Goal: Task Accomplishment & Management: Complete application form

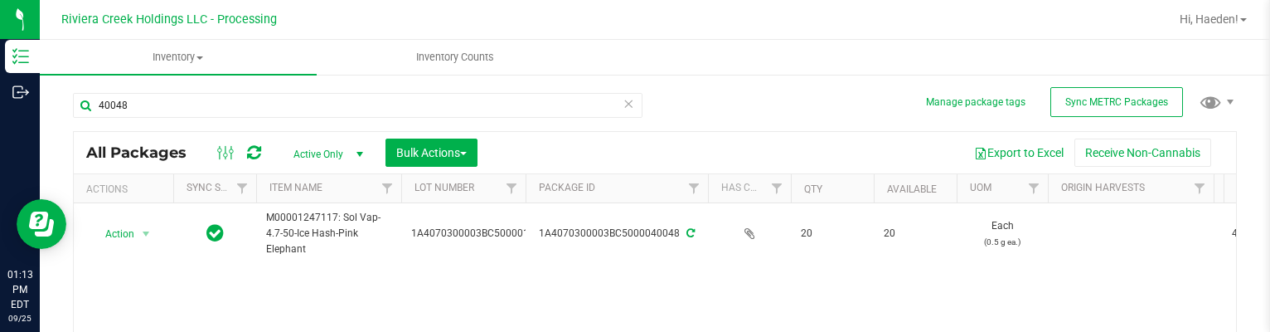
click at [904, 59] on ul "Inventory All packages All inventory Waste log Create inventory Inventory Counts" at bounding box center [675, 58] width 1270 height 36
click at [362, 92] on div "40048" at bounding box center [364, 104] width 582 height 53
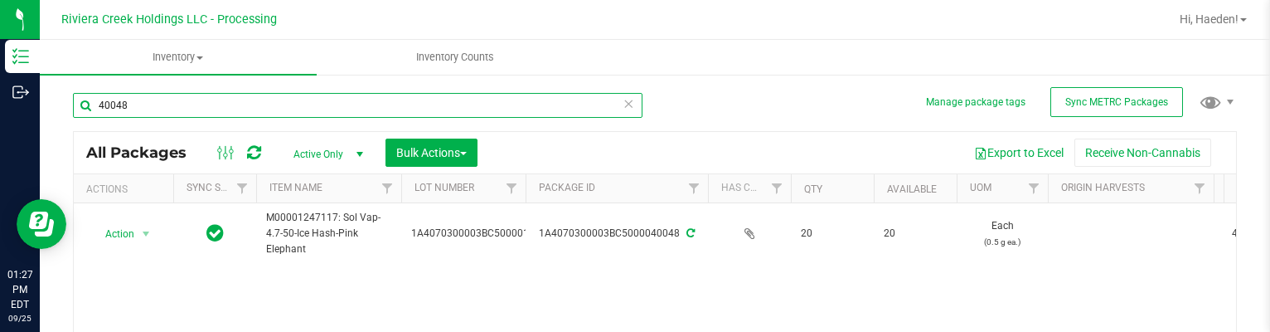
click at [388, 106] on input "40048" at bounding box center [358, 105] width 570 height 25
click at [390, 109] on input "40048" at bounding box center [358, 105] width 570 height 25
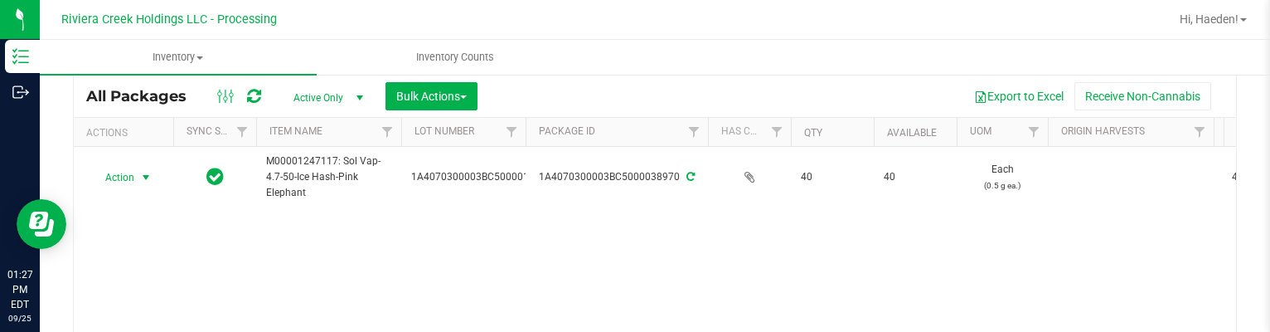
scroll to position [83, 0]
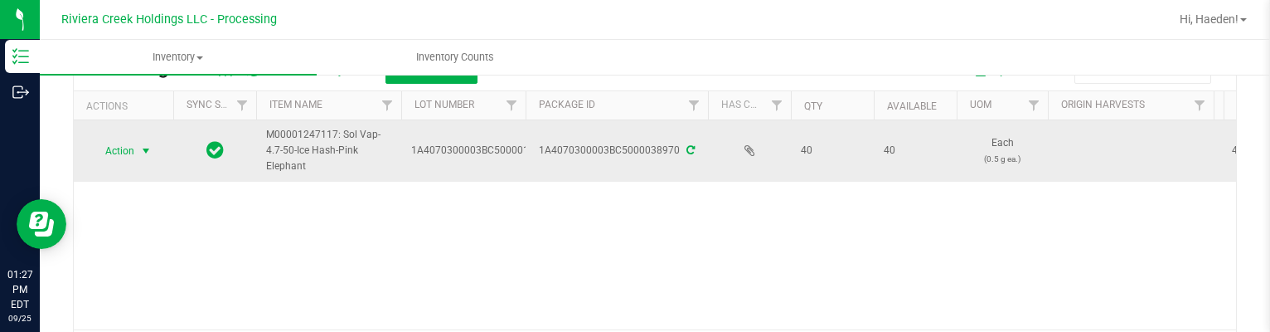
type input "38970"
click at [137, 150] on span "select" at bounding box center [146, 150] width 21 height 23
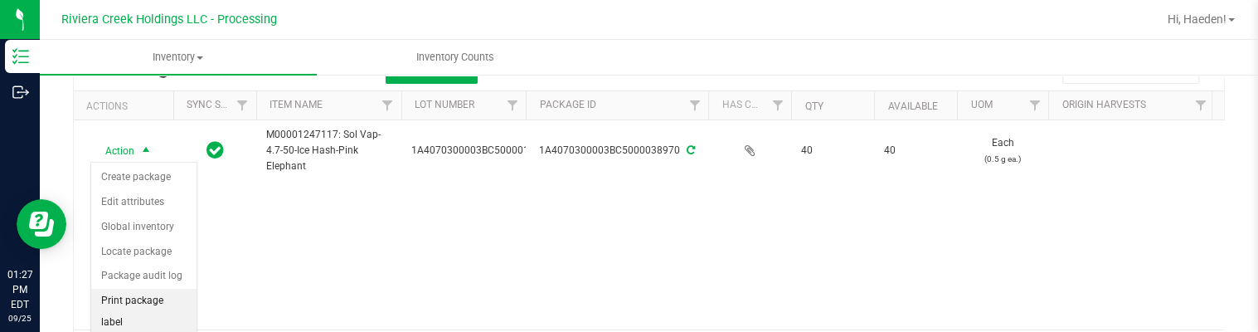
click at [166, 292] on li "Print package label" at bounding box center [143, 311] width 105 height 46
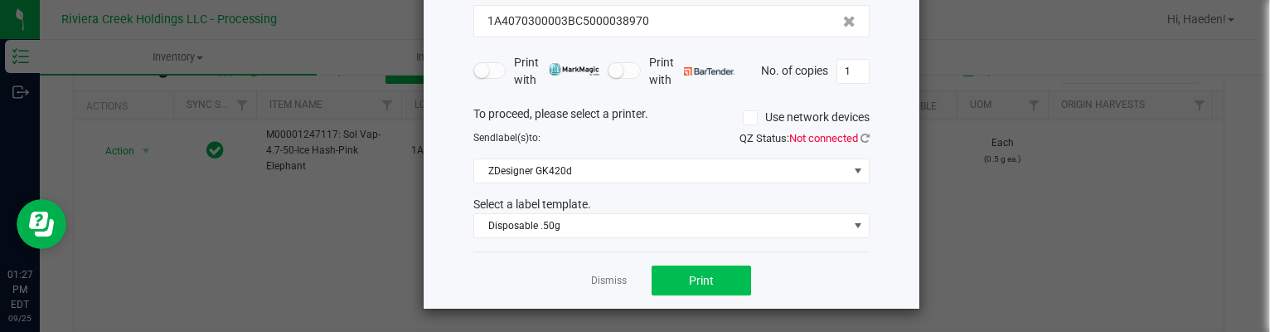
scroll to position [127, 0]
click at [676, 274] on button "Print" at bounding box center [701, 279] width 99 height 30
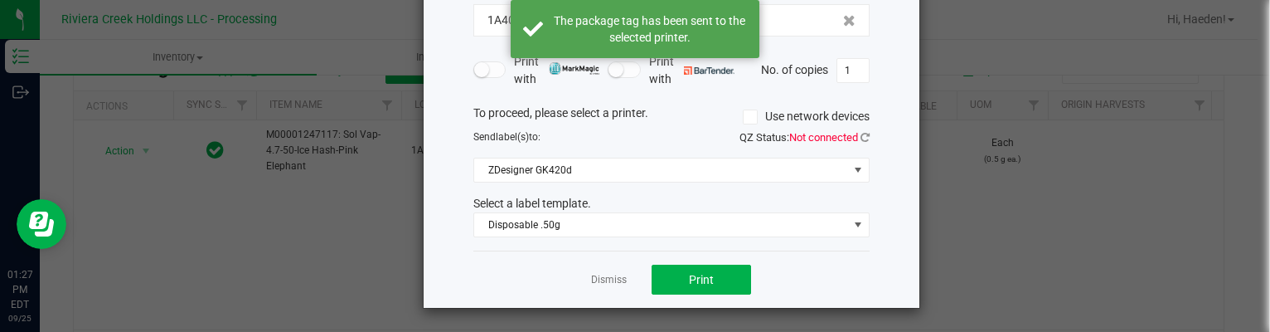
click at [560, 202] on div "Select a label template." at bounding box center [671, 203] width 421 height 17
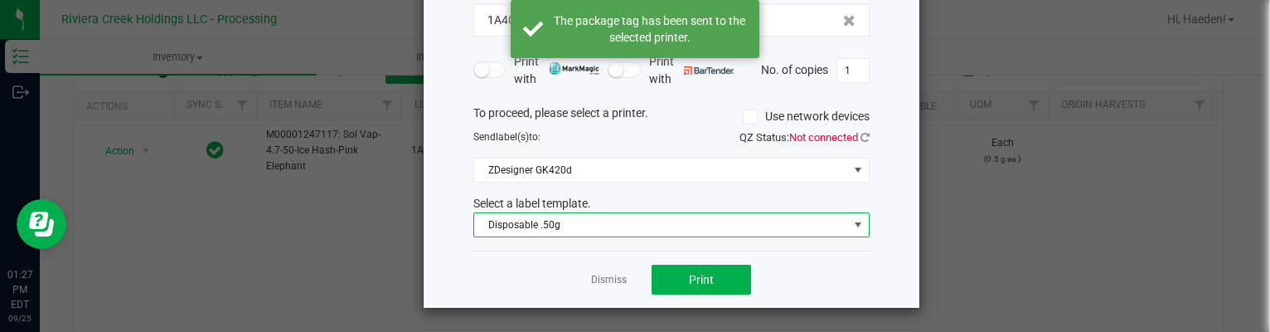
click at [561, 213] on span "Disposable .50g" at bounding box center [661, 224] width 374 height 23
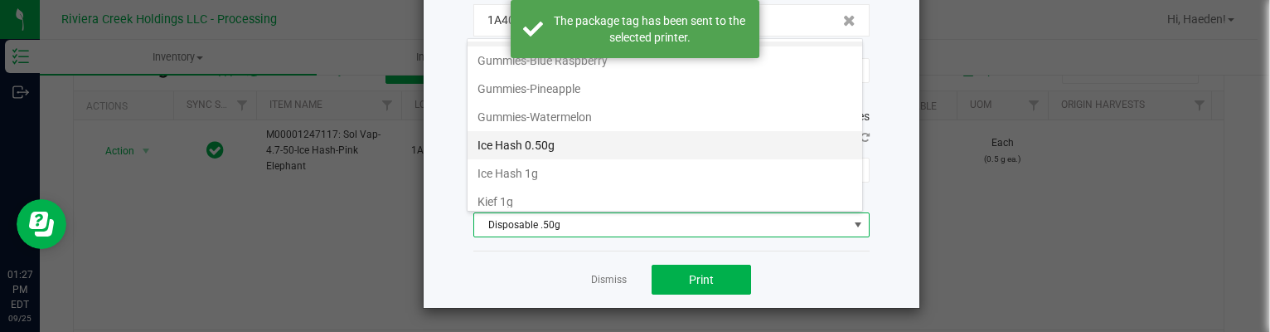
scroll to position [557, 0]
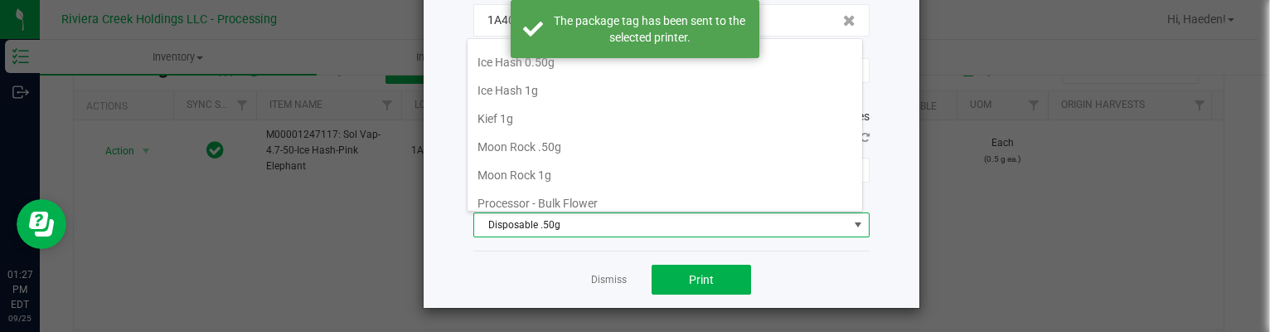
click at [560, 62] on li "Ice Hash 0.50g" at bounding box center [665, 62] width 395 height 28
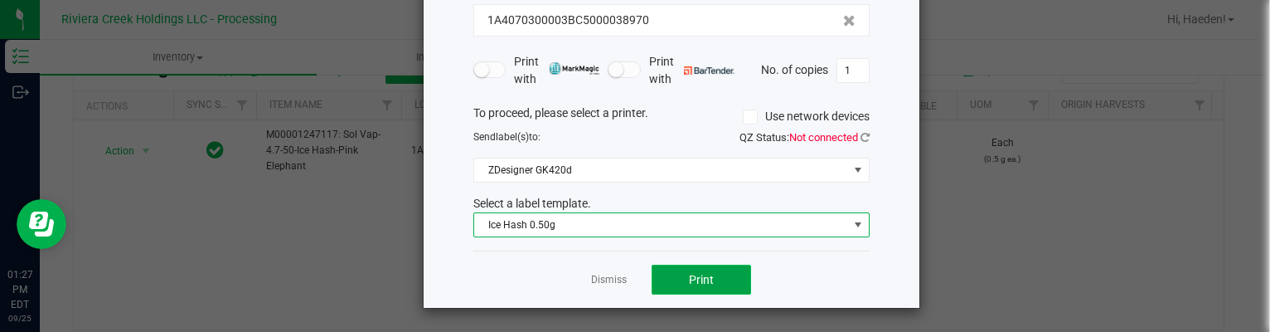
click at [665, 288] on button "Print" at bounding box center [701, 279] width 99 height 30
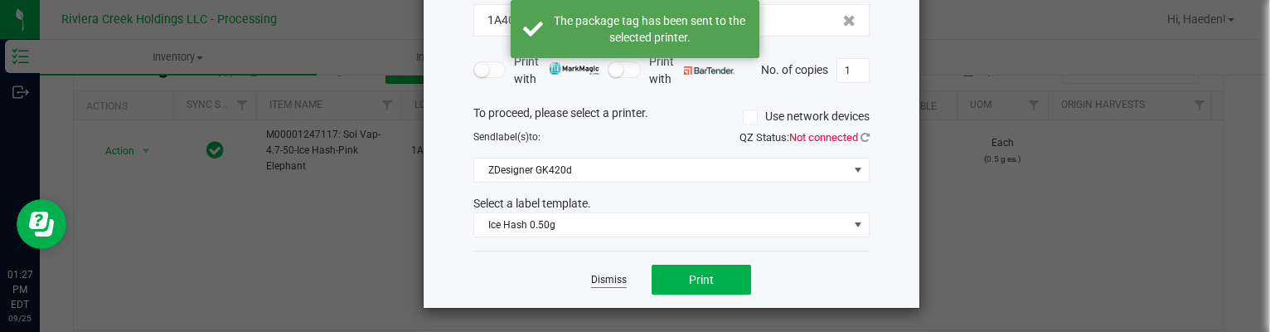
click at [607, 275] on link "Dismiss" at bounding box center [609, 280] width 36 height 14
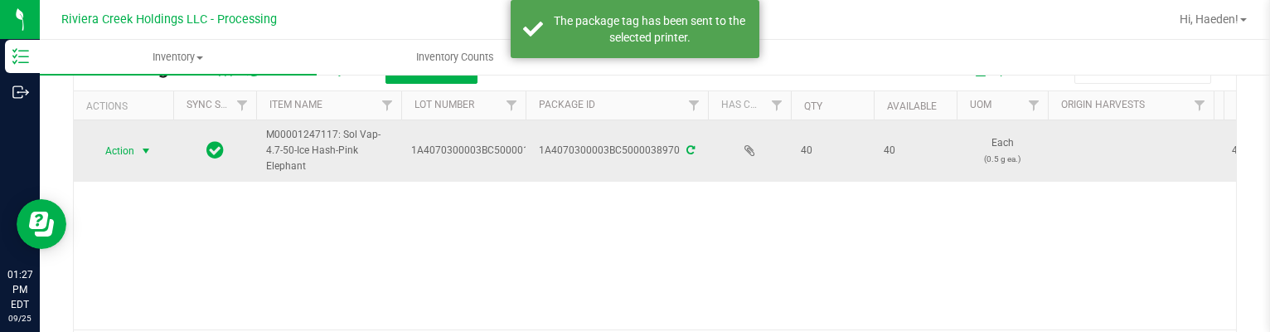
click at [116, 136] on td "Action Action Create package Edit attributes Global inventory Locate package Pa…" at bounding box center [123, 150] width 99 height 61
click at [129, 147] on span "Action" at bounding box center [112, 150] width 45 height 23
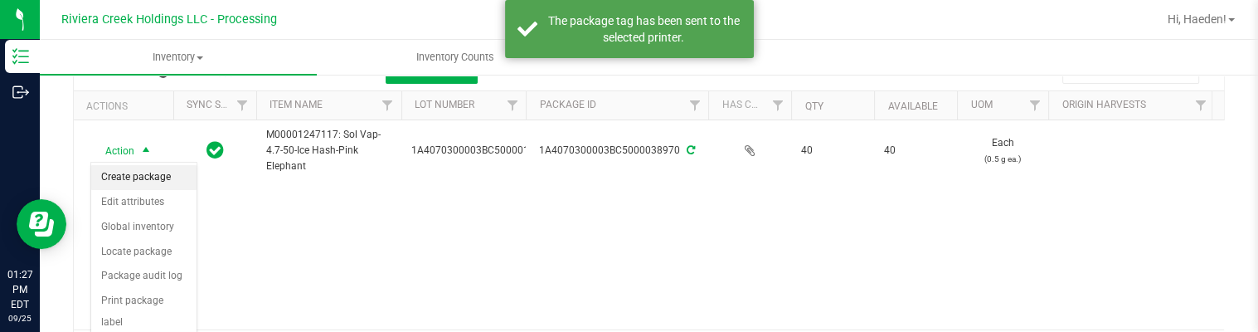
click at [153, 188] on li "Create package" at bounding box center [143, 177] width 105 height 25
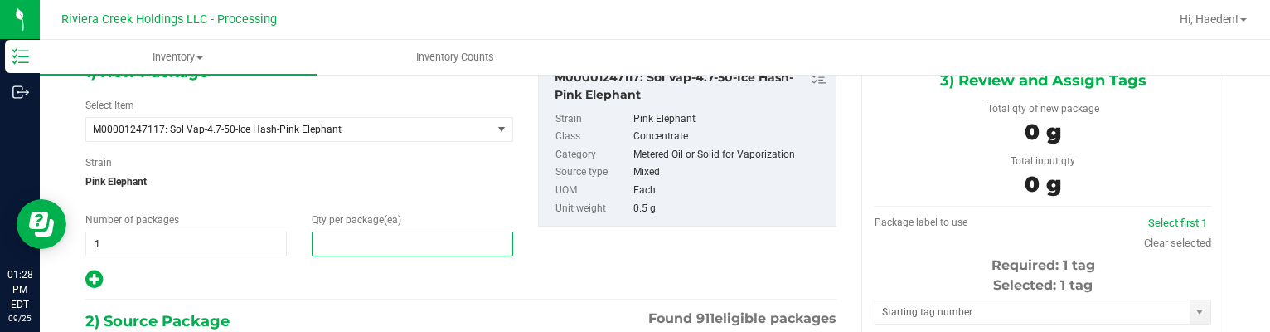
click at [379, 235] on span at bounding box center [412, 243] width 201 height 25
click at [379, 235] on input "text" at bounding box center [413, 243] width 200 height 23
type input "20"
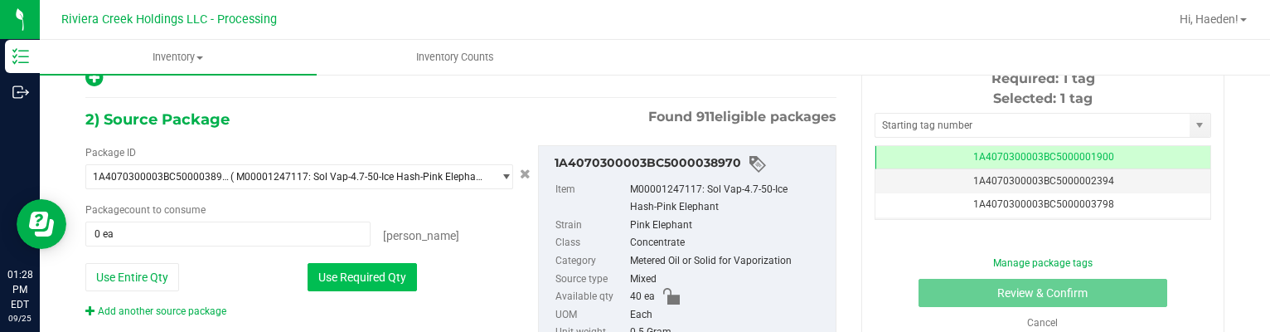
type input "20"
click at [390, 270] on button "Use Required Qty" at bounding box center [362, 277] width 109 height 28
type input "20 ea"
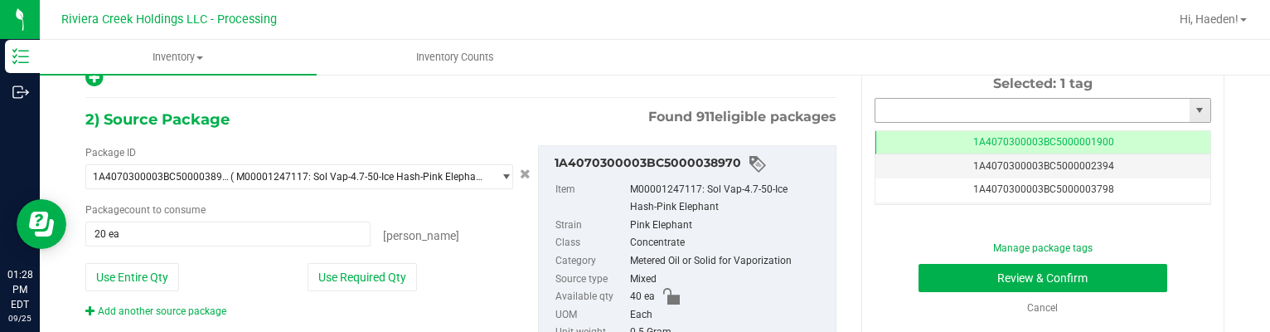
click at [909, 119] on input "text" at bounding box center [1032, 110] width 314 height 23
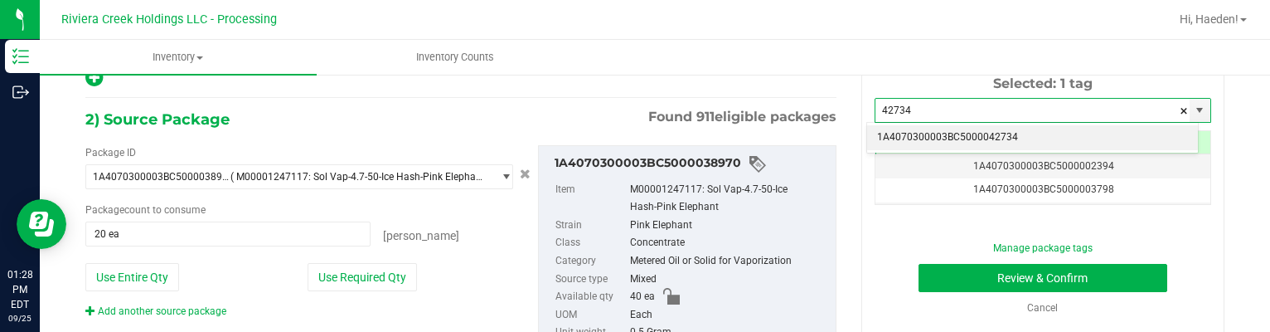
click at [967, 130] on li "1A4070300003BC5000042734" at bounding box center [1032, 137] width 331 height 25
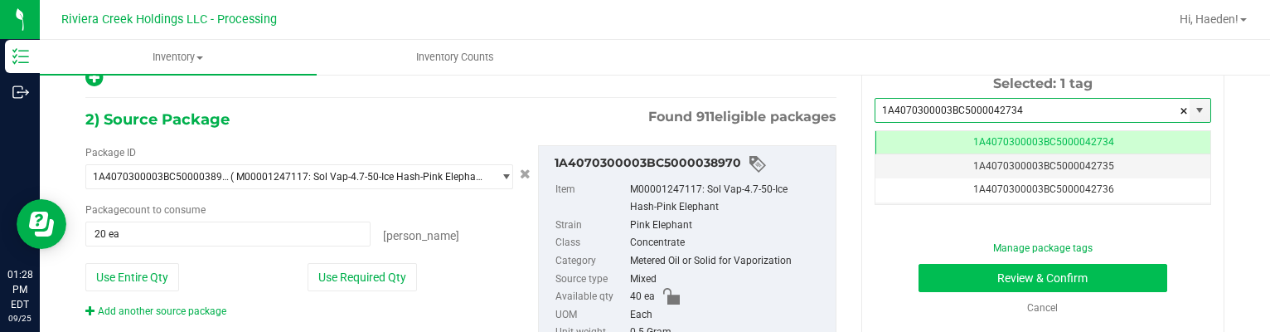
type input "1A4070300003BC5000042734"
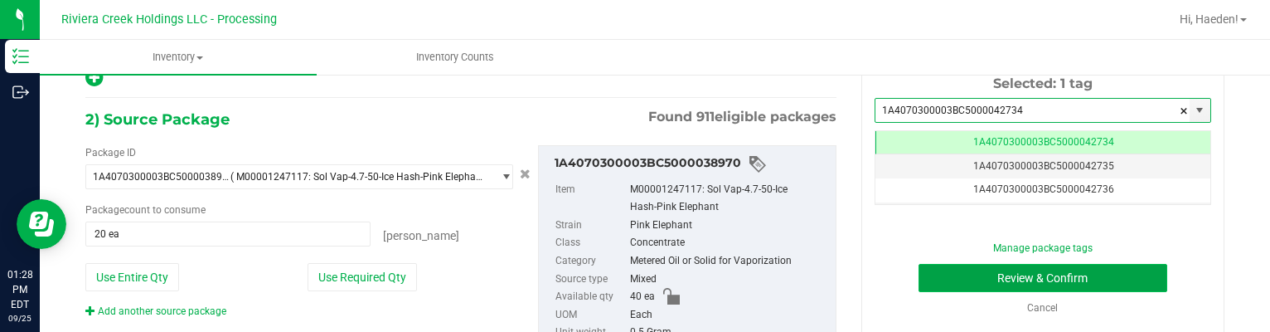
click at [971, 273] on button "Review & Confirm" at bounding box center [1044, 278] width 250 height 28
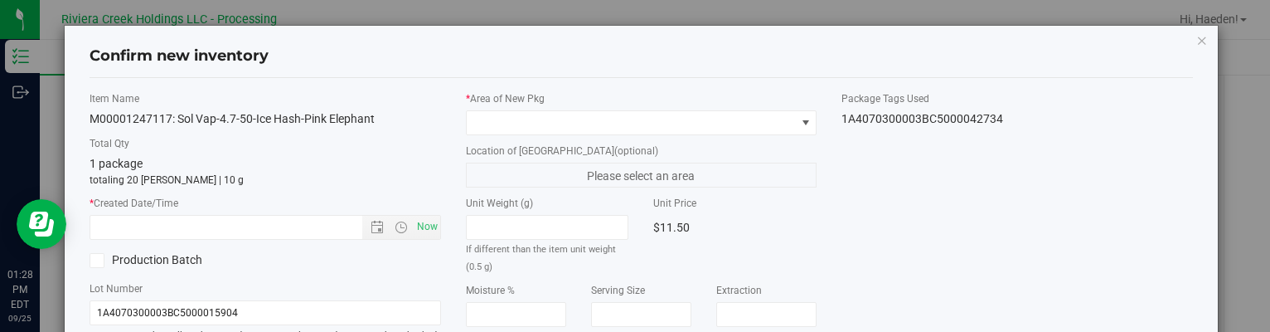
type input "[DATE]"
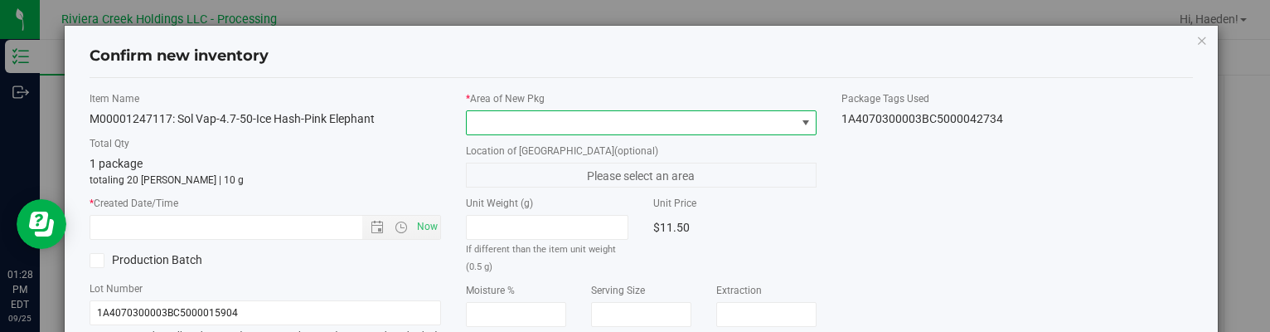
click at [799, 118] on span at bounding box center [805, 122] width 13 height 13
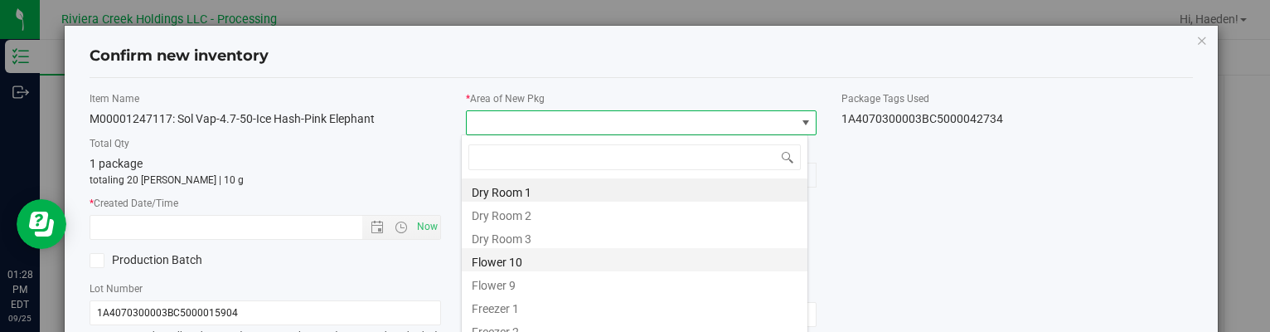
click at [652, 258] on li "Flower 10" at bounding box center [635, 259] width 346 height 23
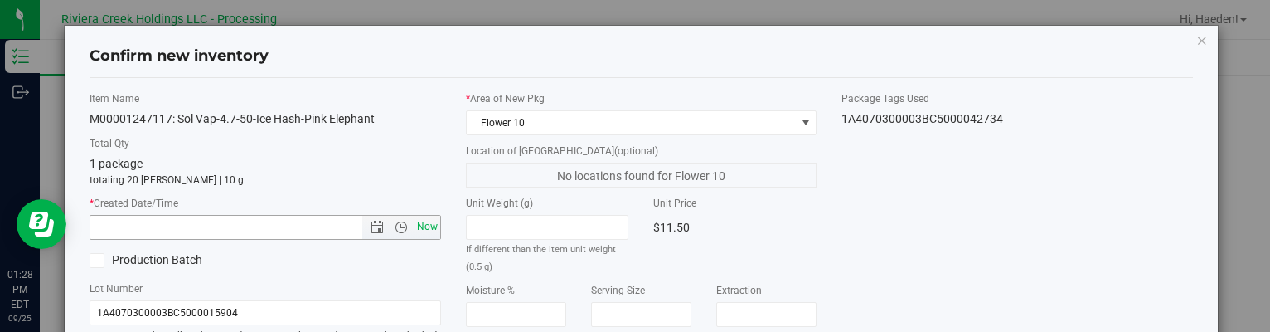
click at [431, 221] on span "Now" at bounding box center [427, 227] width 28 height 24
type input "[DATE] 1:28 PM"
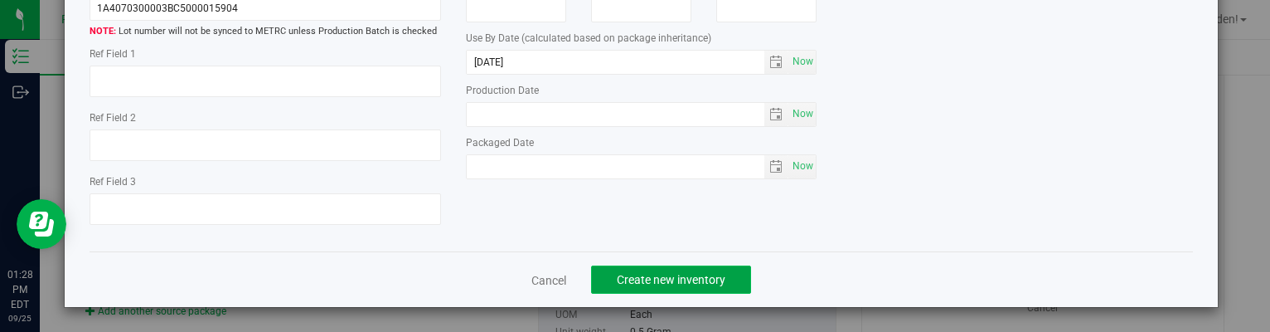
click at [660, 283] on span "Create new inventory" at bounding box center [671, 279] width 109 height 13
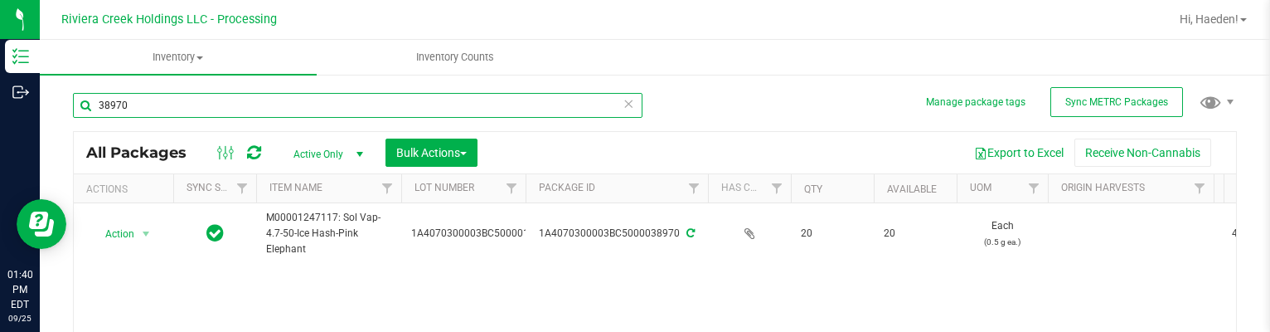
click at [222, 104] on input "38970" at bounding box center [358, 105] width 570 height 25
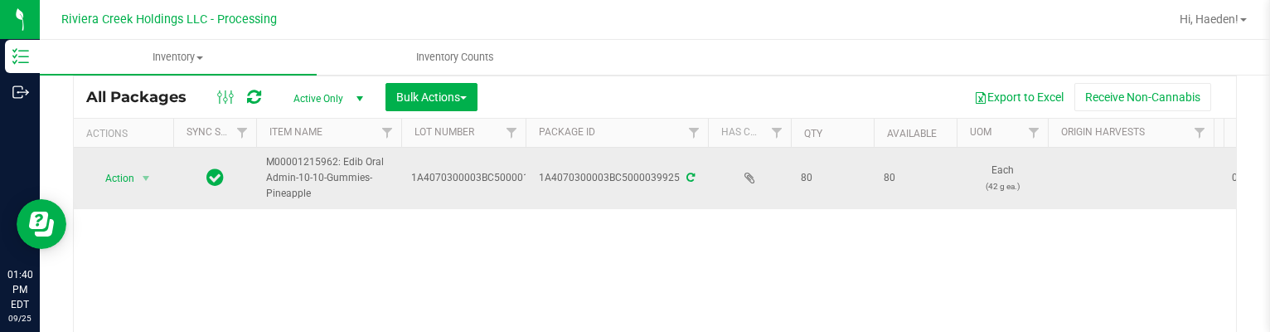
scroll to position [83, 0]
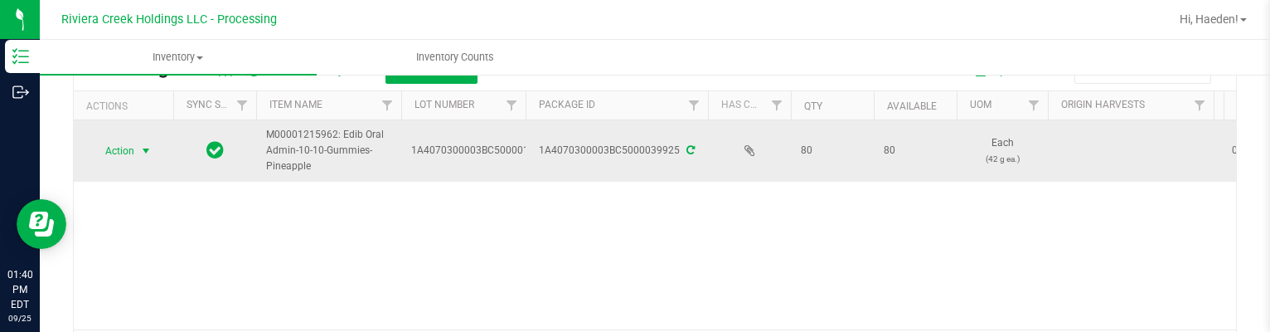
type input "39925"
click at [133, 153] on span "Action" at bounding box center [112, 150] width 45 height 23
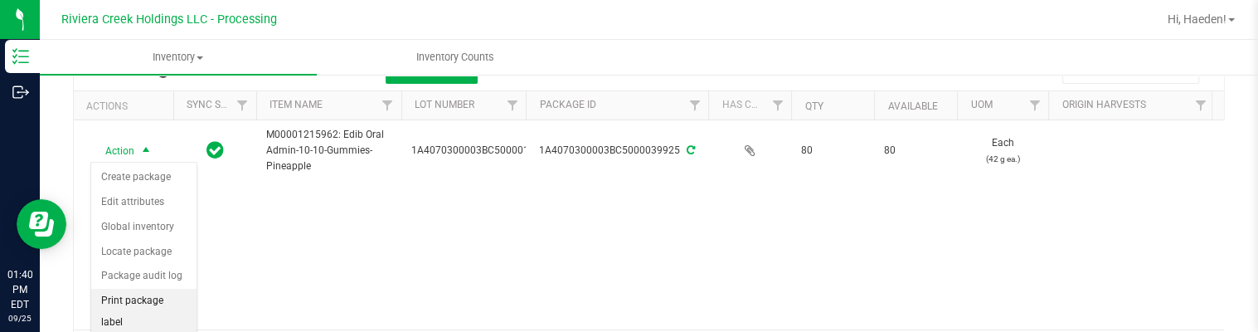
click at [159, 293] on li "Print package label" at bounding box center [143, 311] width 105 height 46
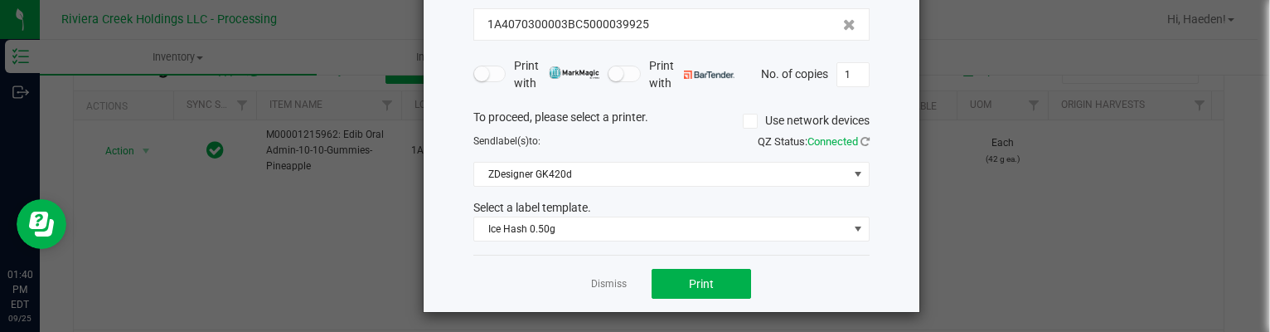
scroll to position [127, 0]
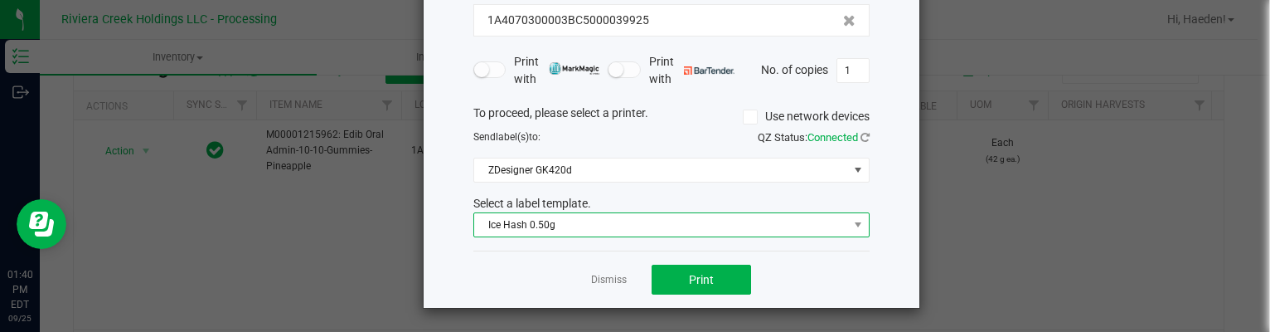
click at [590, 218] on span "Ice Hash 0.50g" at bounding box center [661, 224] width 374 height 23
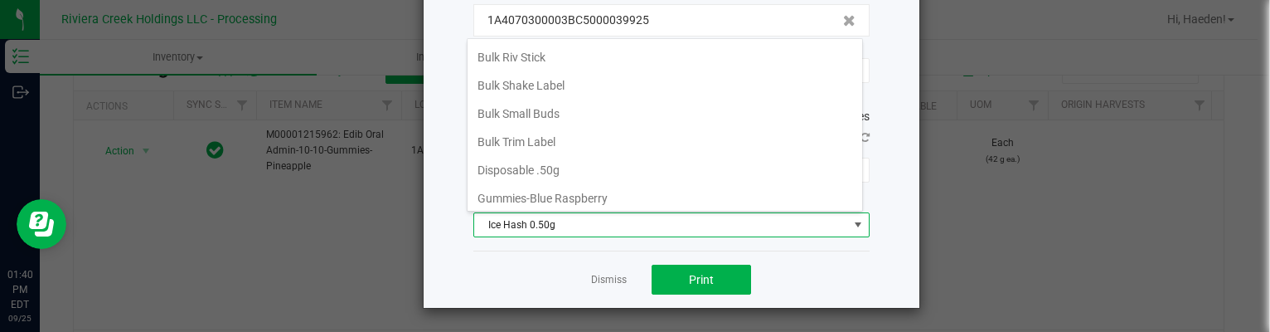
scroll to position [419, 0]
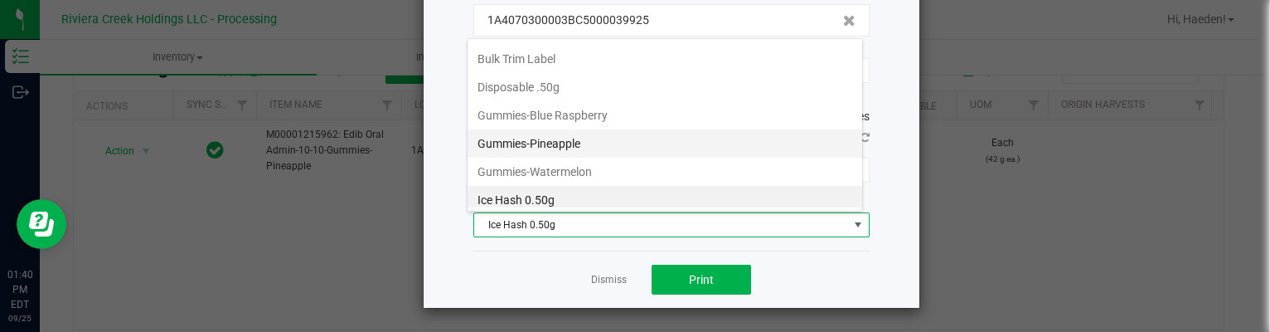
click at [580, 143] on li "Gummies-Pineapple" at bounding box center [665, 143] width 395 height 28
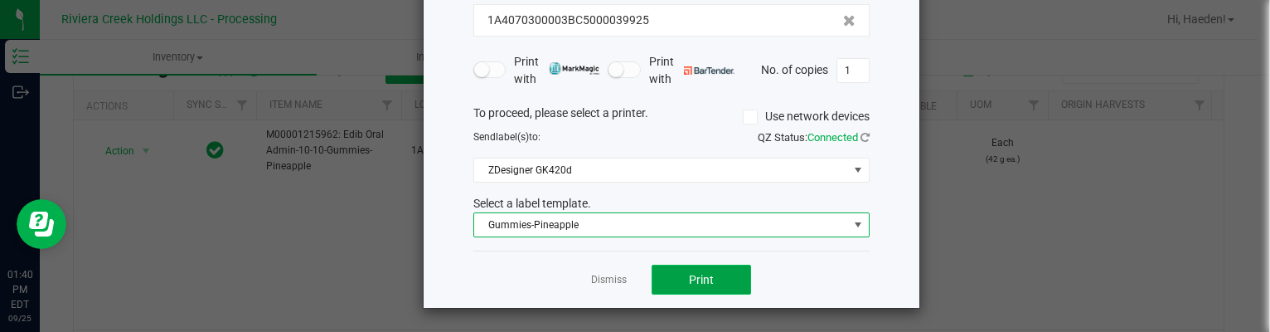
click at [711, 275] on button "Print" at bounding box center [701, 279] width 99 height 30
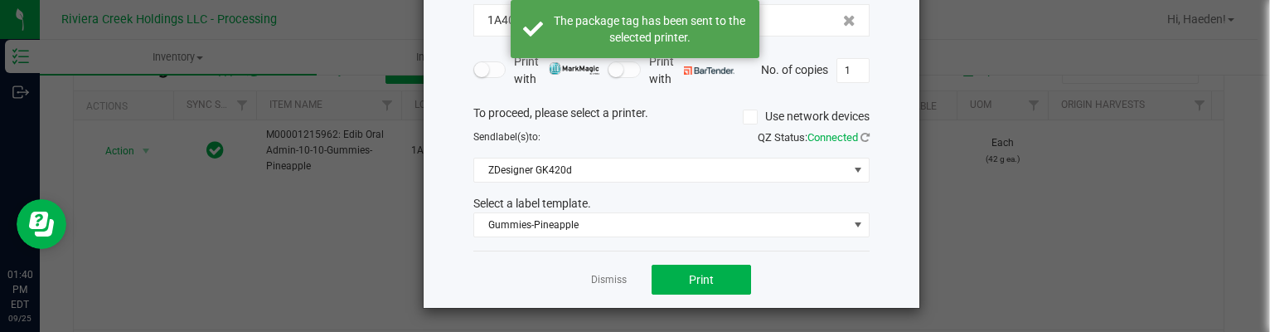
drag, startPoint x: 617, startPoint y: 279, endPoint x: 507, endPoint y: 255, distance: 112.0
click at [615, 279] on link "Dismiss" at bounding box center [609, 280] width 36 height 14
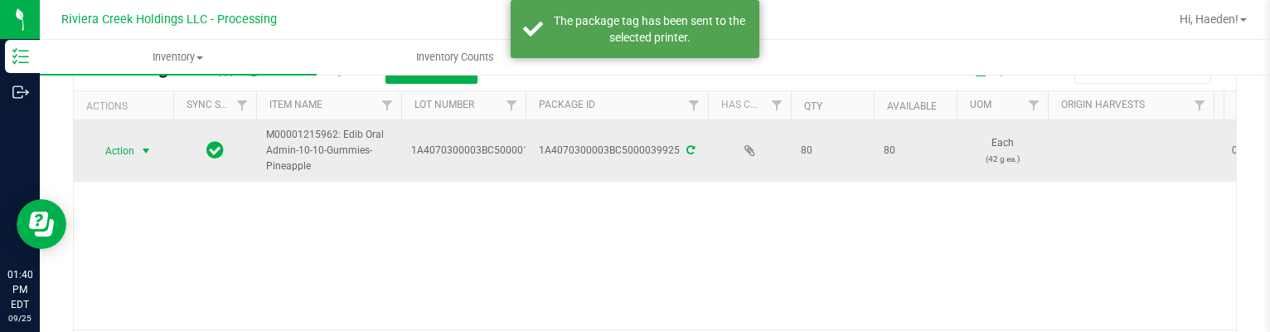
click at [139, 151] on span "select" at bounding box center [145, 150] width 13 height 13
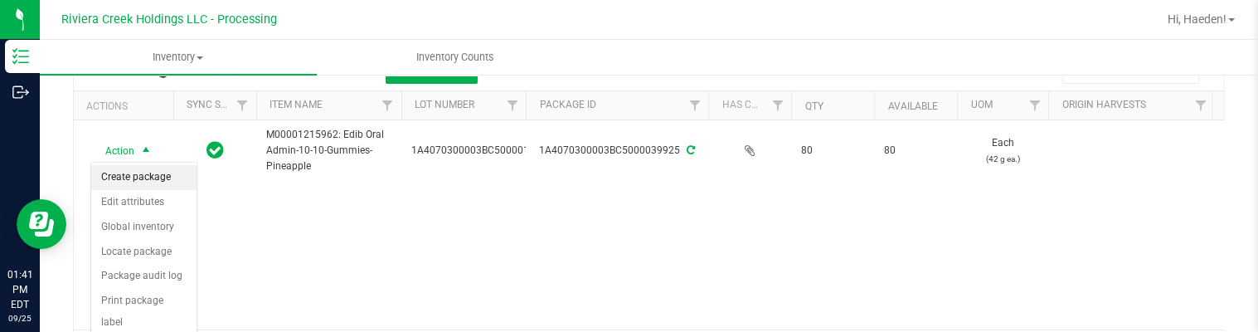
click at [148, 167] on li "Create package" at bounding box center [143, 177] width 105 height 25
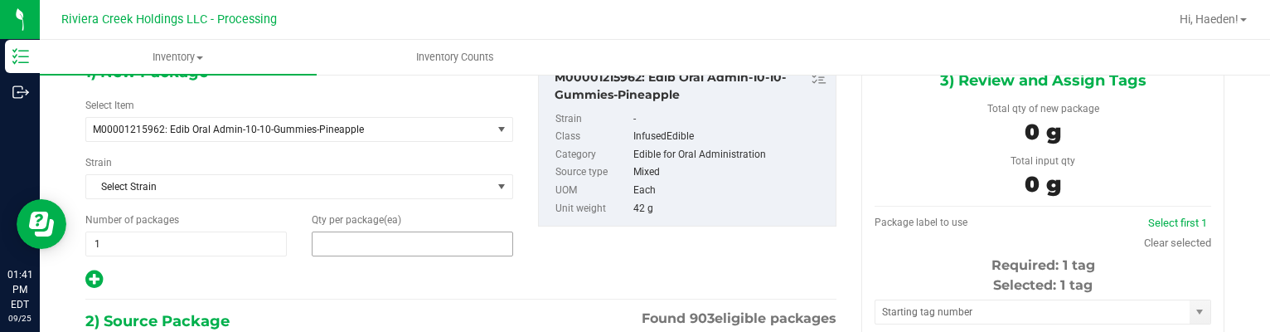
click at [405, 240] on span at bounding box center [412, 243] width 201 height 25
click at [405, 240] on input "text" at bounding box center [413, 243] width 200 height 23
type input "40"
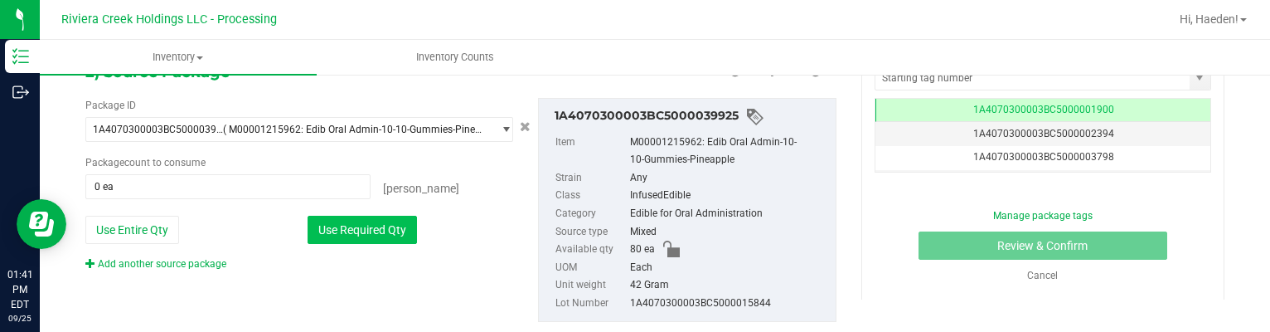
type input "40"
click at [378, 236] on button "Use Required Qty" at bounding box center [362, 230] width 109 height 28
type input "40 ea"
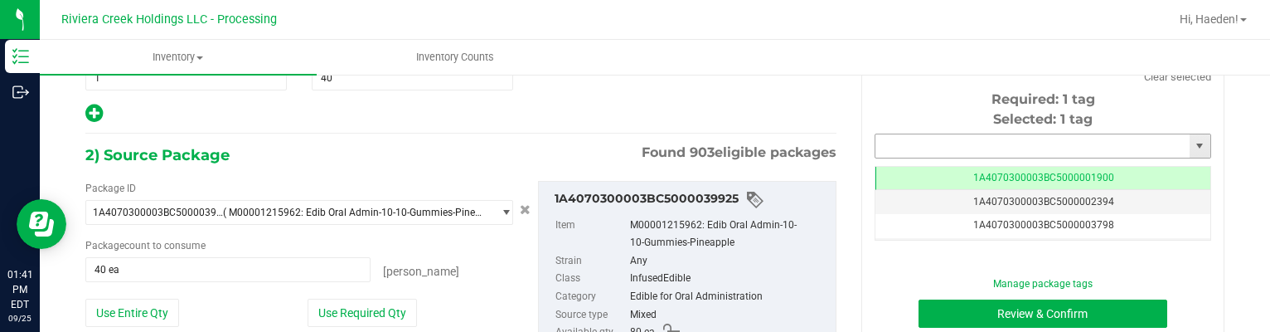
click at [888, 148] on input "text" at bounding box center [1032, 145] width 314 height 23
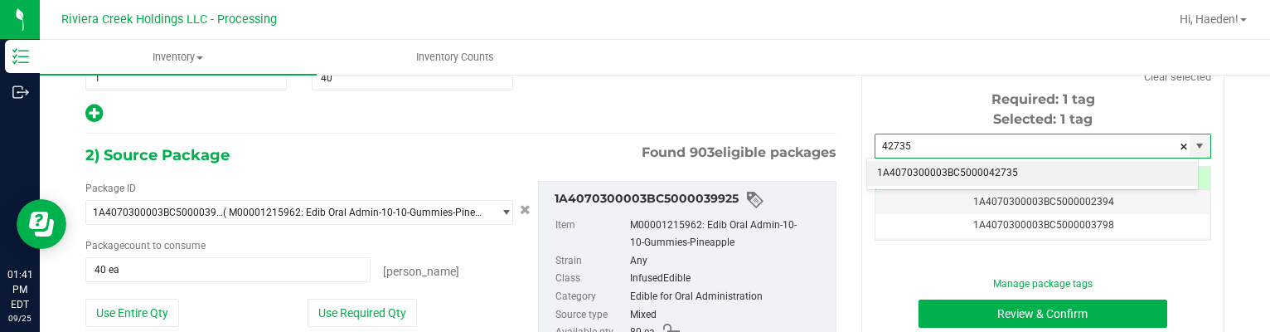
drag, startPoint x: 892, startPoint y: 168, endPoint x: 912, endPoint y: 208, distance: 44.5
click at [892, 169] on li "1A4070300003BC5000042735" at bounding box center [1032, 173] width 331 height 25
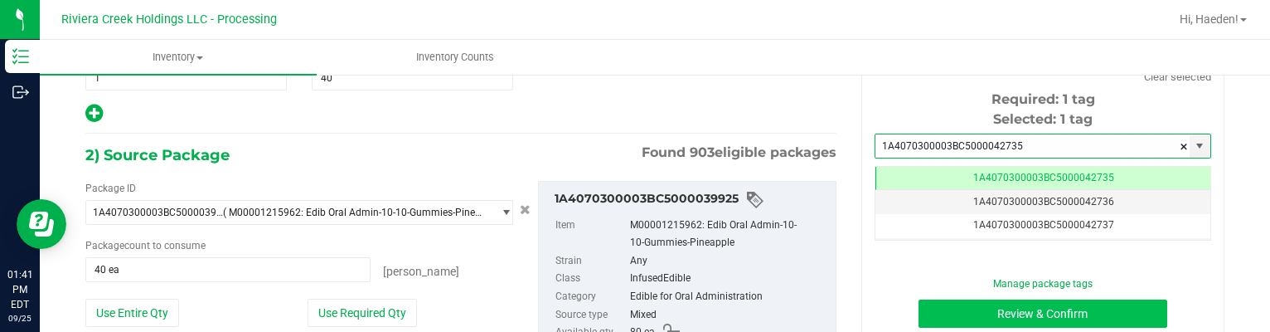
type input "1A4070300003BC5000042735"
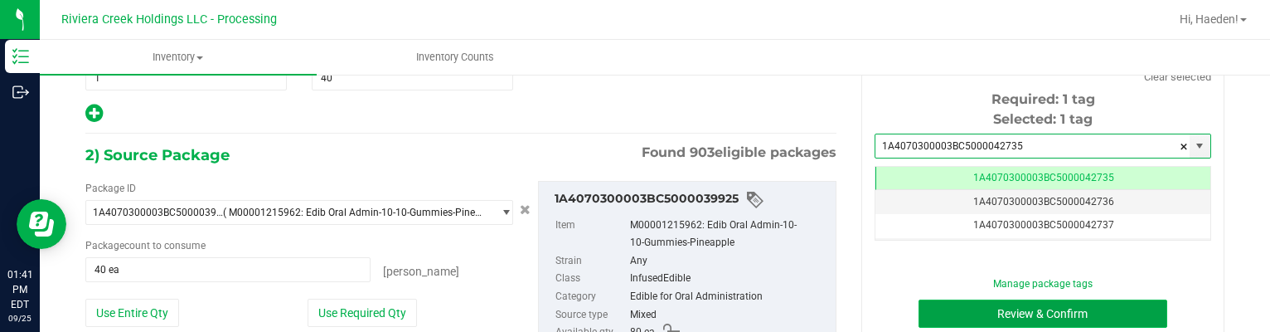
click at [959, 308] on button "Review & Confirm" at bounding box center [1044, 313] width 250 height 28
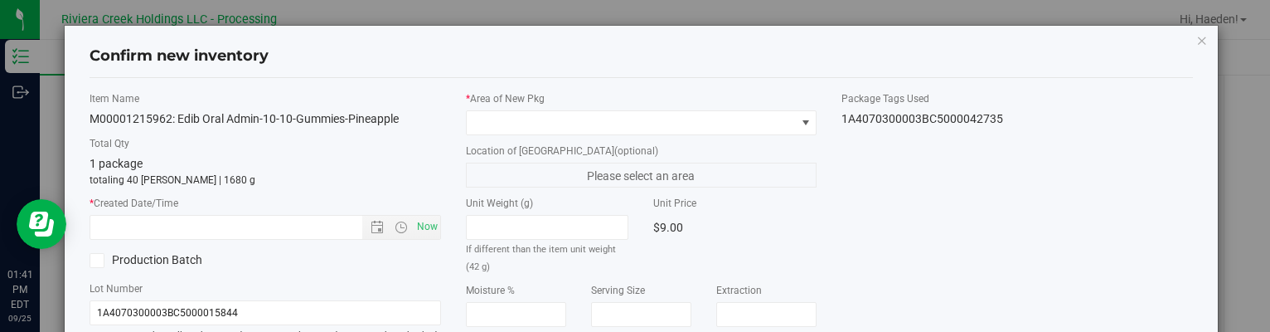
click at [792, 104] on label "* Area of [GEOGRAPHIC_DATA]" at bounding box center [641, 98] width 351 height 15
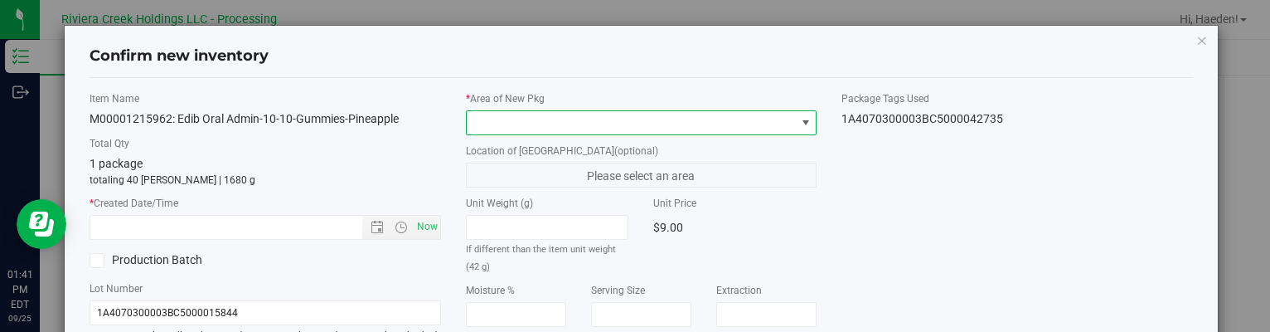
click at [799, 116] on span at bounding box center [805, 122] width 13 height 13
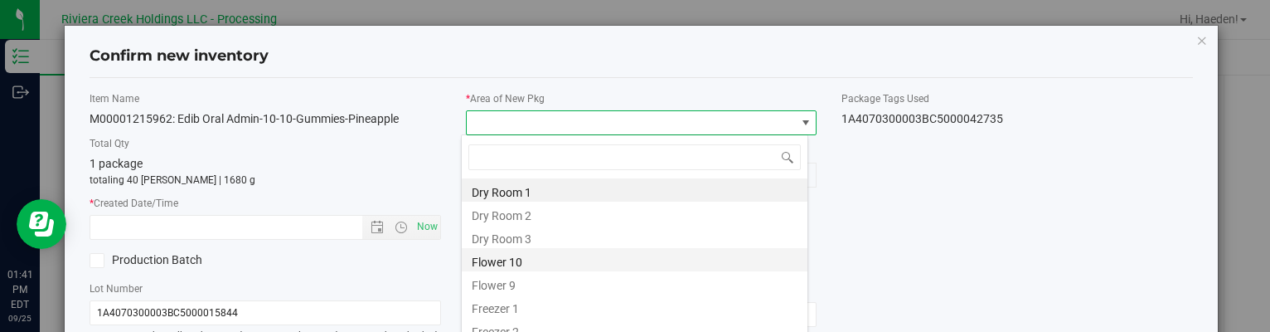
click at [570, 258] on li "Flower 10" at bounding box center [635, 259] width 346 height 23
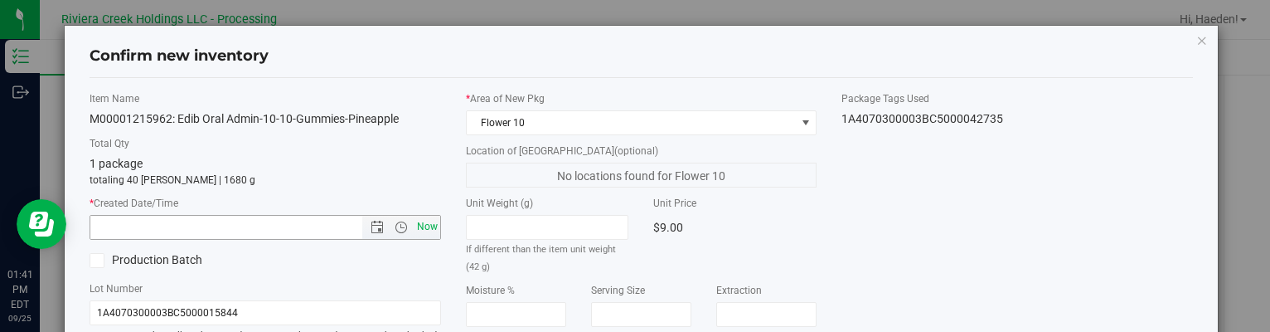
click at [432, 221] on span "Now" at bounding box center [427, 227] width 28 height 24
type input "[DATE] 1:41 PM"
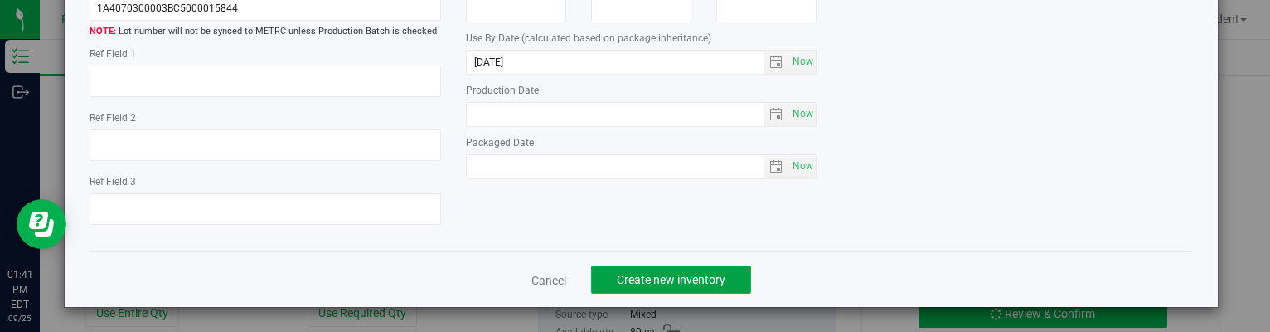
click at [668, 274] on span "Create new inventory" at bounding box center [671, 279] width 109 height 13
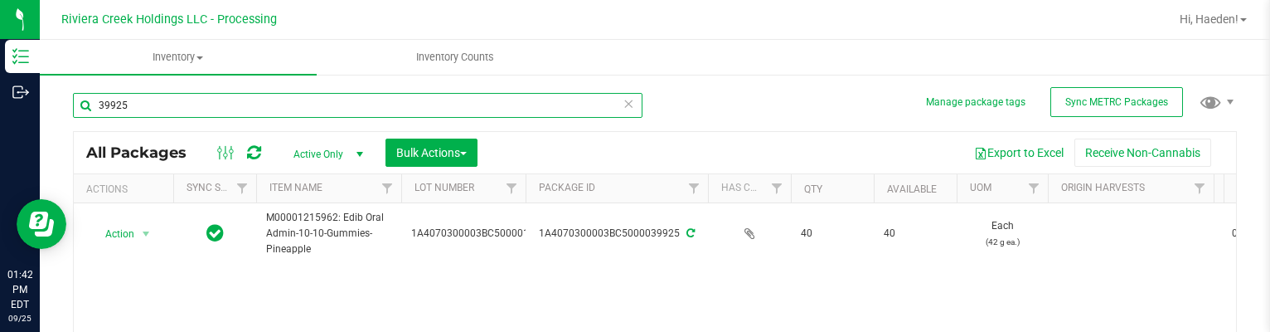
click at [219, 109] on input "39925" at bounding box center [358, 105] width 570 height 25
click at [219, 108] on input "39925" at bounding box center [358, 105] width 570 height 25
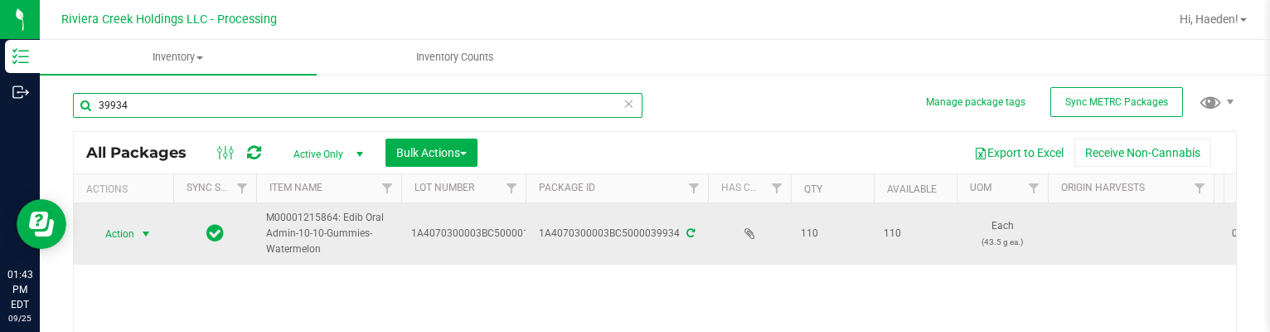
scroll to position [83, 0]
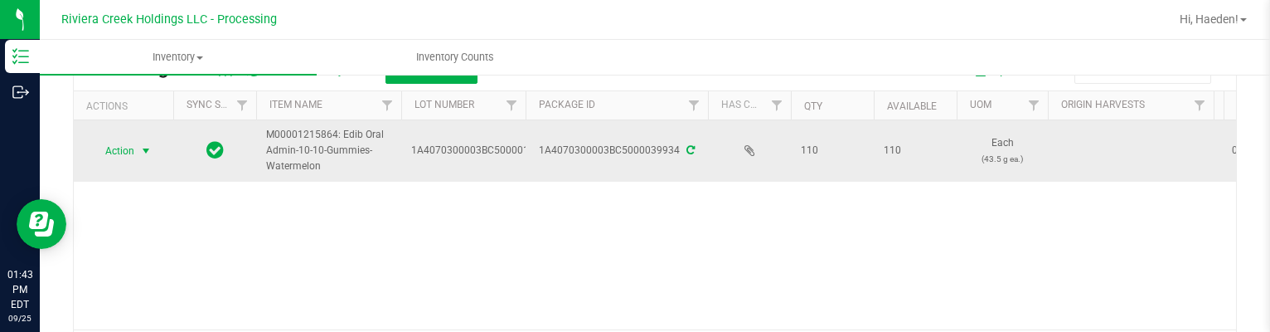
type input "39934"
click at [134, 139] on span "Action" at bounding box center [112, 150] width 45 height 23
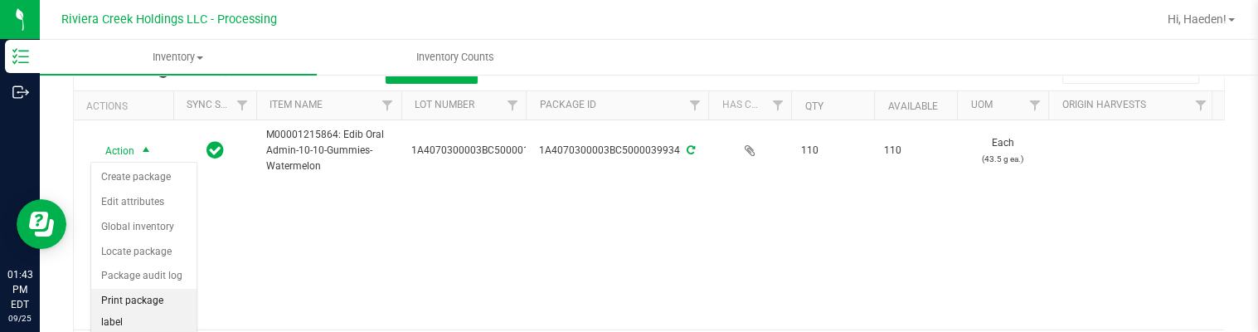
click at [161, 291] on li "Print package label" at bounding box center [143, 311] width 105 height 46
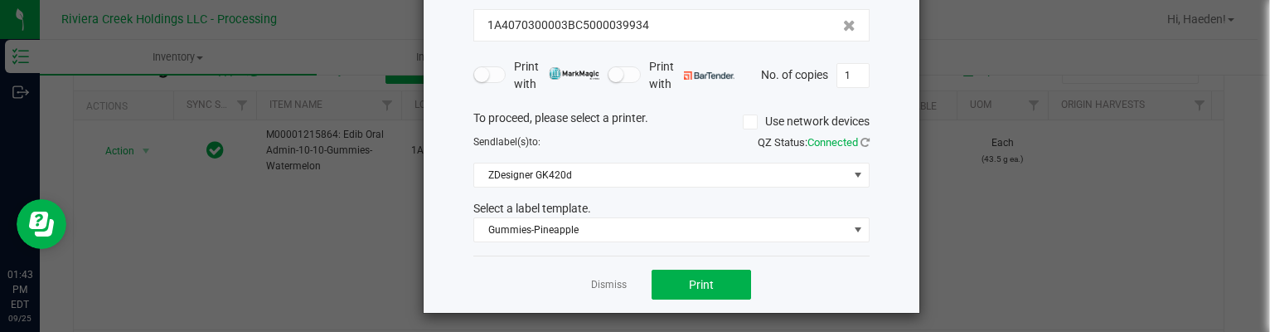
scroll to position [127, 0]
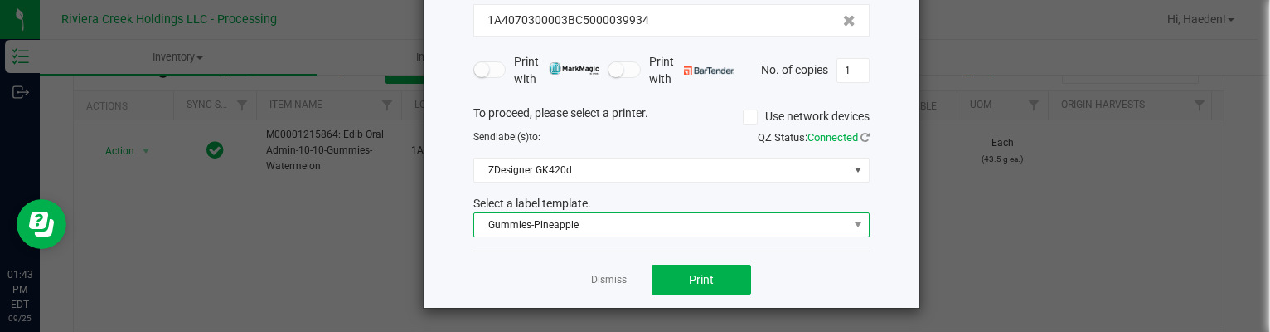
click at [623, 218] on span "Gummies-Pineapple" at bounding box center [661, 224] width 374 height 23
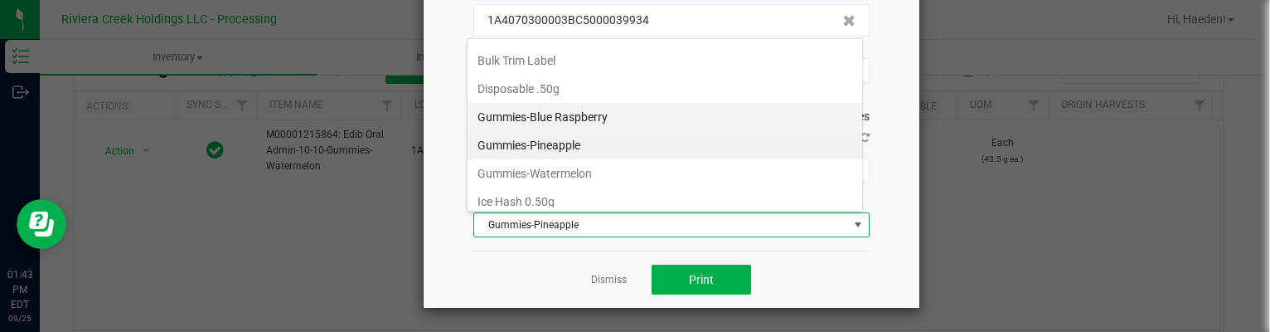
scroll to position [447, 0]
click at [605, 135] on li "Gummies-Watermelon" at bounding box center [665, 144] width 395 height 28
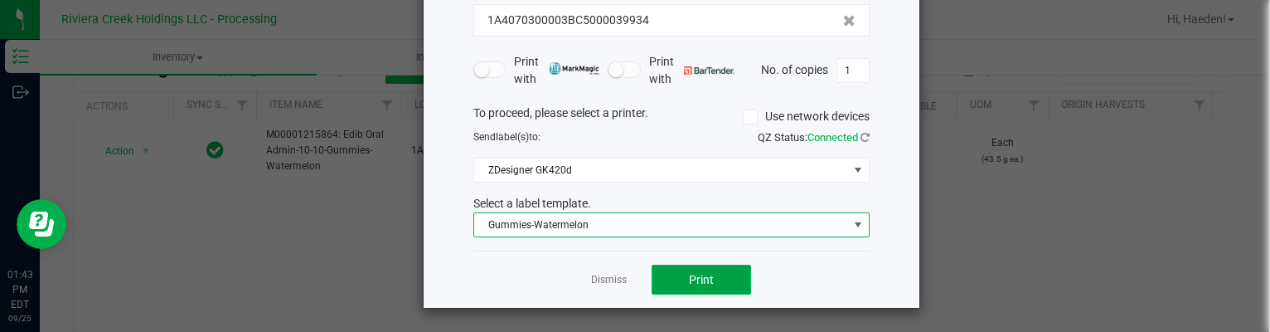
click at [694, 274] on span "Print" at bounding box center [701, 279] width 25 height 13
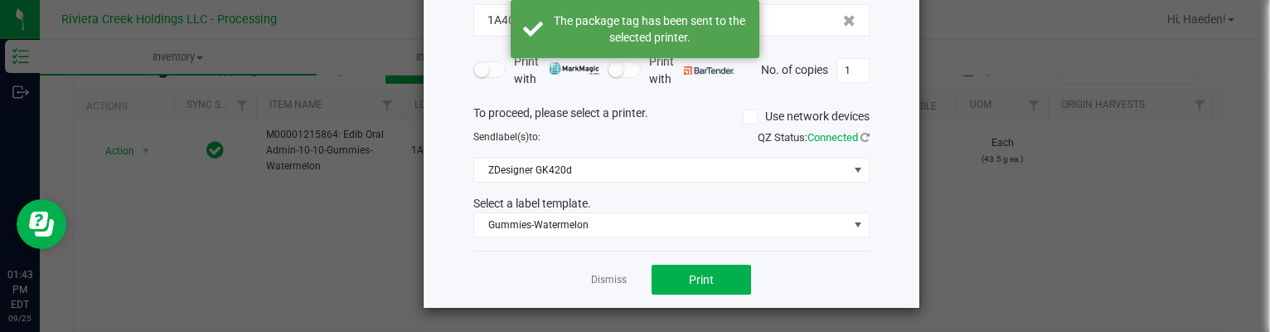
click at [620, 278] on div "Dismiss Print" at bounding box center [671, 278] width 396 height 57
click at [613, 277] on link "Dismiss" at bounding box center [609, 280] width 36 height 14
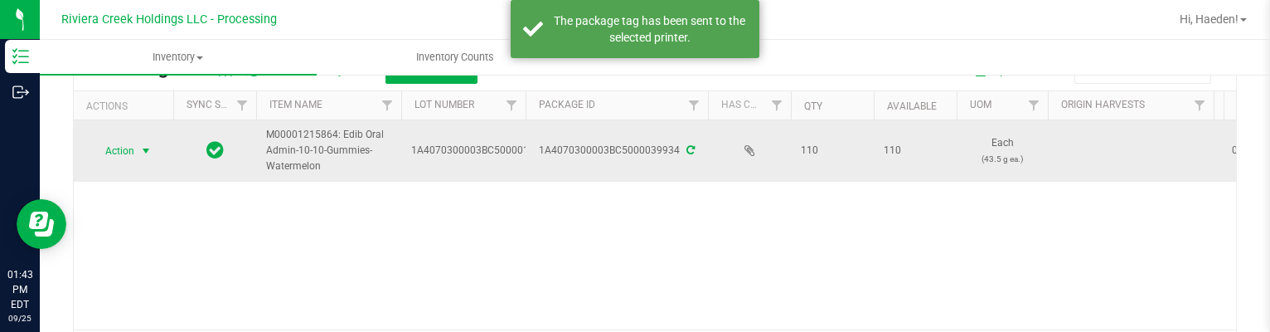
click at [143, 146] on span "select" at bounding box center [145, 150] width 13 height 13
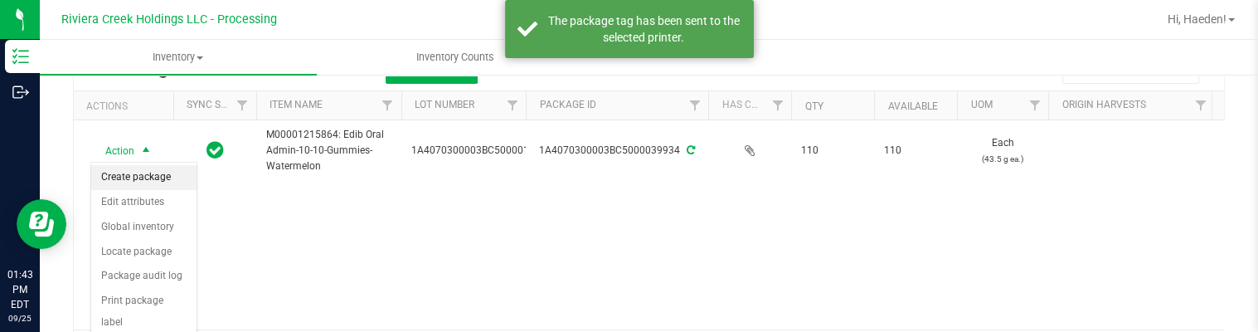
click at [160, 177] on li "Create package" at bounding box center [143, 177] width 105 height 25
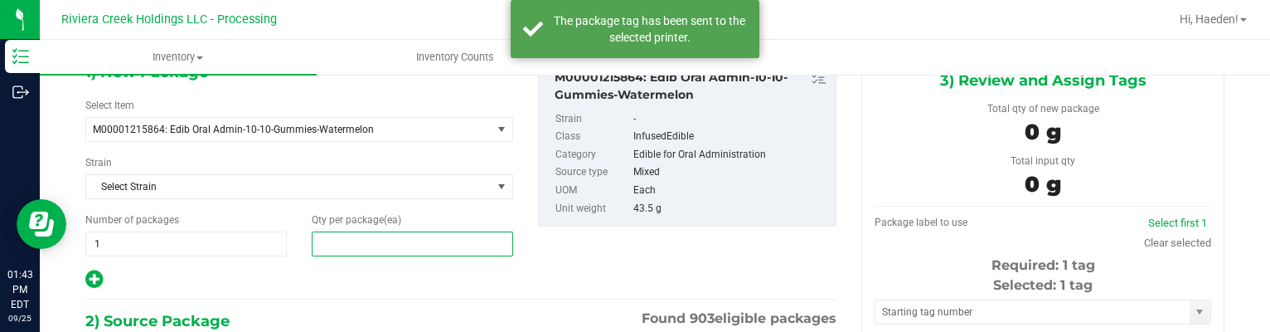
click at [415, 241] on span at bounding box center [412, 243] width 201 height 25
click at [415, 241] on input "text" at bounding box center [413, 243] width 200 height 23
type input "40"
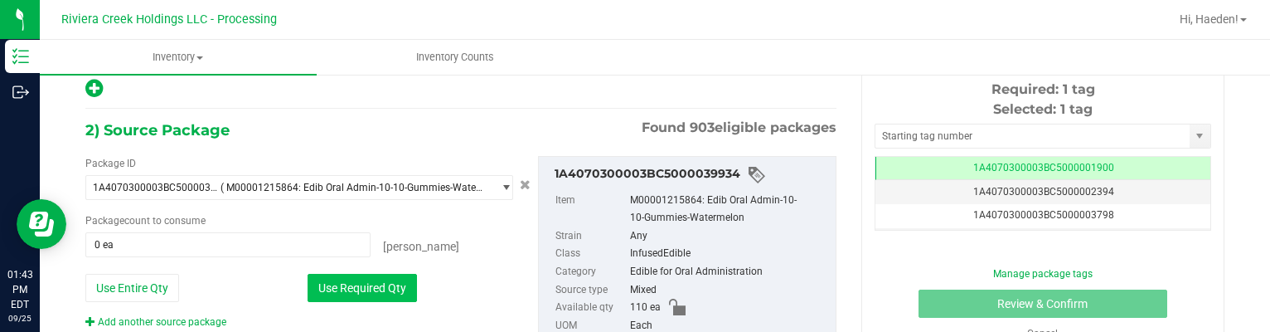
drag, startPoint x: 382, startPoint y: 282, endPoint x: 487, endPoint y: 230, distance: 117.2
click at [384, 282] on button "Use Required Qty" at bounding box center [362, 288] width 109 height 28
type input "40 ea"
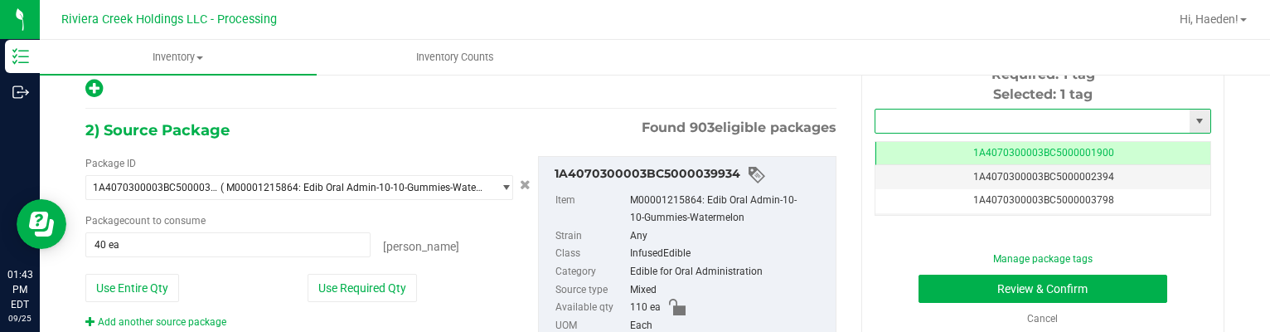
click at [889, 122] on input "text" at bounding box center [1032, 120] width 314 height 23
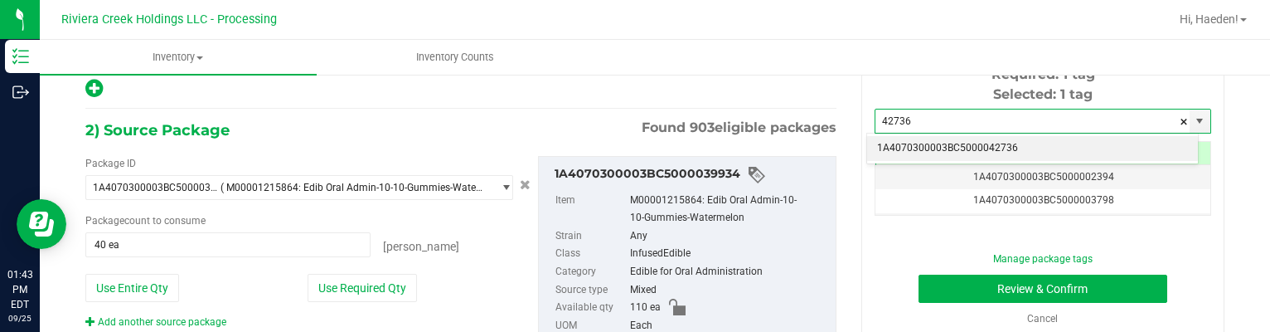
click at [916, 140] on li "1A4070300003BC5000042736" at bounding box center [1032, 148] width 331 height 25
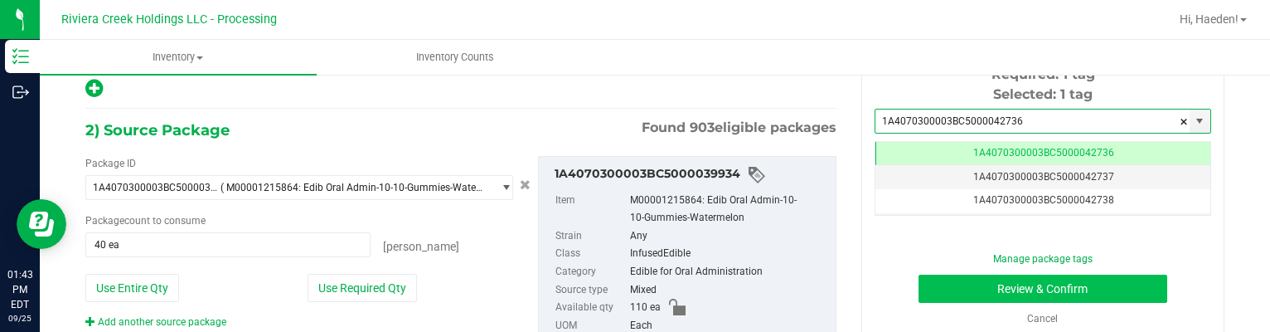
type input "1A4070300003BC5000042736"
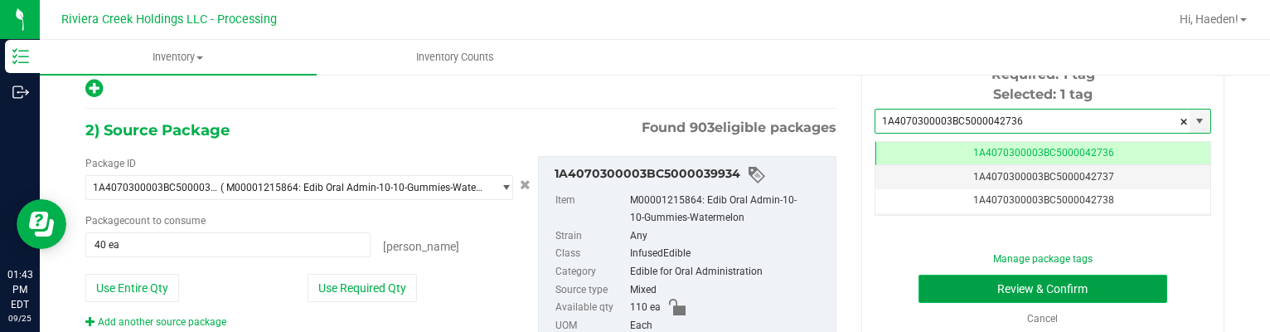
click at [946, 279] on button "Review & Confirm" at bounding box center [1044, 288] width 250 height 28
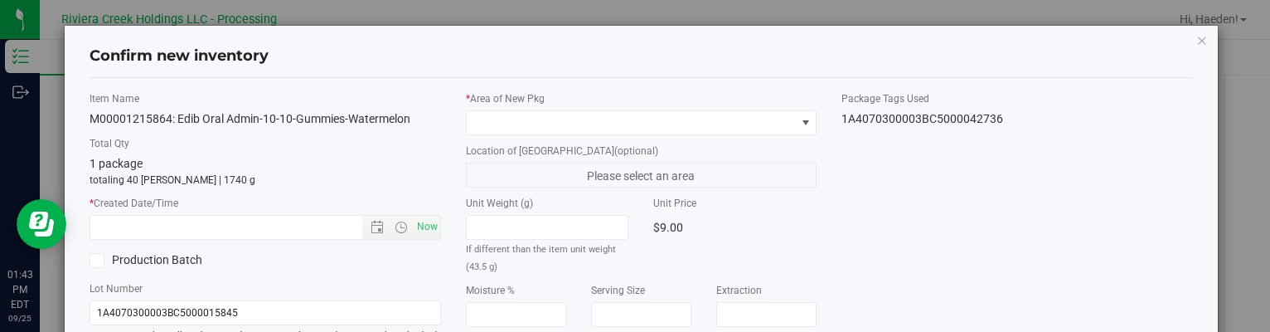
type input "[DATE]"
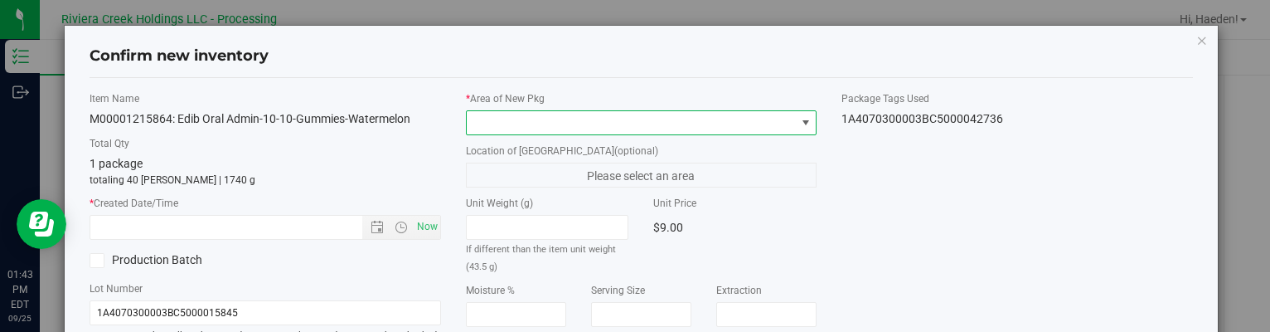
click at [799, 125] on span at bounding box center [805, 122] width 13 height 13
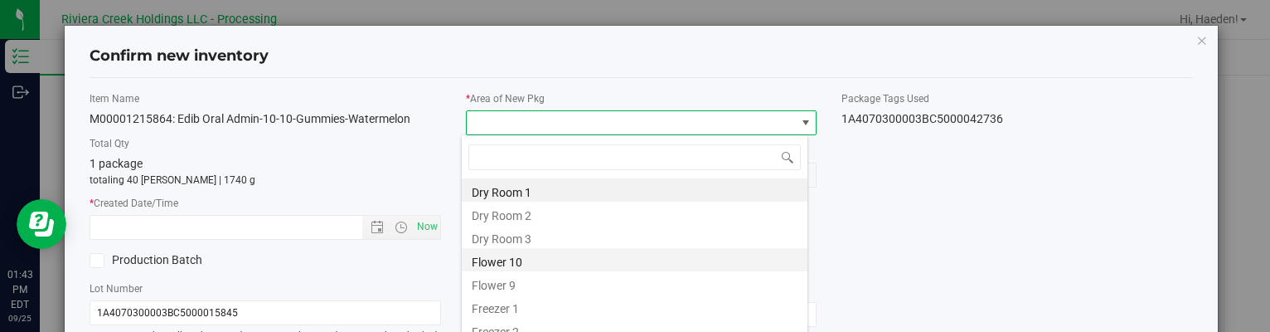
click at [509, 261] on li "Flower 10" at bounding box center [635, 259] width 346 height 23
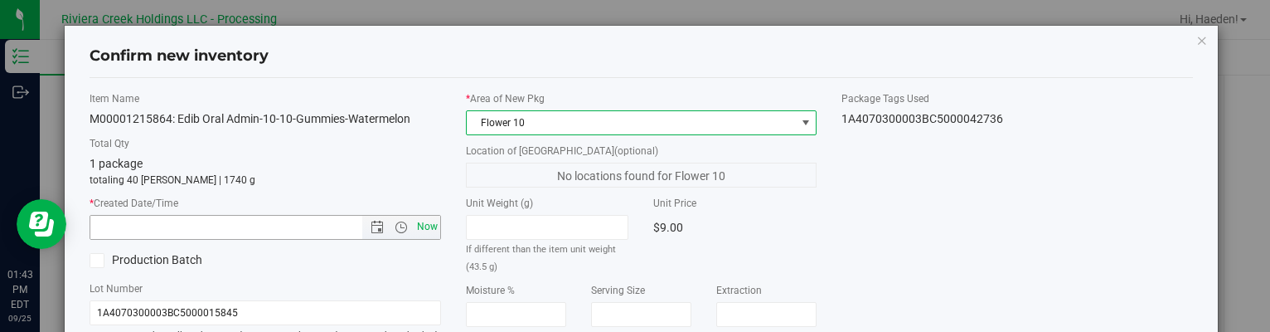
click at [420, 224] on span "Now" at bounding box center [427, 227] width 28 height 24
type input "[DATE] 1:43 PM"
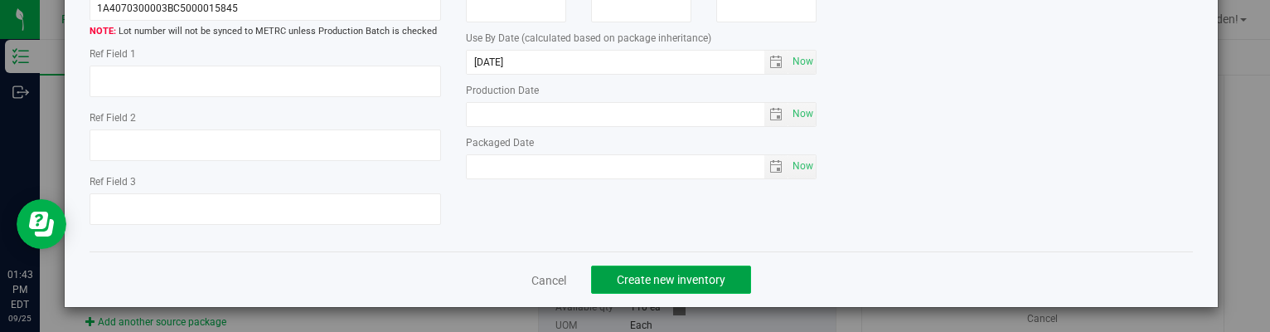
click at [683, 278] on span "Create new inventory" at bounding box center [671, 279] width 109 height 13
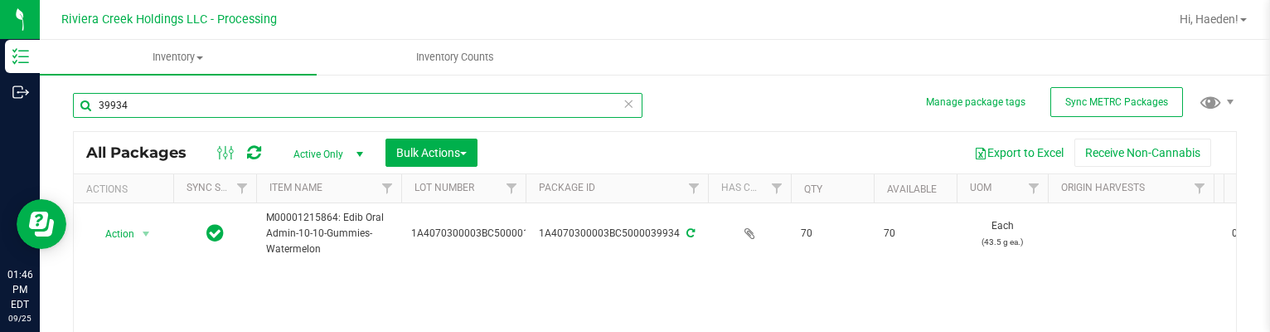
click at [225, 101] on input "39934" at bounding box center [358, 105] width 570 height 25
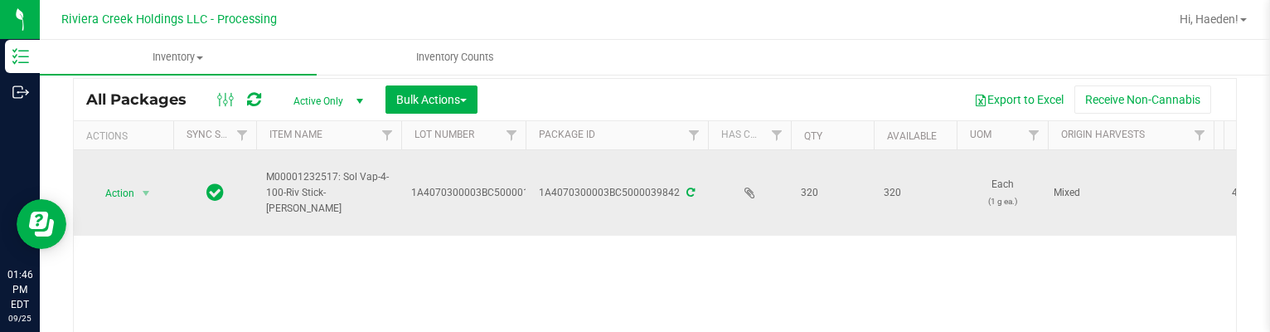
scroll to position [83, 0]
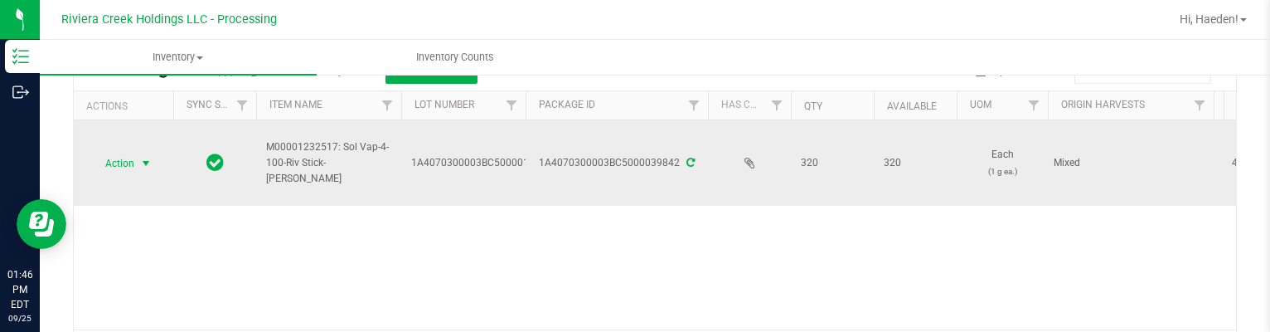
type input "39842"
click at [138, 163] on span "select" at bounding box center [146, 163] width 21 height 23
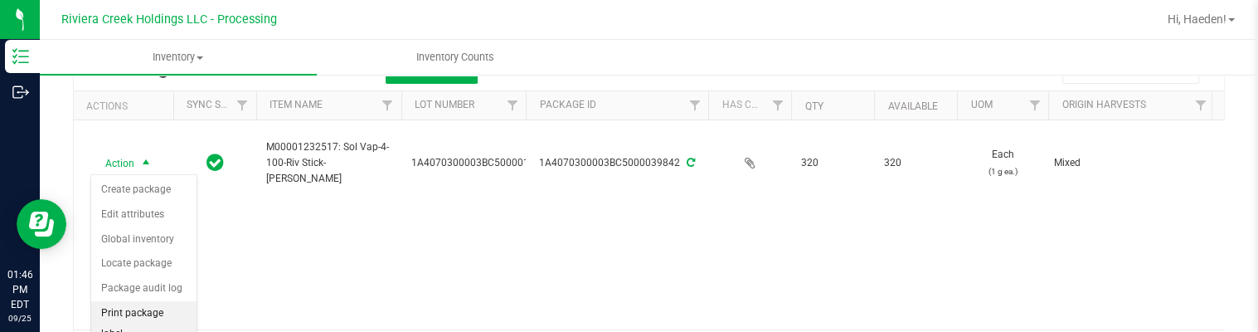
click at [153, 311] on li "Print package label" at bounding box center [143, 324] width 105 height 46
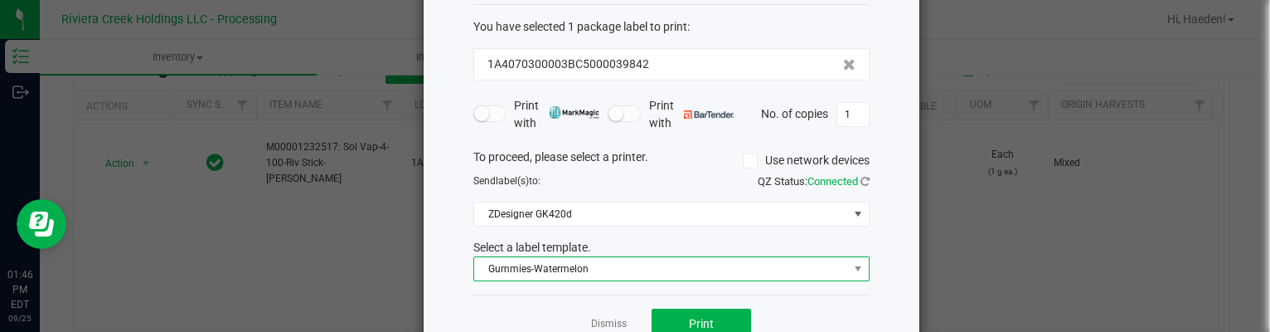
click at [629, 263] on span "Gummies-Watermelon" at bounding box center [661, 268] width 374 height 23
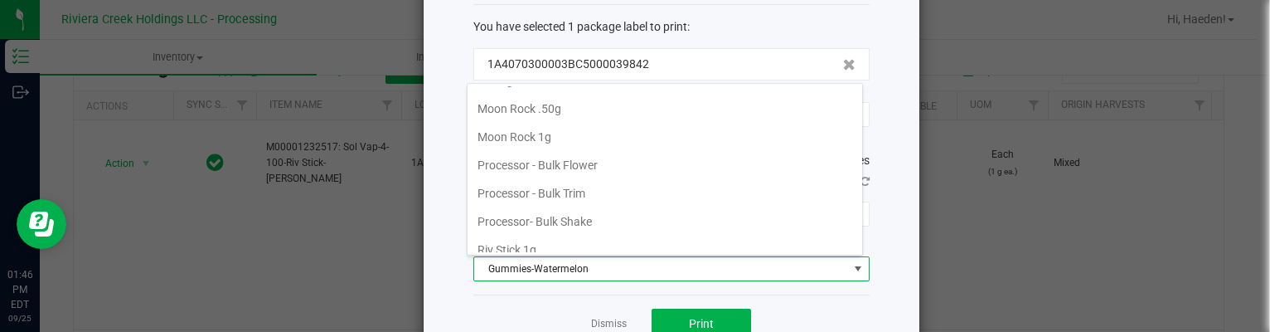
scroll to position [723, 0]
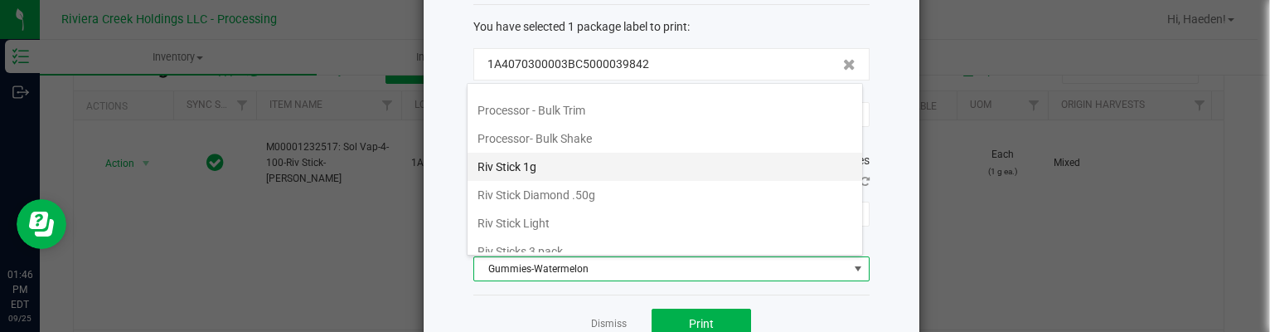
click at [617, 158] on li "Riv Stick 1g" at bounding box center [665, 167] width 395 height 28
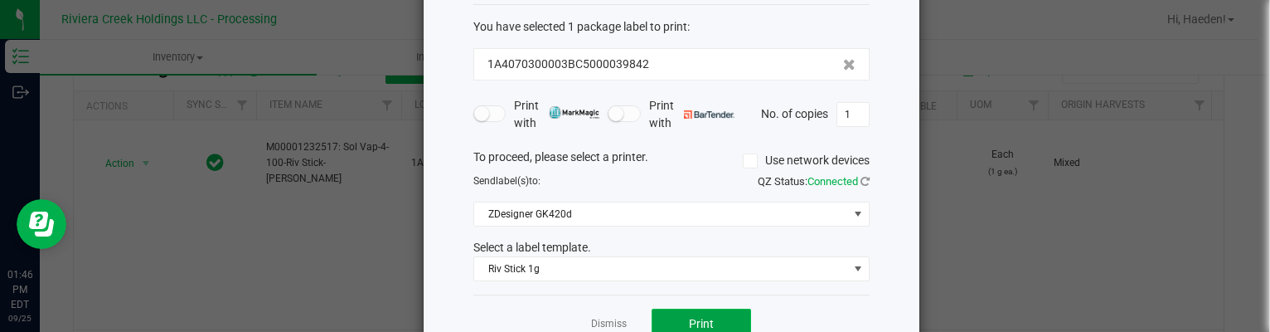
click at [689, 318] on span "Print" at bounding box center [701, 323] width 25 height 13
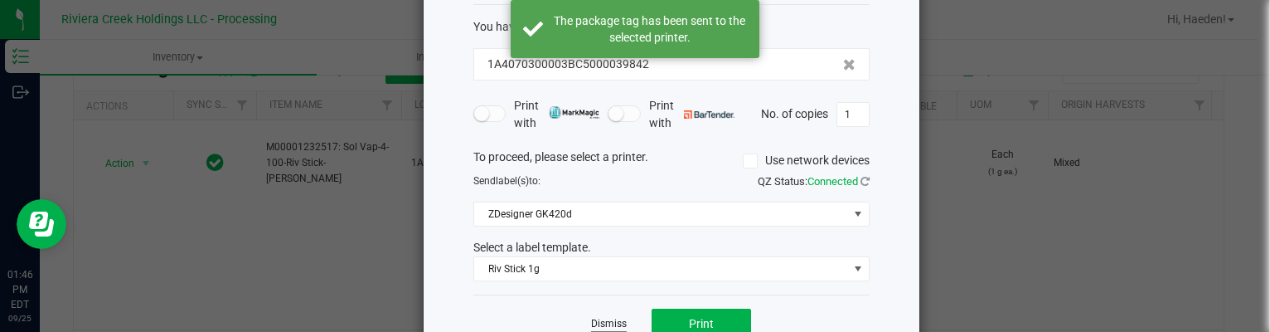
click at [609, 318] on link "Dismiss" at bounding box center [609, 324] width 36 height 14
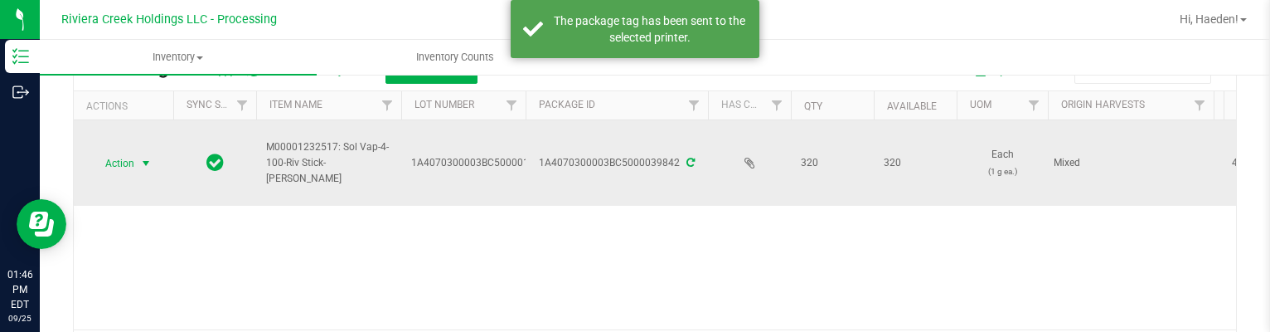
click at [148, 164] on span "select" at bounding box center [145, 163] width 13 height 13
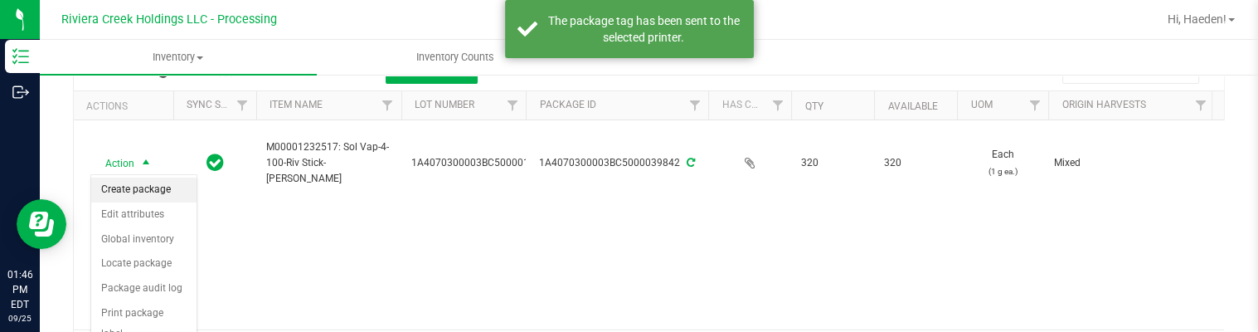
click at [172, 197] on li "Create package" at bounding box center [143, 189] width 105 height 25
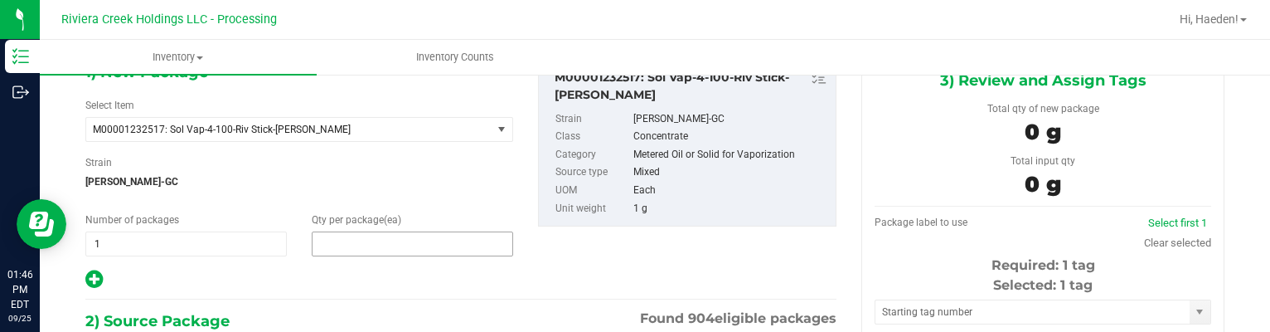
click at [381, 242] on span at bounding box center [412, 243] width 201 height 25
click at [381, 242] on input "text" at bounding box center [413, 243] width 200 height 23
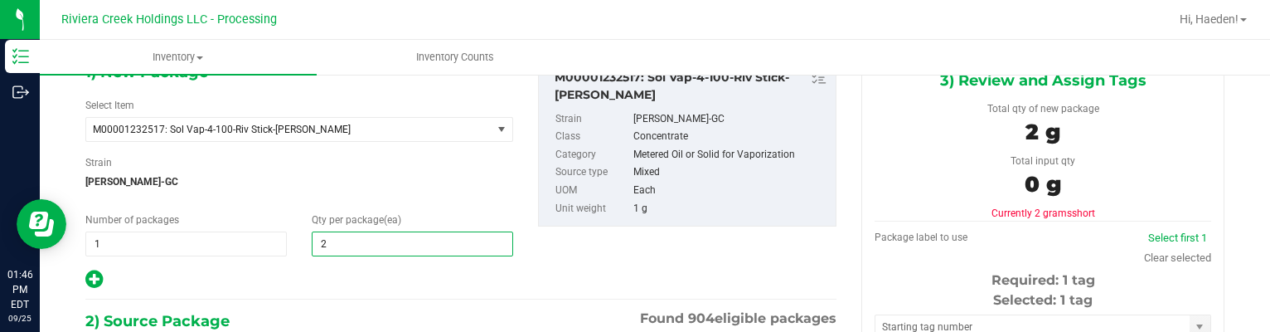
type input "20"
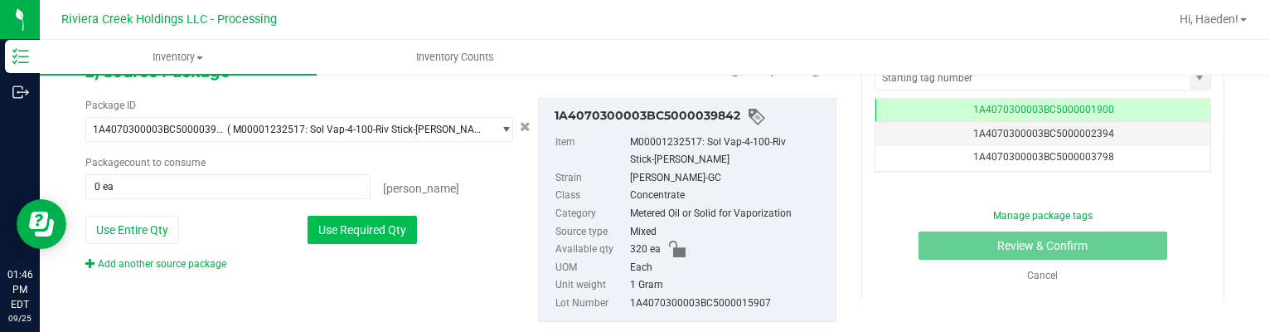
type input "20"
click at [393, 230] on button "Use Required Qty" at bounding box center [362, 230] width 109 height 28
type input "20 ea"
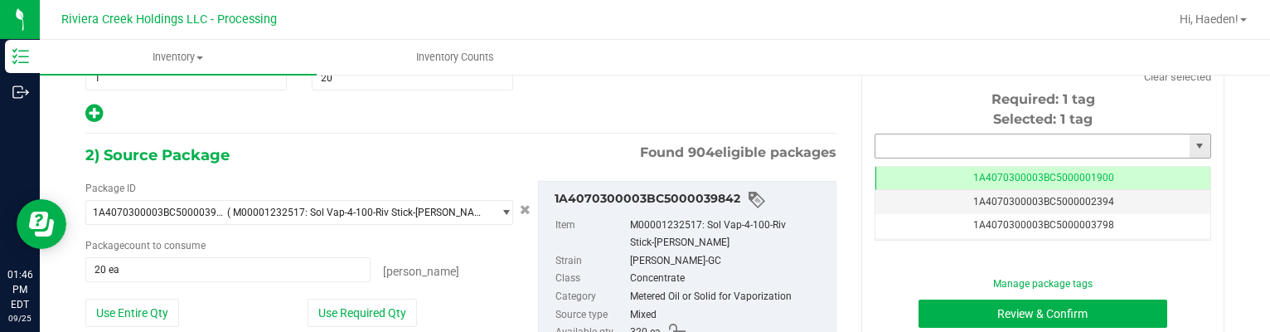
click at [957, 153] on input "text" at bounding box center [1032, 145] width 314 height 23
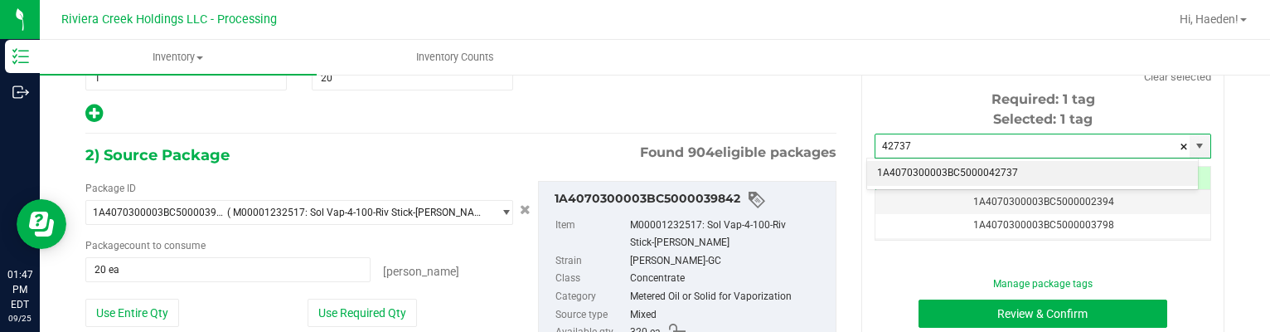
click at [952, 170] on li "1A4070300003BC5000042737" at bounding box center [1032, 173] width 331 height 25
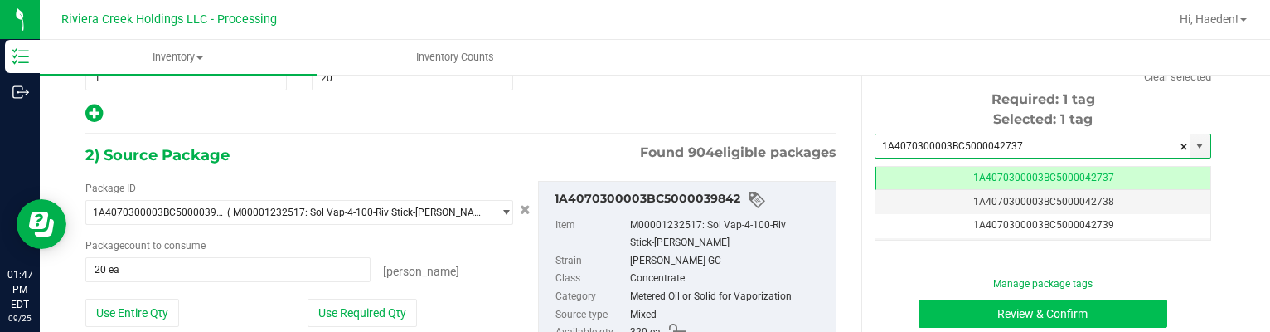
type input "1A4070300003BC5000042737"
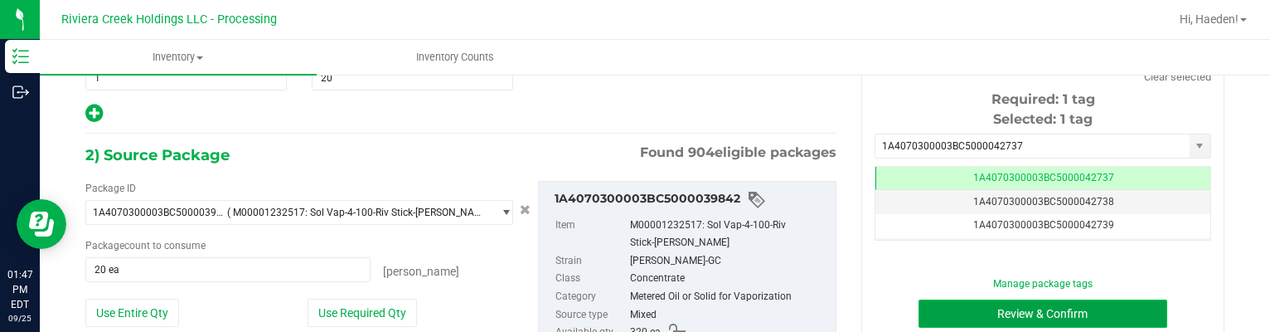
click at [988, 311] on button "Review & Confirm" at bounding box center [1044, 313] width 250 height 28
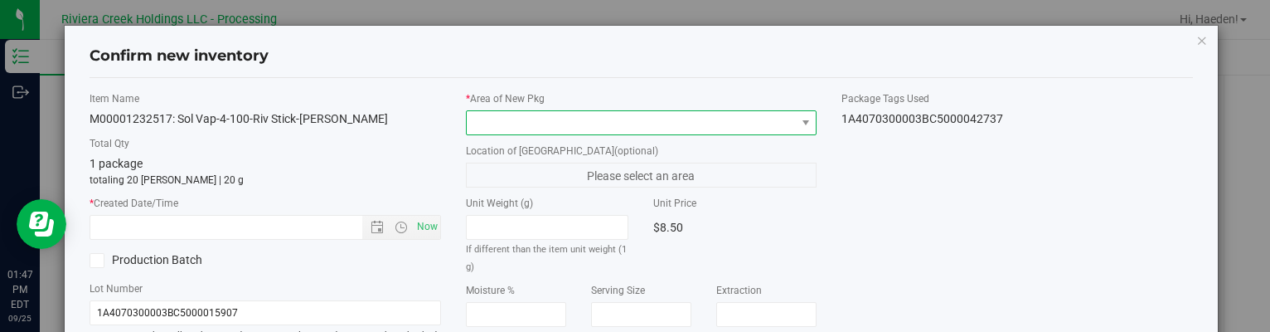
click at [795, 119] on span at bounding box center [805, 122] width 21 height 23
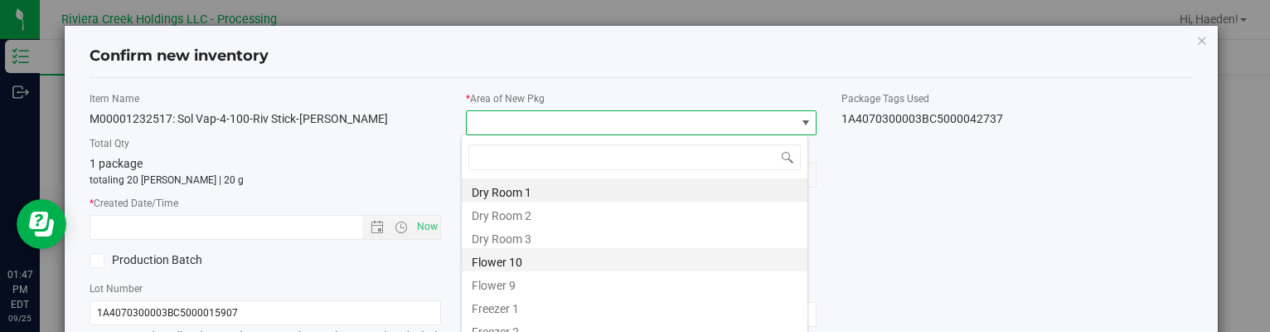
click at [556, 258] on li "Flower 10" at bounding box center [635, 259] width 346 height 23
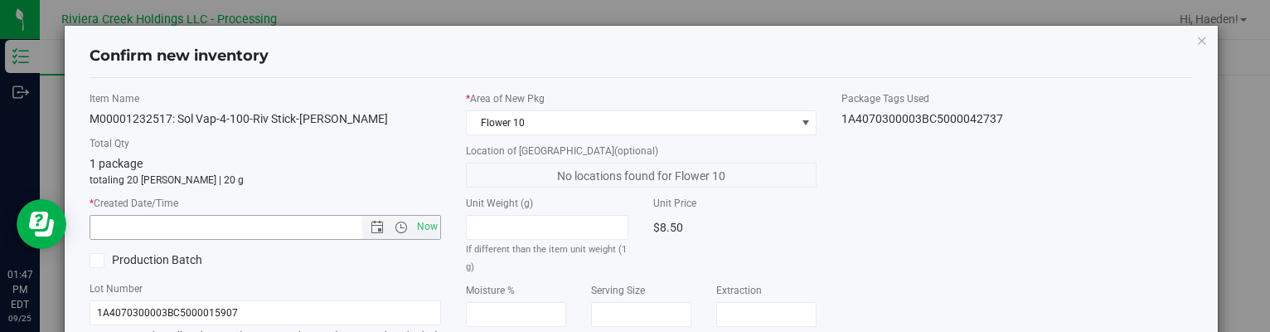
click at [435, 229] on span "Now" at bounding box center [265, 227] width 351 height 25
click at [424, 219] on span "Now" at bounding box center [427, 227] width 28 height 24
type input "[DATE] 1:47 PM"
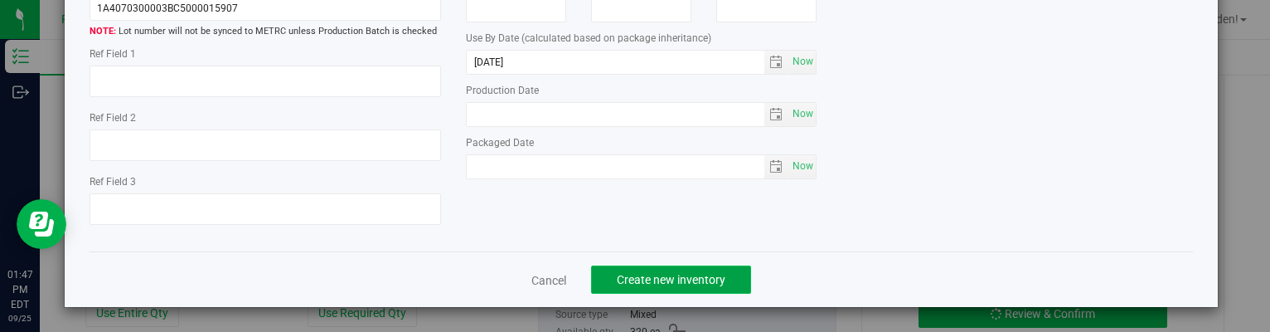
click at [706, 279] on span "Create new inventory" at bounding box center [671, 279] width 109 height 13
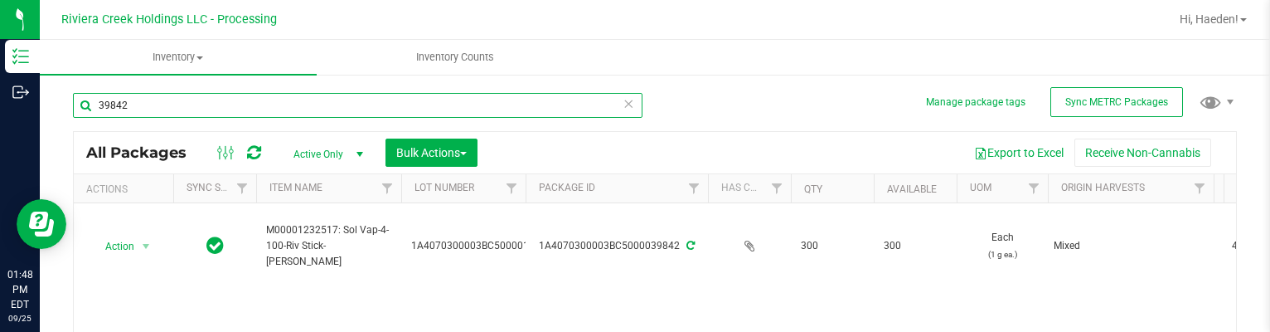
click at [259, 109] on input "39842" at bounding box center [358, 105] width 570 height 25
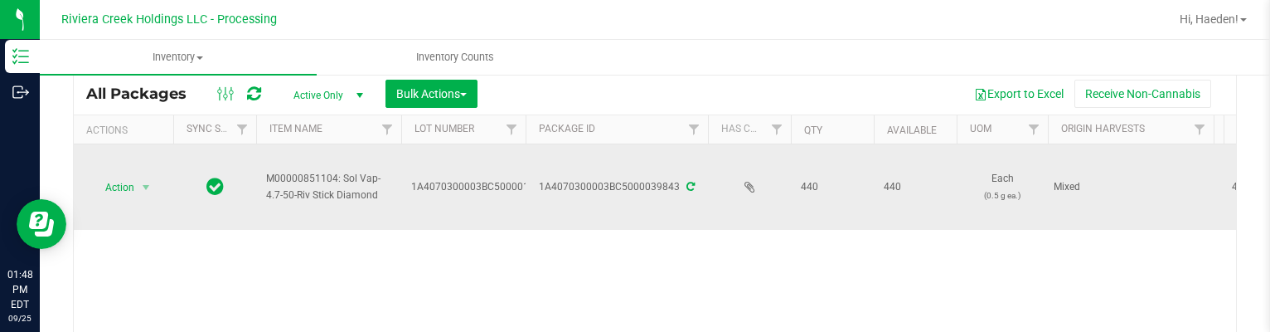
scroll to position [83, 0]
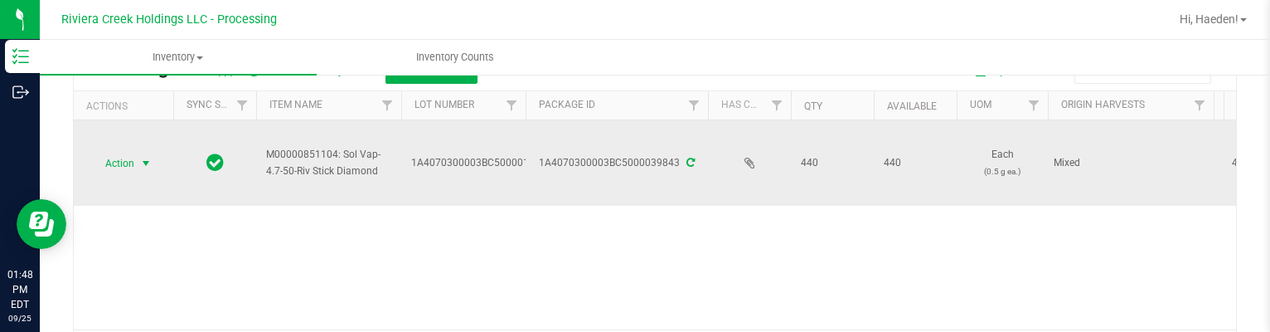
type input "39843"
click at [136, 160] on span "select" at bounding box center [146, 163] width 21 height 23
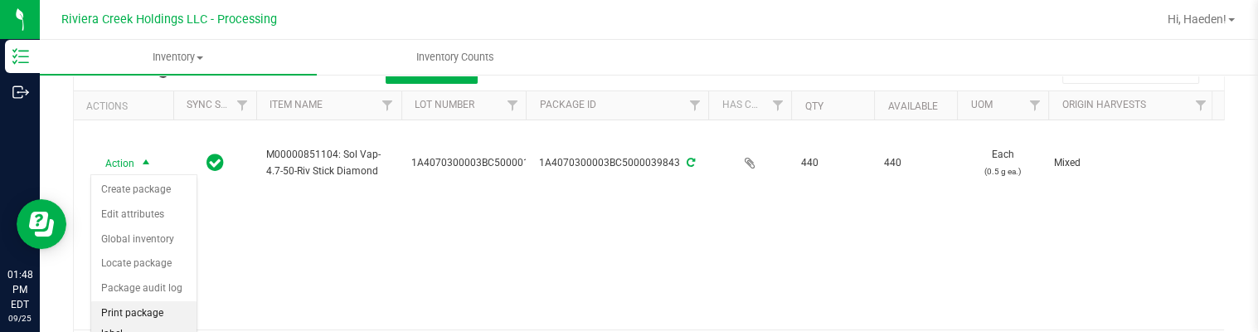
click at [131, 313] on li "Print package label" at bounding box center [143, 324] width 105 height 46
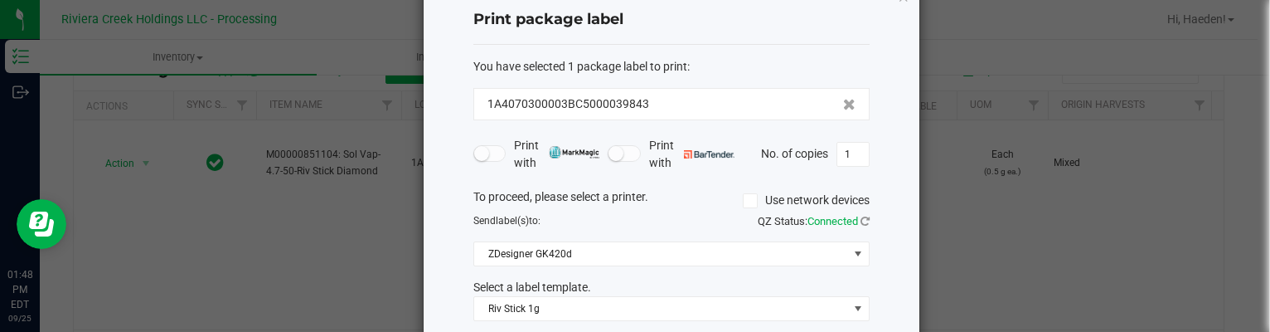
scroll to position [127, 0]
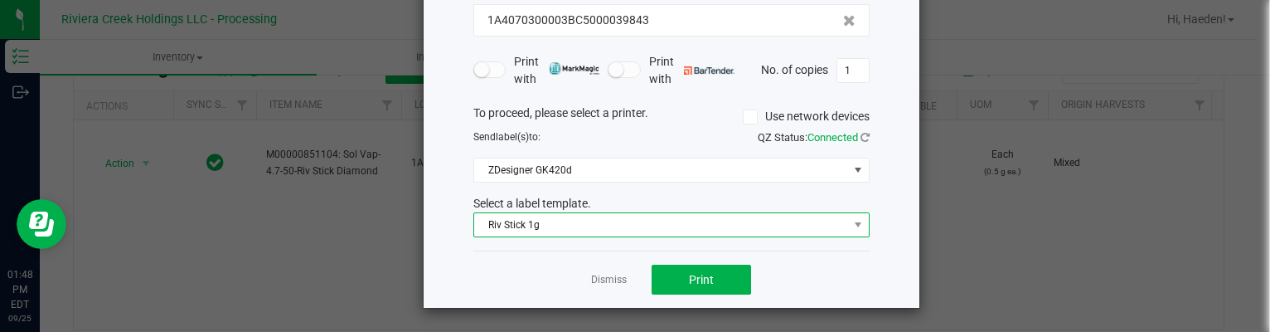
click at [619, 217] on span "Riv Stick 1g" at bounding box center [661, 224] width 374 height 23
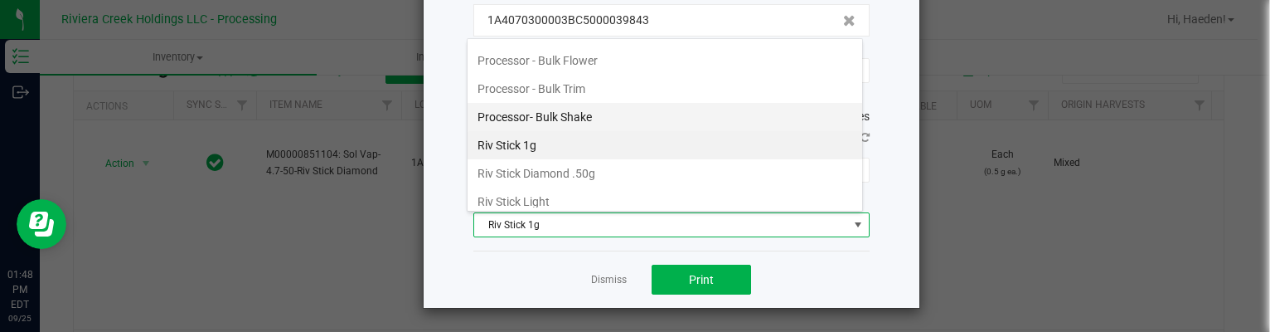
scroll to position [725, 0]
click at [598, 133] on li "Riv Stick Diamond .50g" at bounding box center [665, 147] width 395 height 28
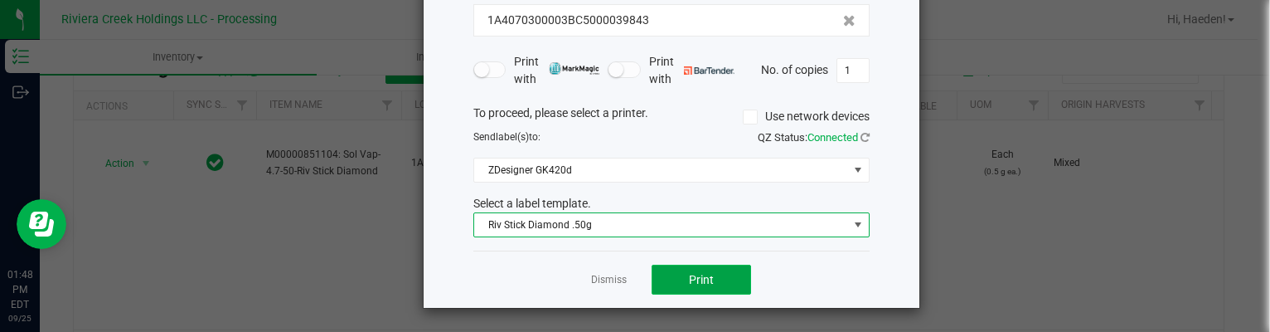
click at [672, 288] on button "Print" at bounding box center [701, 279] width 99 height 30
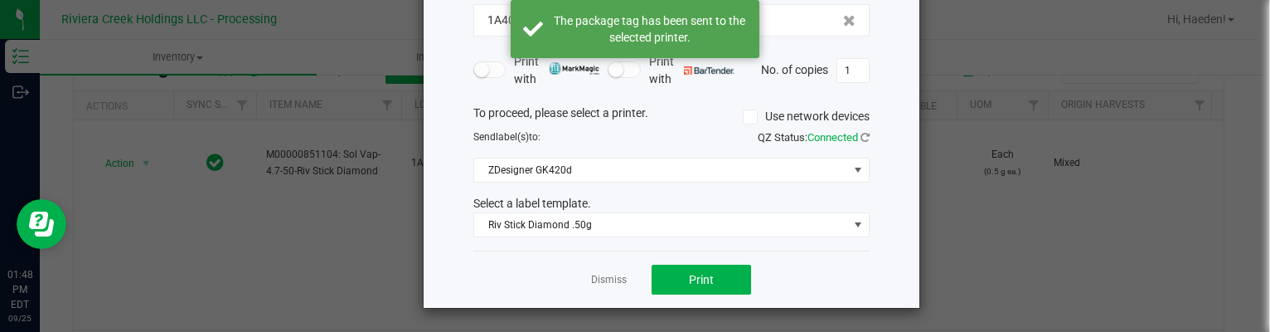
drag, startPoint x: 589, startPoint y: 271, endPoint x: 349, endPoint y: 208, distance: 247.7
click at [591, 273] on link "Dismiss" at bounding box center [609, 280] width 36 height 14
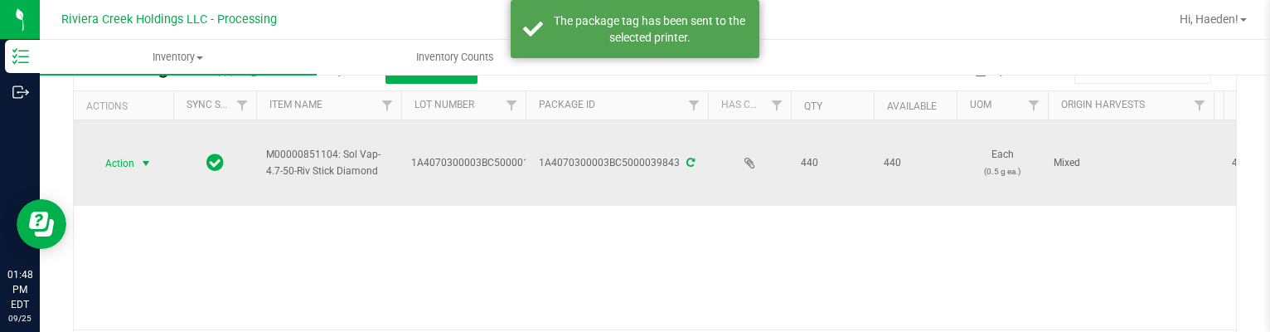
click at [119, 154] on span "Action" at bounding box center [112, 163] width 45 height 23
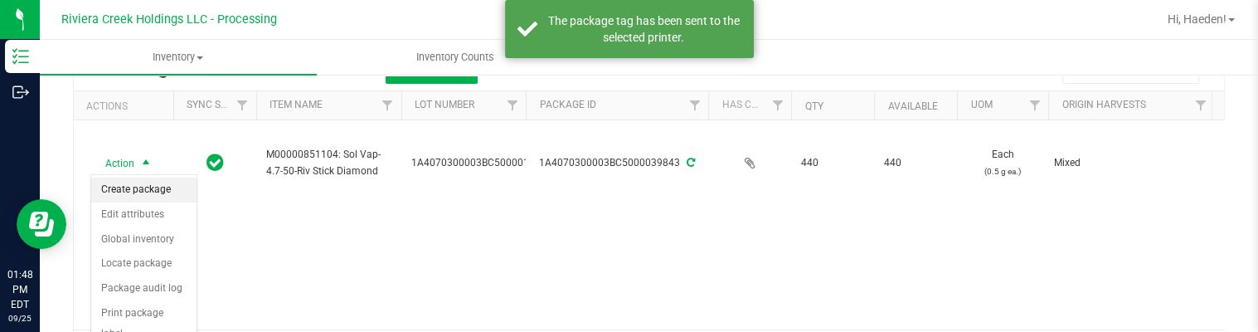
click at [129, 180] on li "Create package" at bounding box center [143, 189] width 105 height 25
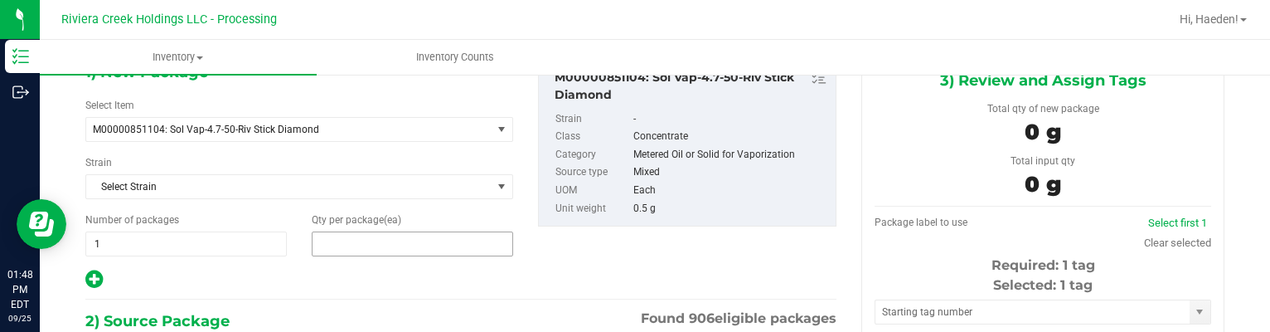
click at [335, 235] on span at bounding box center [412, 243] width 201 height 25
click at [335, 235] on input "text" at bounding box center [413, 243] width 200 height 23
type input "20"
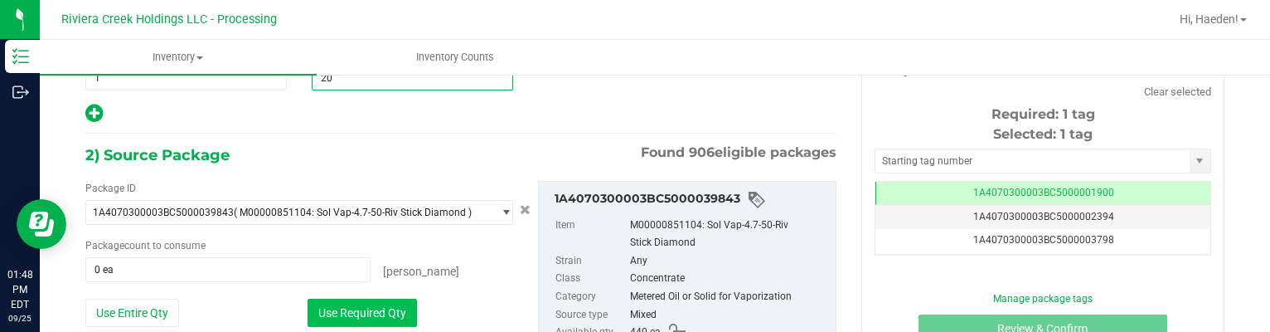
type input "20"
click at [366, 304] on button "Use Required Qty" at bounding box center [362, 312] width 109 height 28
type input "20 ea"
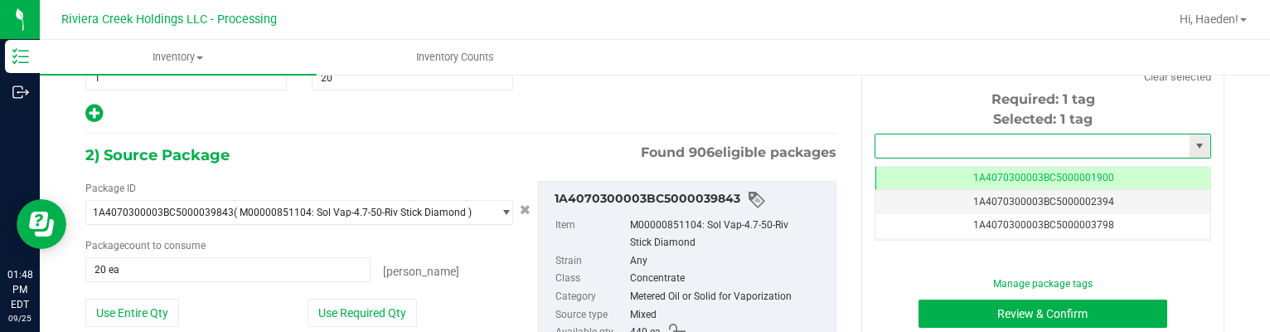
click at [903, 142] on input "text" at bounding box center [1032, 145] width 314 height 23
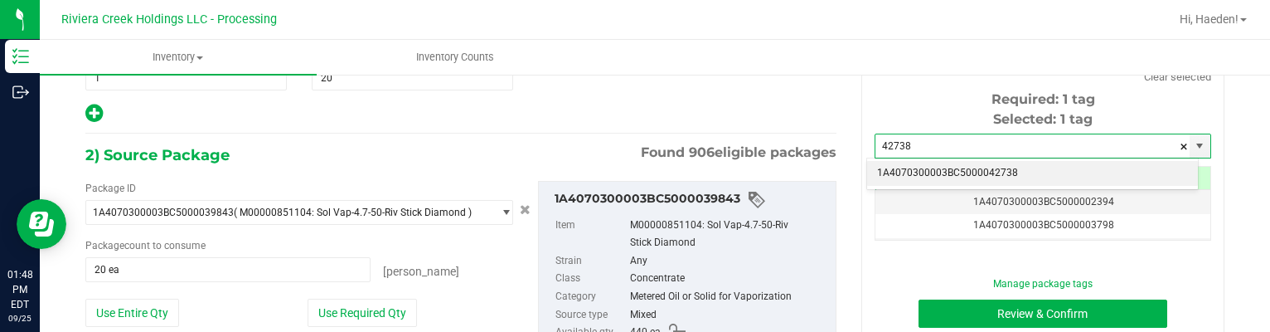
click at [1019, 165] on li "1A4070300003BC5000042738" at bounding box center [1032, 173] width 331 height 25
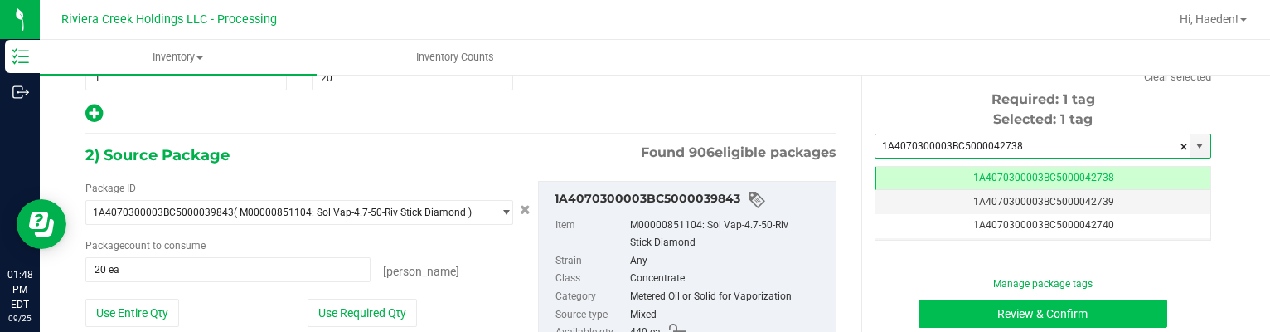
type input "1A4070300003BC5000042738"
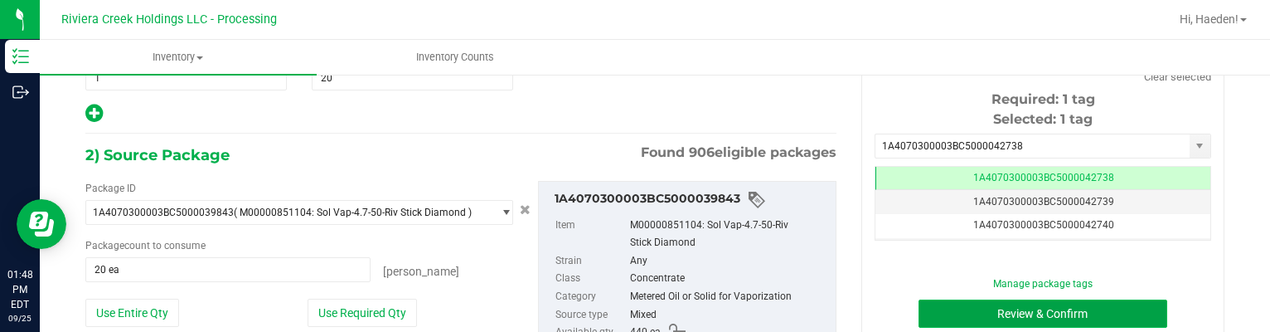
click at [1019, 308] on button "Review & Confirm" at bounding box center [1044, 313] width 250 height 28
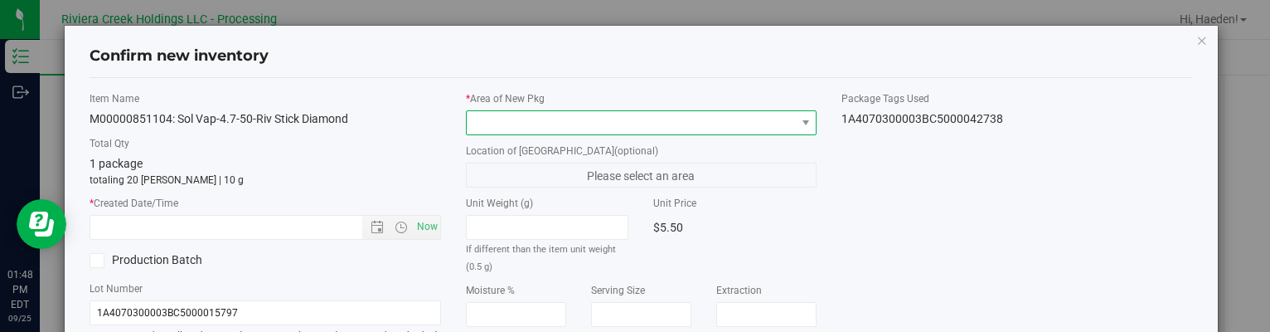
click at [780, 122] on span at bounding box center [631, 122] width 328 height 23
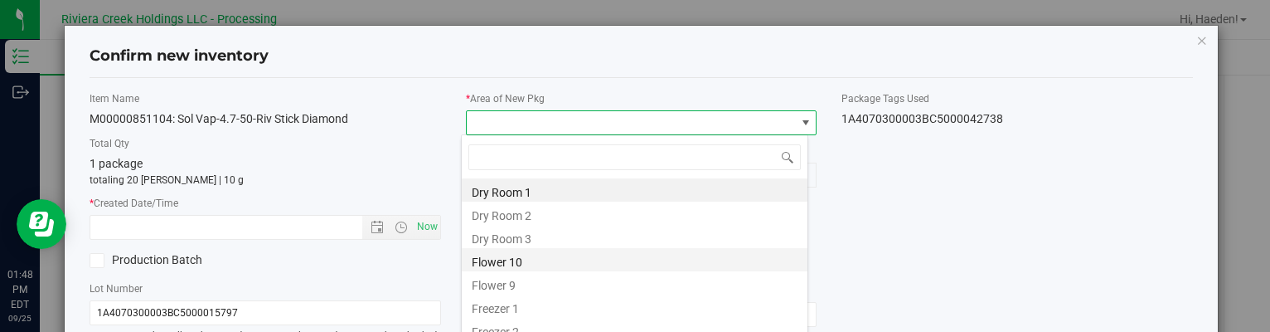
click at [548, 253] on li "Flower 10" at bounding box center [635, 259] width 346 height 23
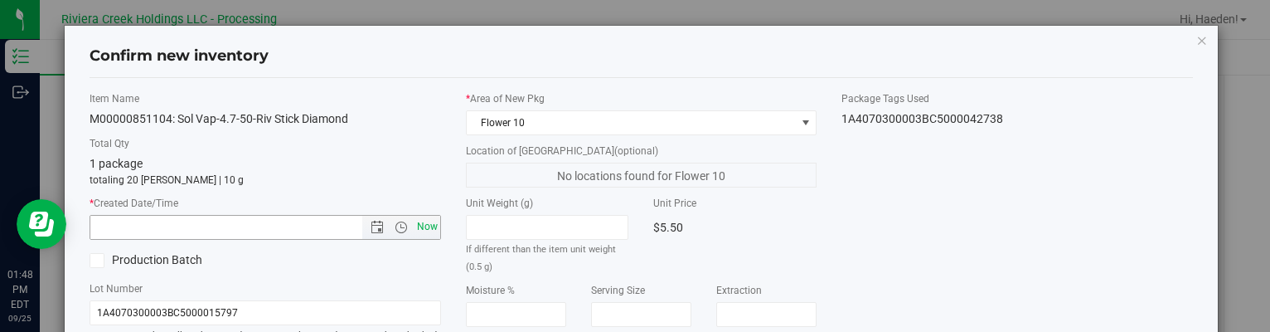
click at [427, 221] on span "Now" at bounding box center [427, 227] width 28 height 24
type input "[DATE] 1:48 PM"
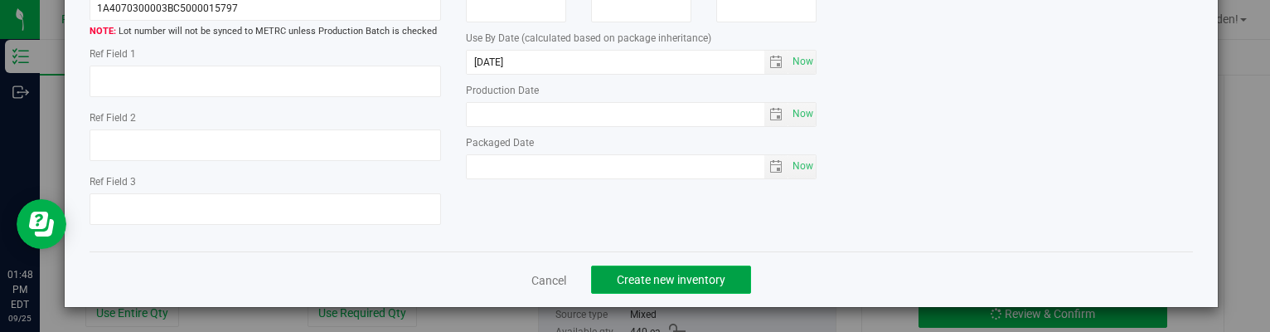
click at [696, 274] on span "Create new inventory" at bounding box center [671, 279] width 109 height 13
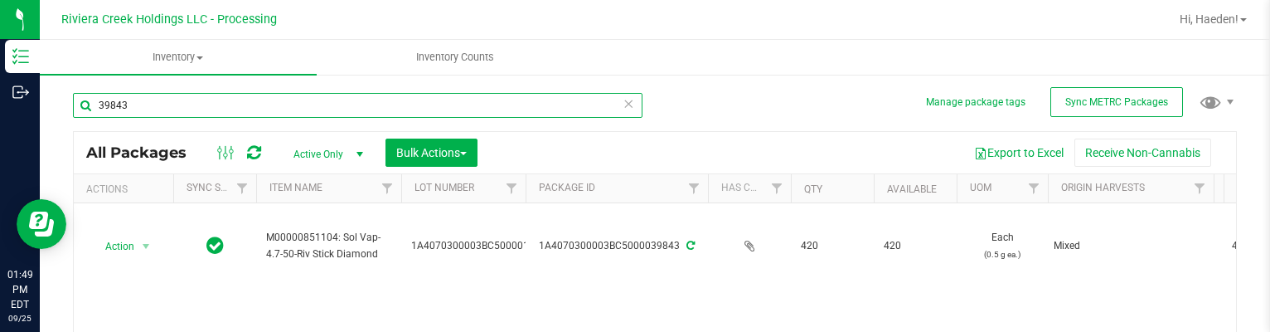
click at [261, 109] on input "39843" at bounding box center [358, 105] width 570 height 25
click at [259, 109] on input "39843" at bounding box center [358, 105] width 570 height 25
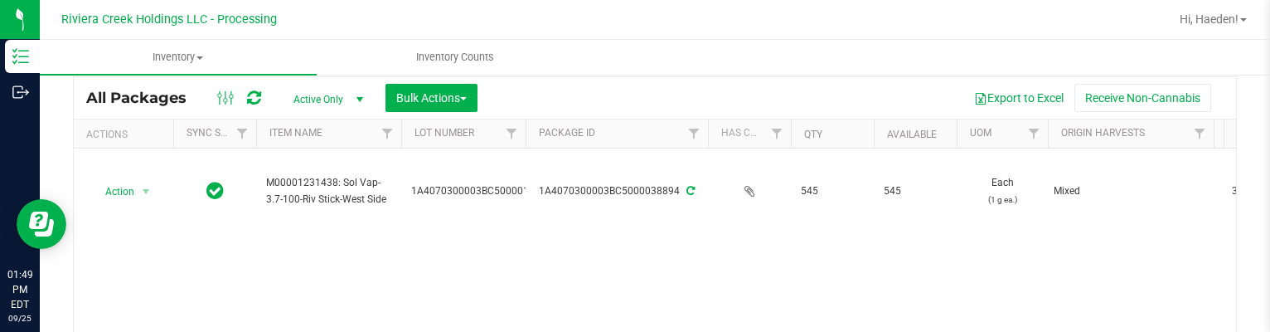
scroll to position [83, 0]
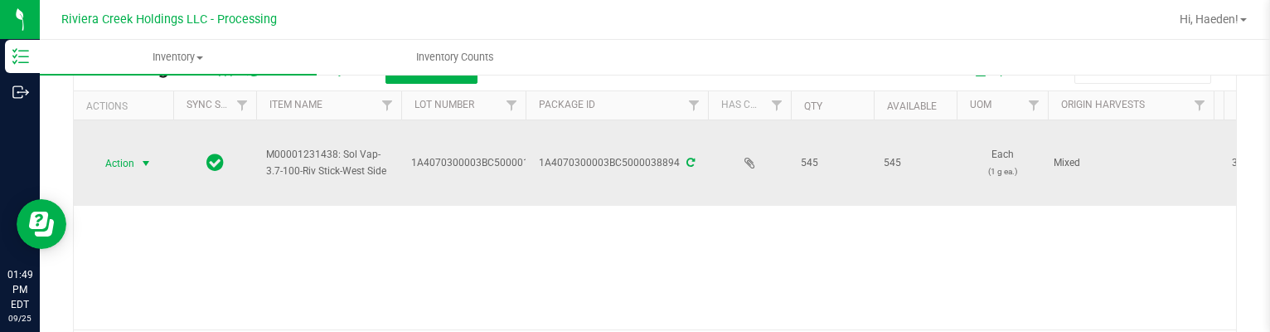
type input "38894"
click at [134, 162] on span "Action" at bounding box center [112, 163] width 45 height 23
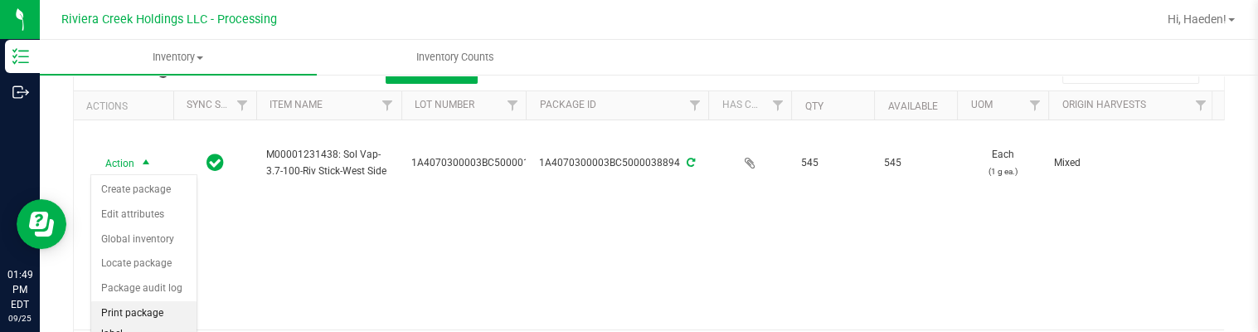
click at [143, 318] on li "Print package label" at bounding box center [143, 324] width 105 height 46
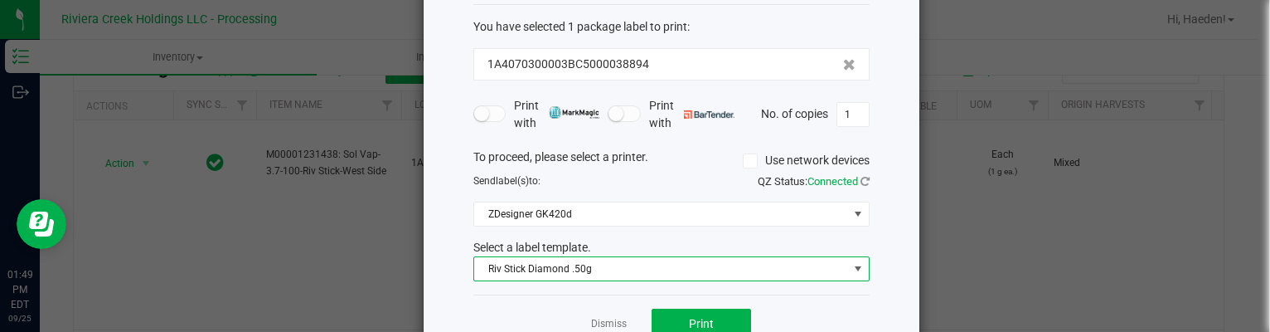
click at [545, 259] on span "Riv Stick Diamond .50g" at bounding box center [661, 268] width 374 height 23
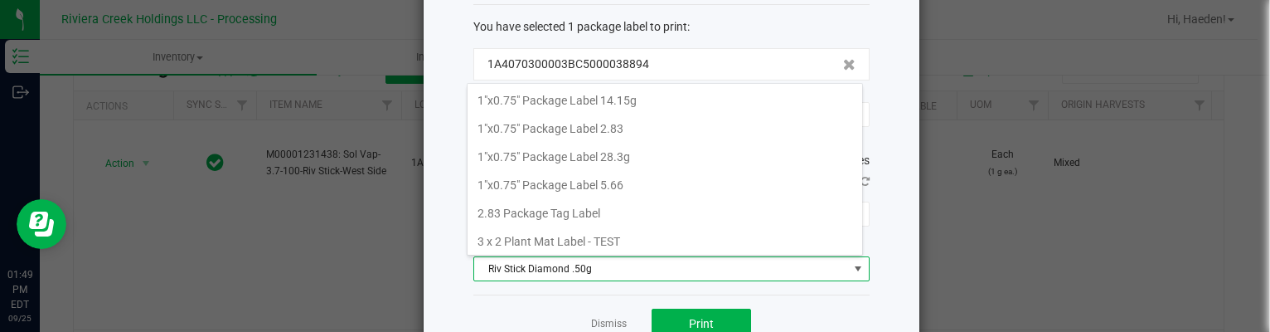
scroll to position [24, 396]
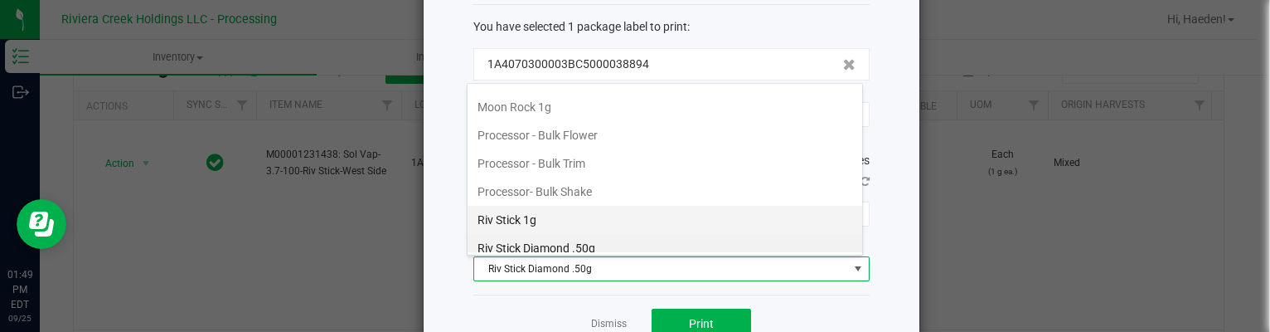
click at [544, 206] on li "Riv Stick 1g" at bounding box center [665, 220] width 395 height 28
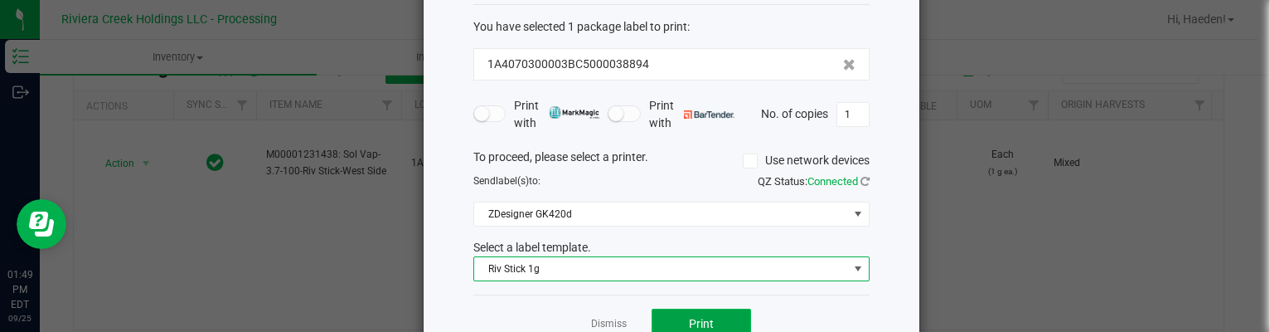
click at [689, 311] on button "Print" at bounding box center [701, 323] width 99 height 30
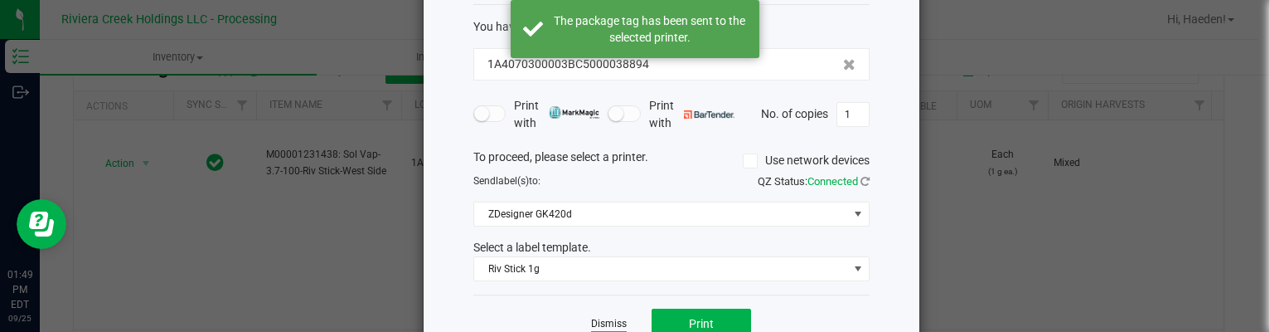
click at [605, 317] on link "Dismiss" at bounding box center [609, 324] width 36 height 14
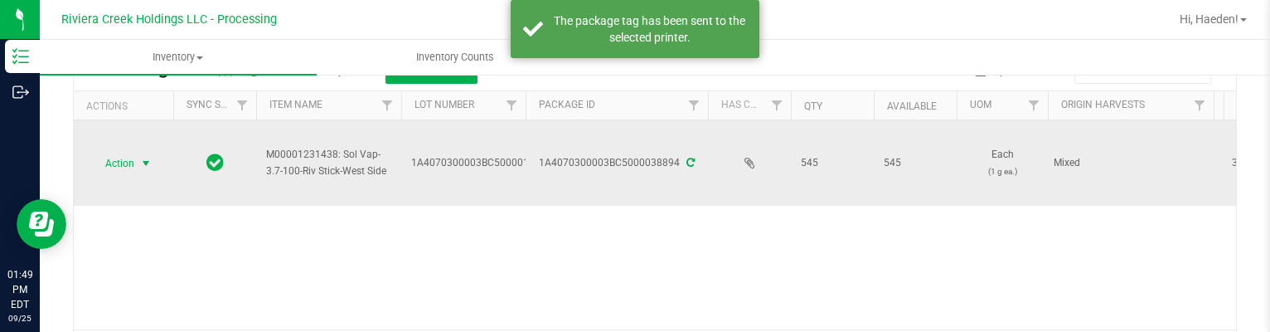
click at [138, 168] on span "select" at bounding box center [146, 163] width 21 height 23
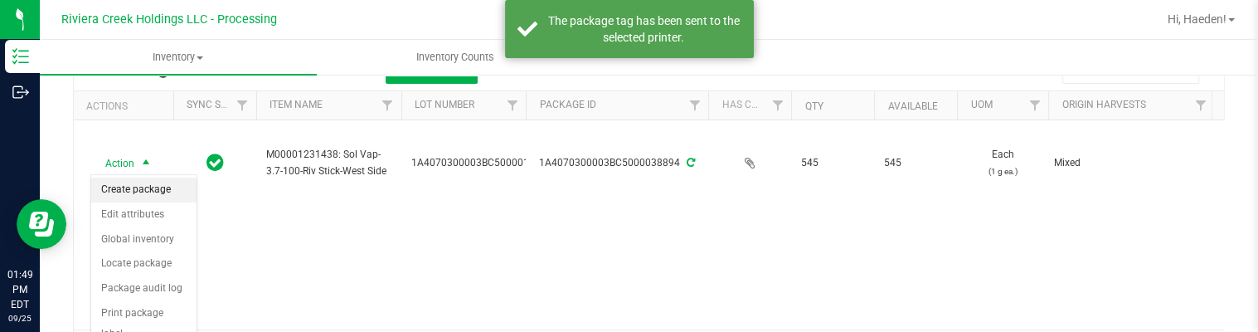
click at [149, 185] on li "Create package" at bounding box center [143, 189] width 105 height 25
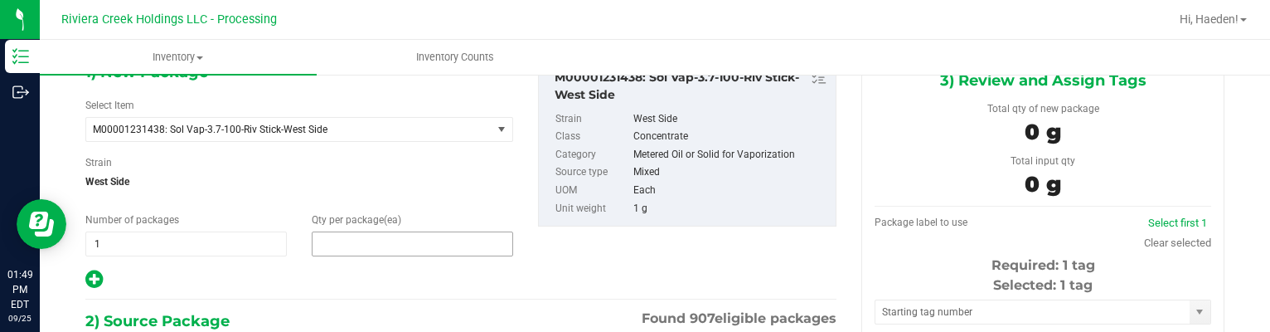
click at [333, 234] on span at bounding box center [412, 243] width 201 height 25
click at [333, 234] on input "text" at bounding box center [413, 243] width 200 height 23
type input "20"
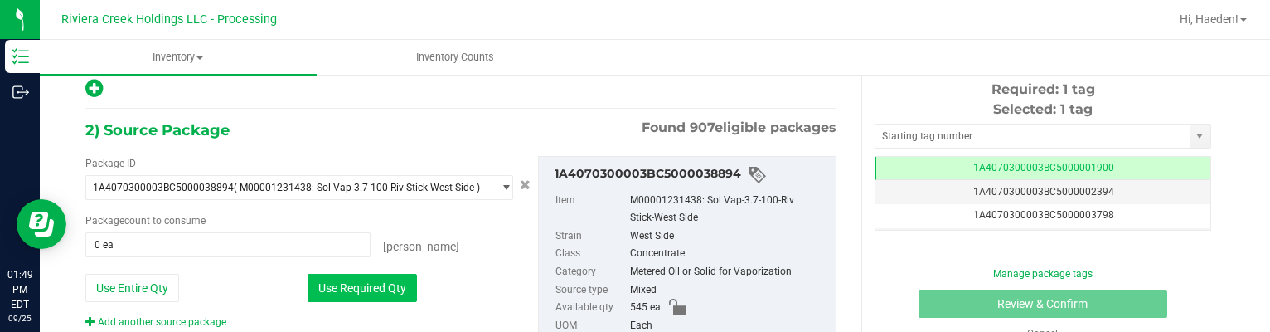
click at [351, 274] on button "Use Required Qty" at bounding box center [362, 288] width 109 height 28
type input "20 ea"
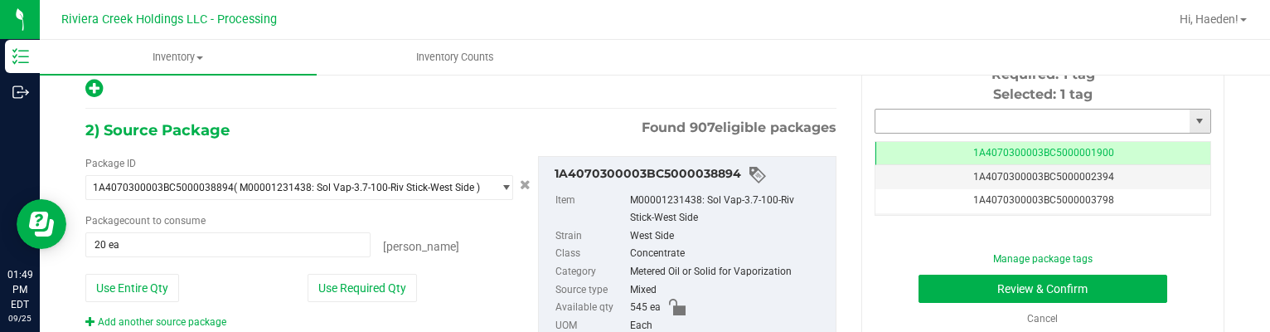
click at [889, 122] on input "text" at bounding box center [1032, 120] width 314 height 23
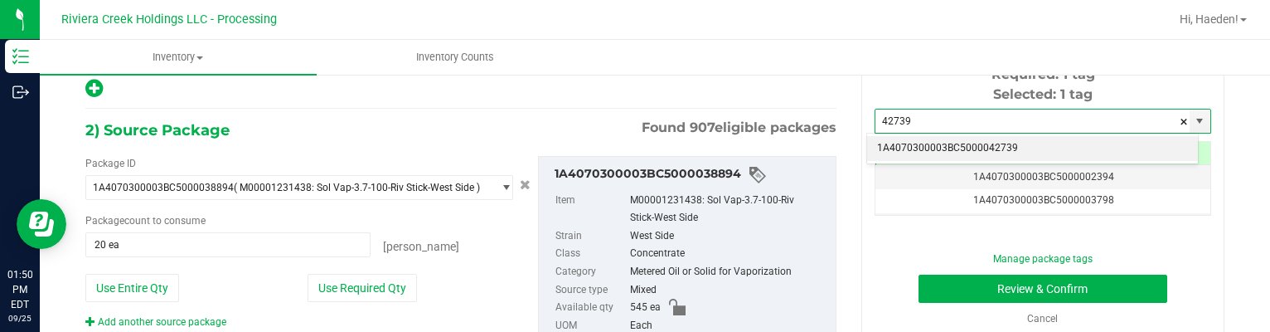
click at [881, 140] on li "1A4070300003BC5000042739" at bounding box center [1032, 148] width 331 height 25
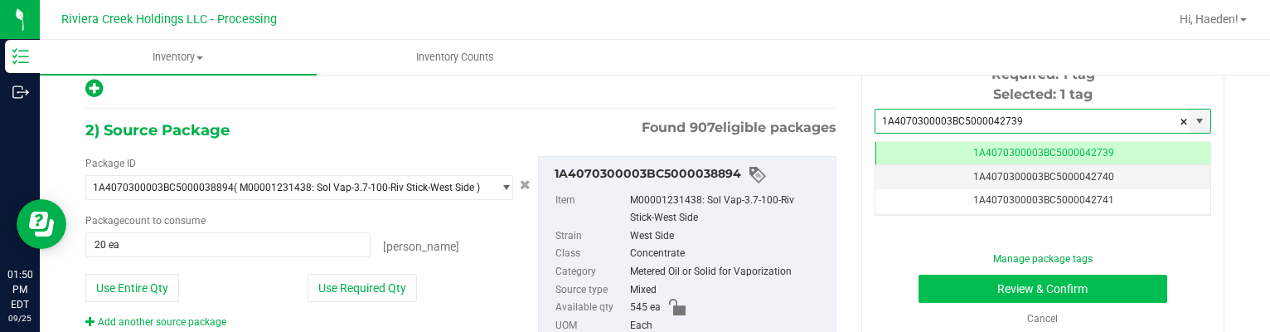
type input "1A4070300003BC5000042739"
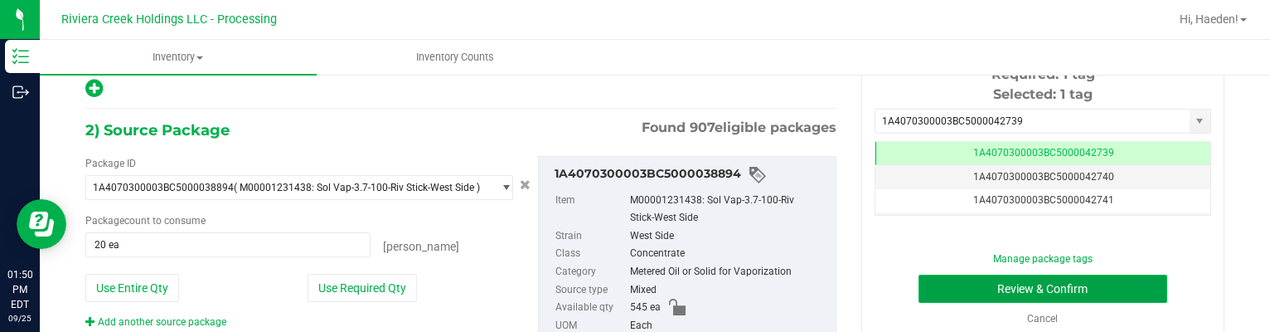
click at [933, 281] on button "Review & Confirm" at bounding box center [1044, 288] width 250 height 28
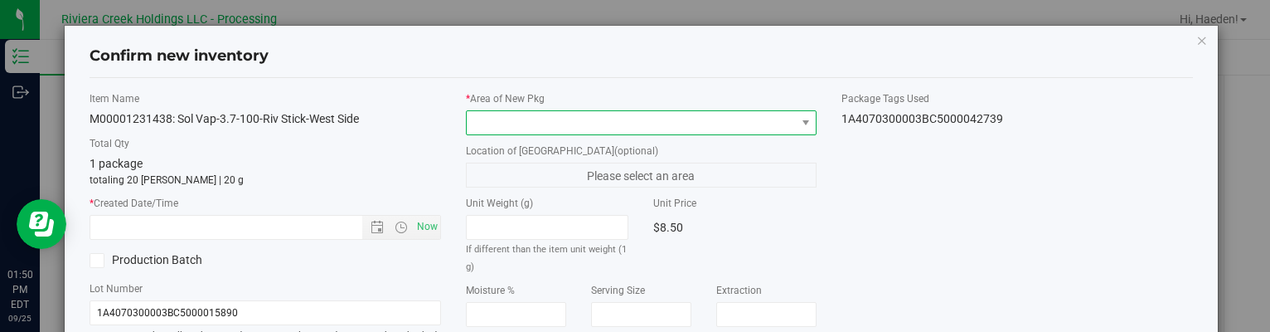
click at [779, 115] on span at bounding box center [631, 122] width 328 height 23
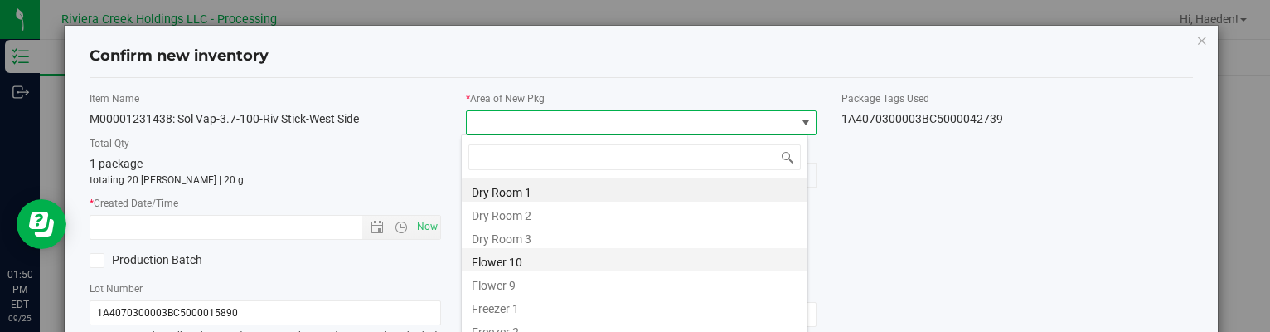
click at [609, 257] on li "Flower 10" at bounding box center [635, 259] width 346 height 23
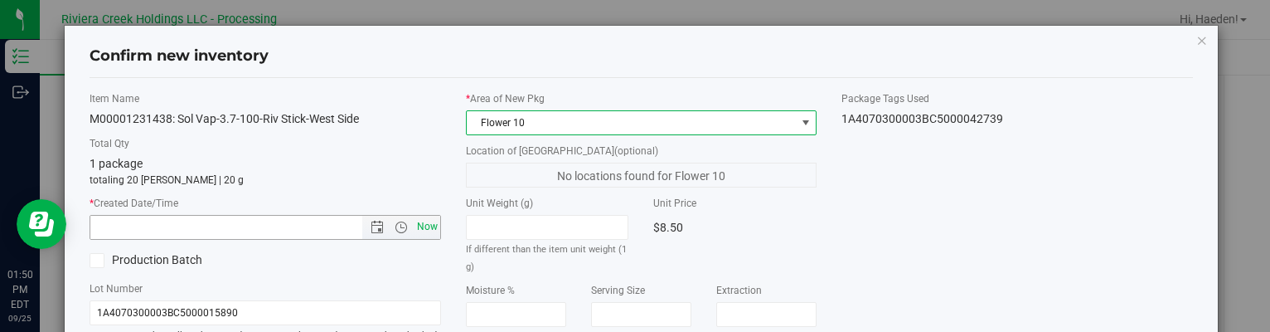
click at [424, 217] on span "Now" at bounding box center [427, 227] width 28 height 24
type input "[DATE] 1:50 PM"
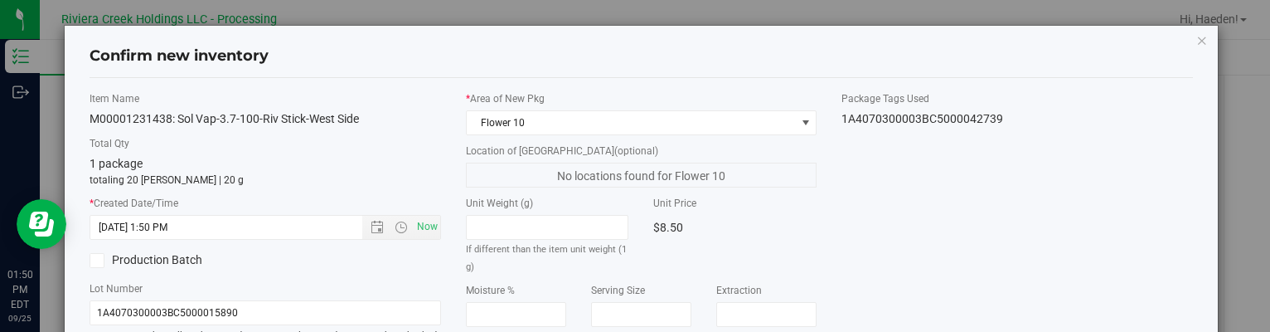
click at [880, 205] on div "Item Name M00001231438: Sol Vap-3.7-100-Riv Stick-West Side Total Qty 1 package…" at bounding box center [640, 317] width 1127 height 452
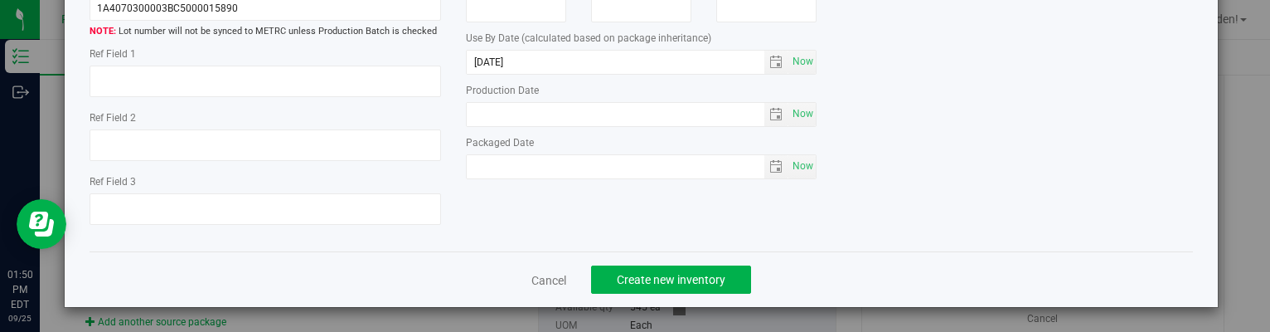
click at [746, 263] on div "Cancel Create new inventory" at bounding box center [641, 279] width 1103 height 56
click at [742, 268] on button "Create new inventory" at bounding box center [671, 279] width 160 height 28
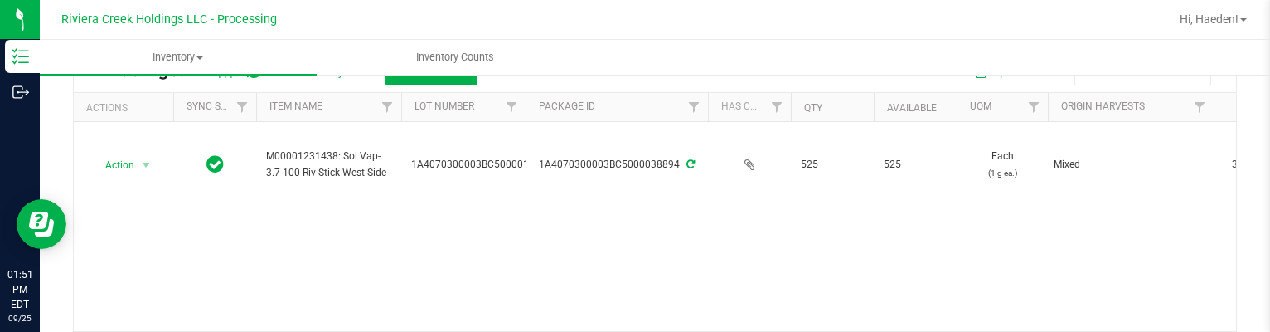
click at [720, 67] on ul "Inventory All packages All inventory Waste log Create inventory Inventory Counts" at bounding box center [675, 58] width 1270 height 36
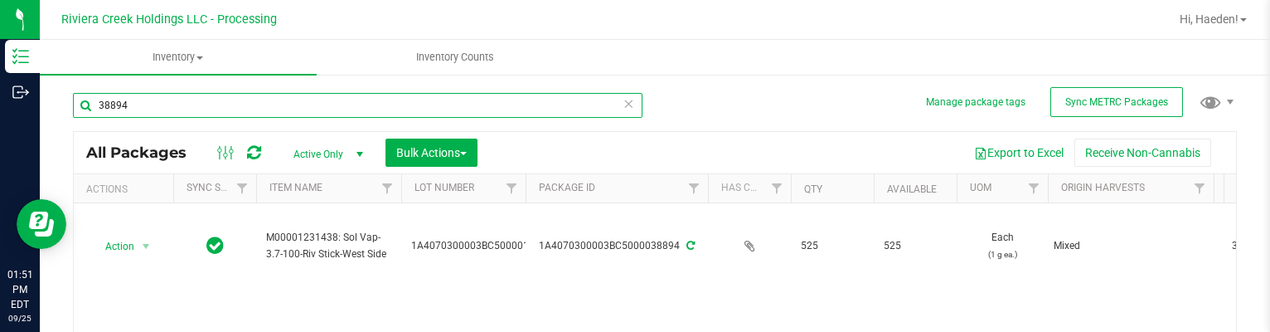
click at [179, 113] on input "38894" at bounding box center [358, 105] width 570 height 25
click at [182, 112] on input "38894" at bounding box center [358, 105] width 570 height 25
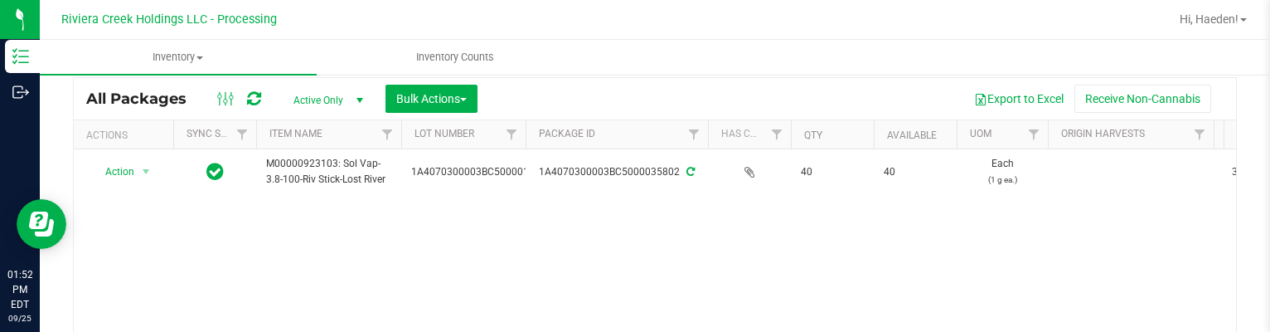
scroll to position [83, 0]
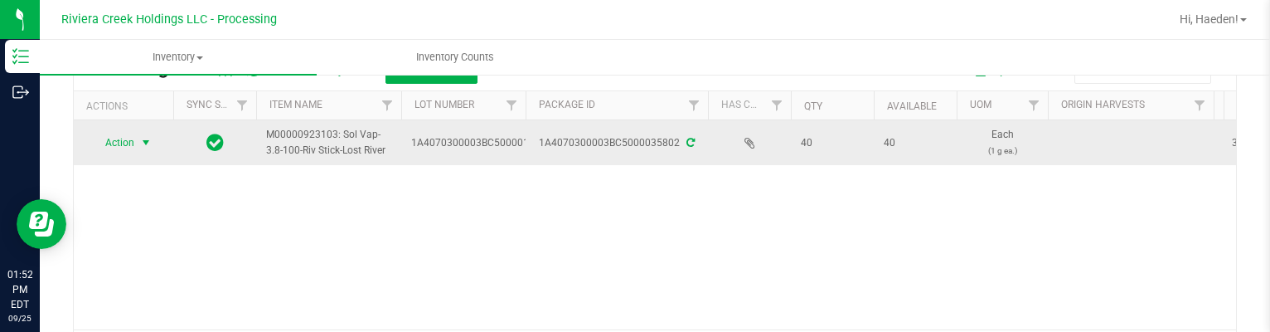
type input "35802"
click at [149, 138] on span "select" at bounding box center [145, 142] width 13 height 13
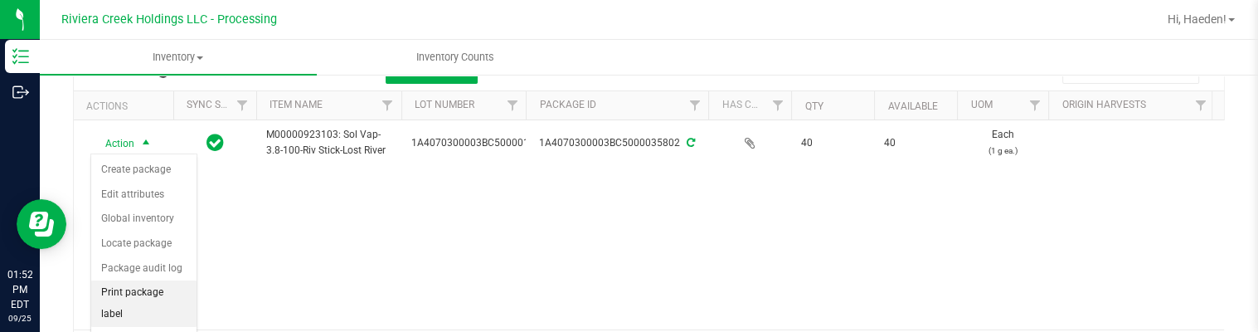
click at [142, 296] on li "Print package label" at bounding box center [143, 303] width 105 height 46
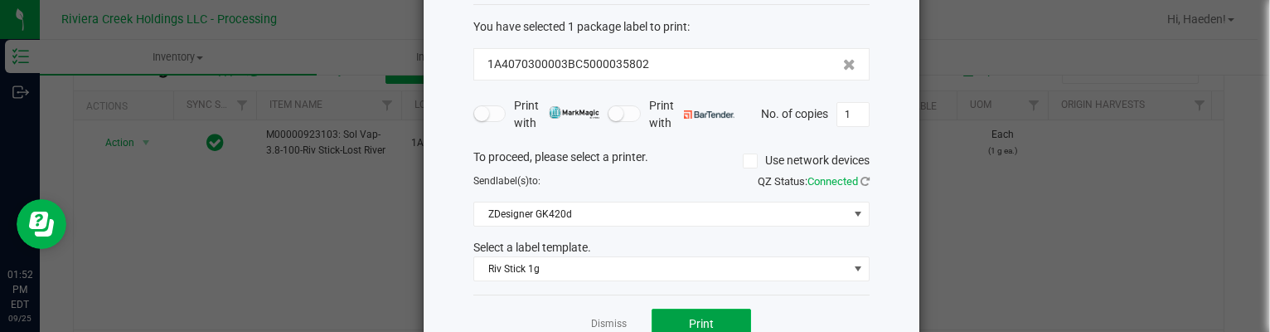
click at [658, 314] on button "Print" at bounding box center [701, 323] width 99 height 30
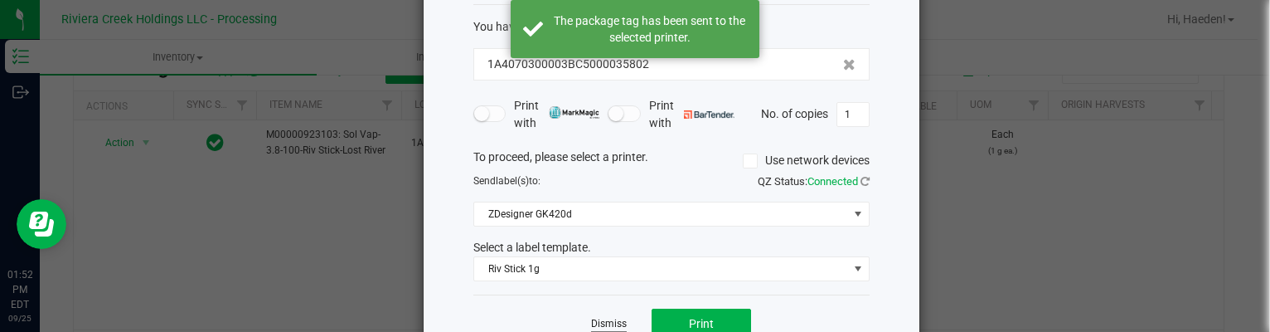
click at [615, 320] on link "Dismiss" at bounding box center [609, 324] width 36 height 14
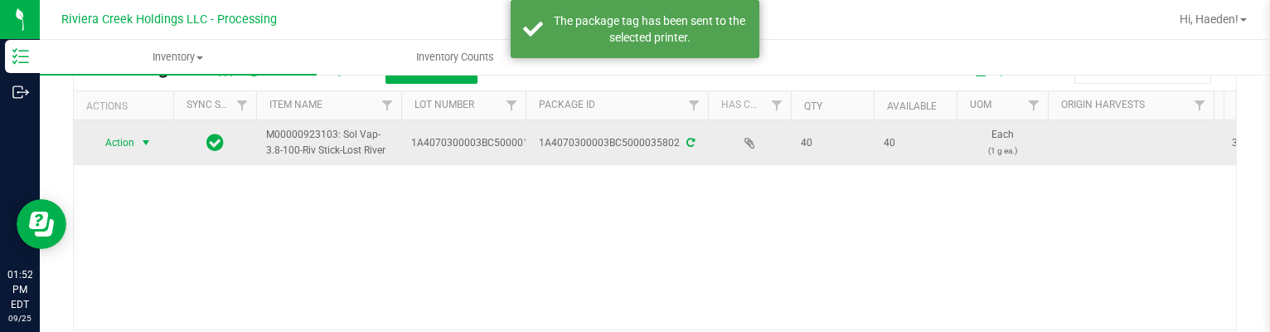
click at [145, 137] on span "select" at bounding box center [145, 142] width 13 height 13
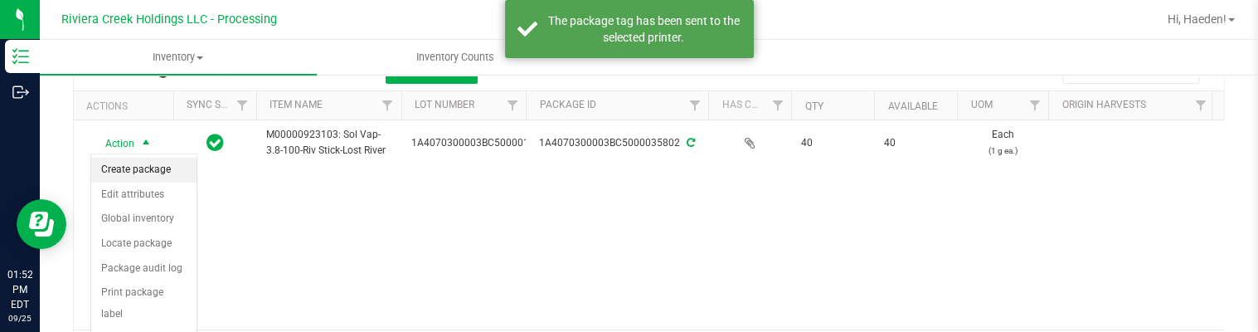
click at [154, 162] on li "Create package" at bounding box center [143, 170] width 105 height 25
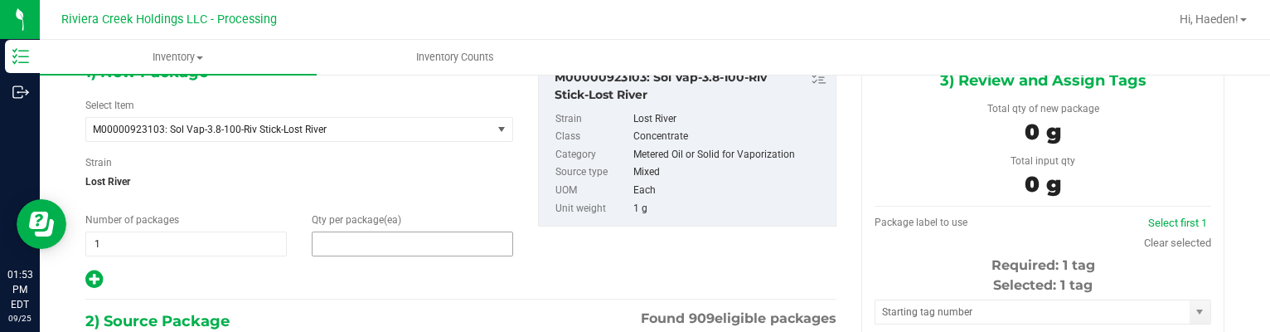
click at [378, 243] on span at bounding box center [412, 243] width 201 height 25
click at [378, 241] on input "text" at bounding box center [413, 243] width 200 height 23
type input "20"
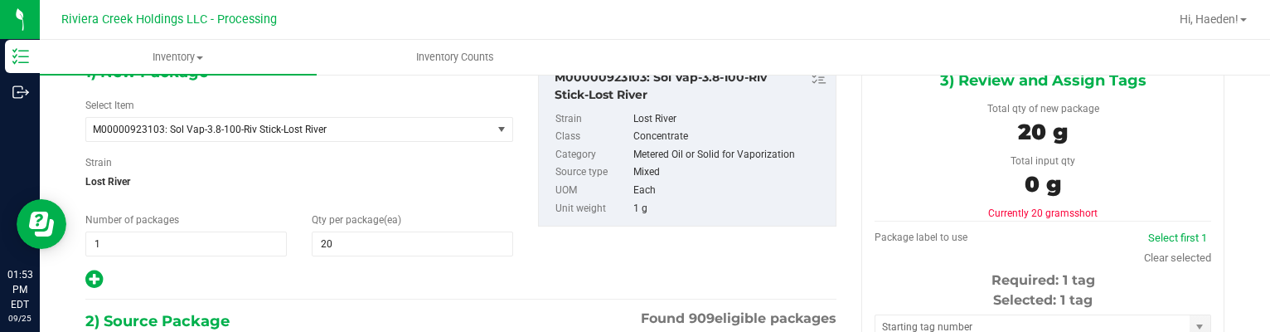
scroll to position [286, 0]
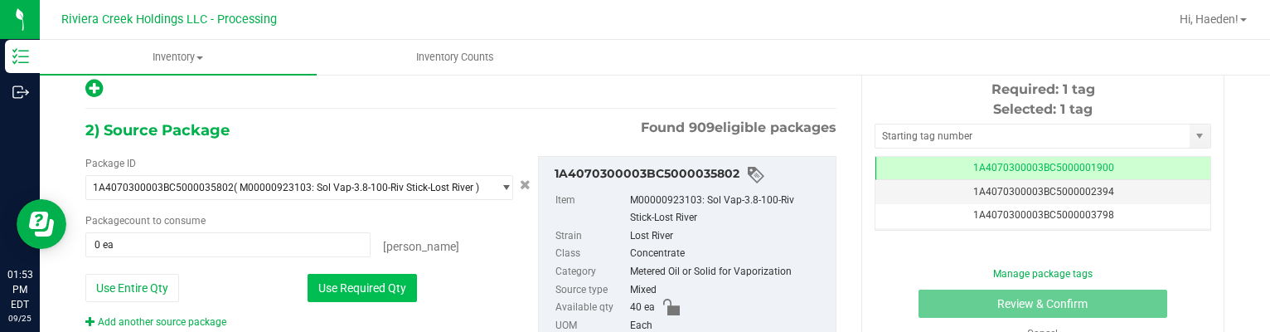
drag, startPoint x: 376, startPoint y: 281, endPoint x: 657, endPoint y: 168, distance: 302.8
click at [376, 281] on button "Use Required Qty" at bounding box center [362, 288] width 109 height 28
type input "20 ea"
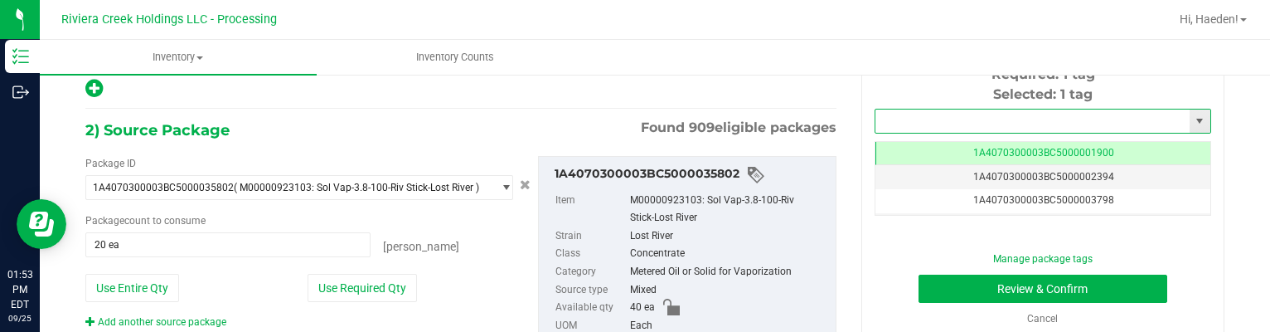
click at [935, 128] on input "text" at bounding box center [1032, 120] width 314 height 23
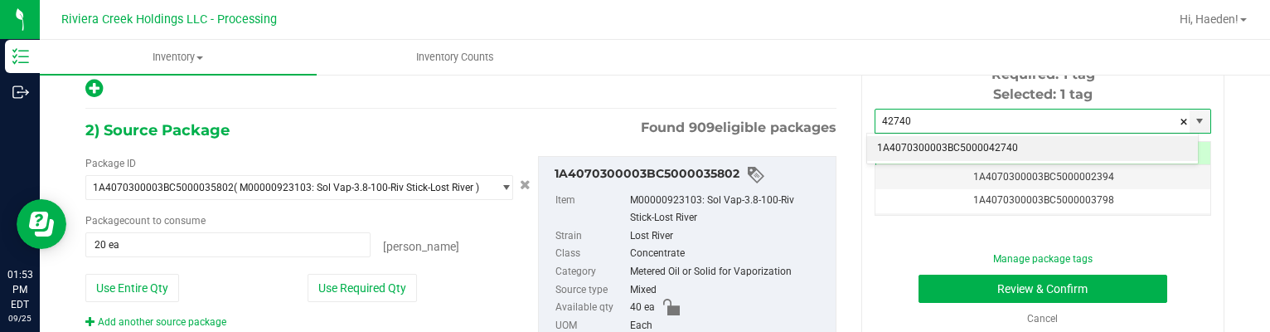
click at [933, 138] on li "1A4070300003BC5000042740" at bounding box center [1032, 148] width 331 height 25
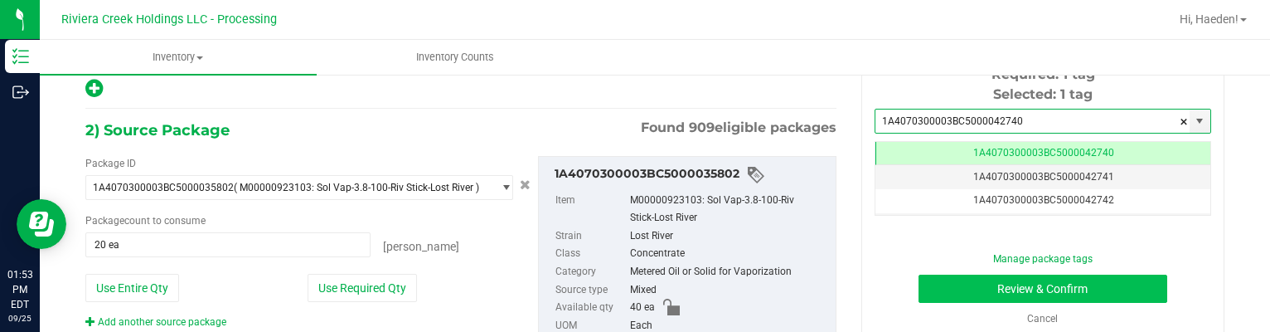
type input "1A4070300003BC5000042740"
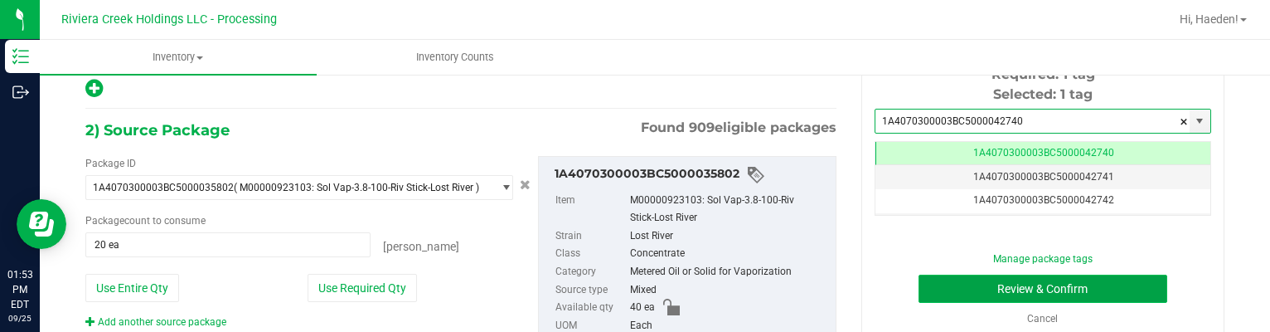
click at [972, 284] on button "Review & Confirm" at bounding box center [1044, 288] width 250 height 28
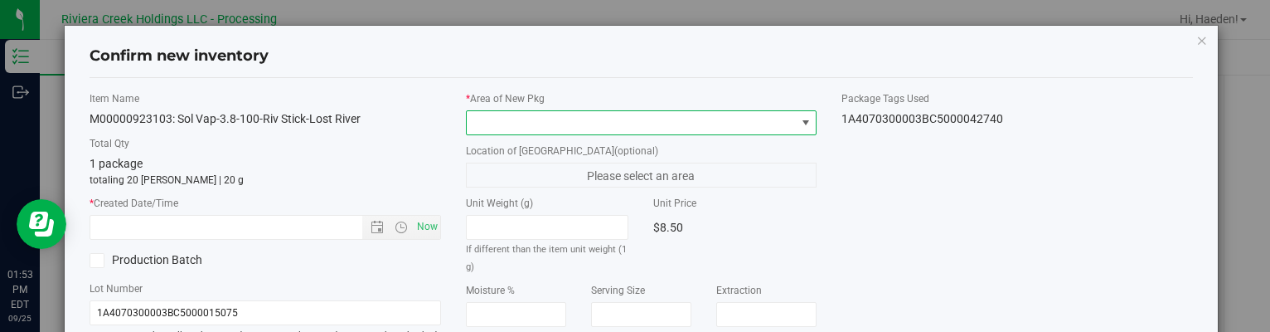
click at [764, 128] on span at bounding box center [631, 122] width 328 height 23
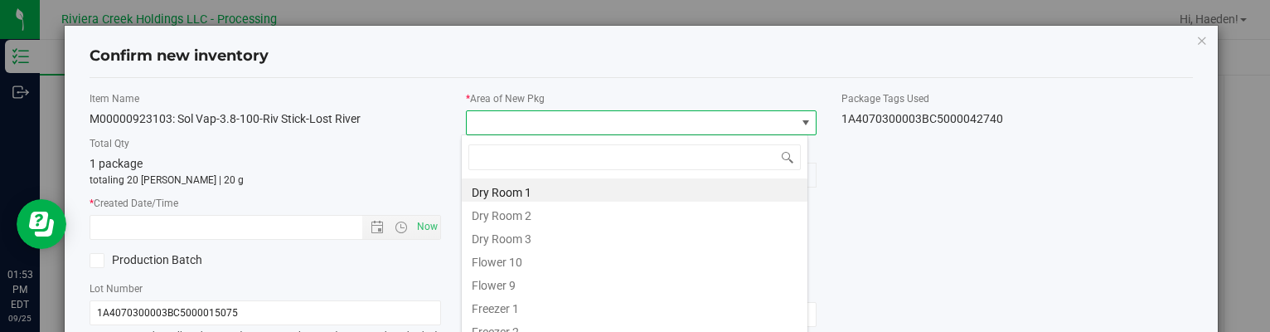
click at [535, 261] on li "Flower 10" at bounding box center [635, 259] width 346 height 23
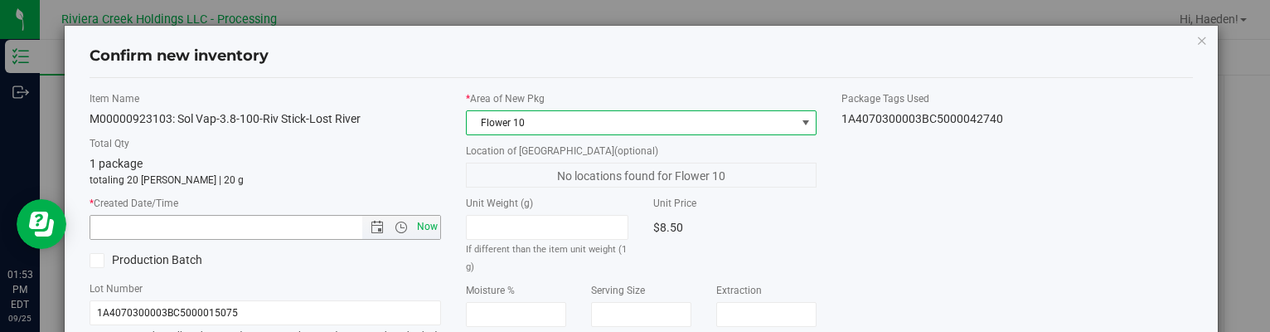
click at [421, 229] on span "Now" at bounding box center [427, 227] width 28 height 24
type input "[DATE] 1:53 PM"
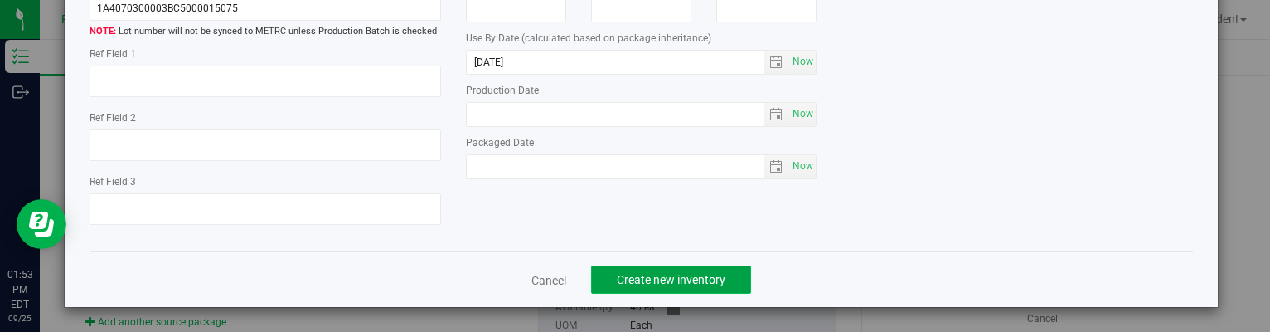
click at [679, 280] on span "Create new inventory" at bounding box center [671, 279] width 109 height 13
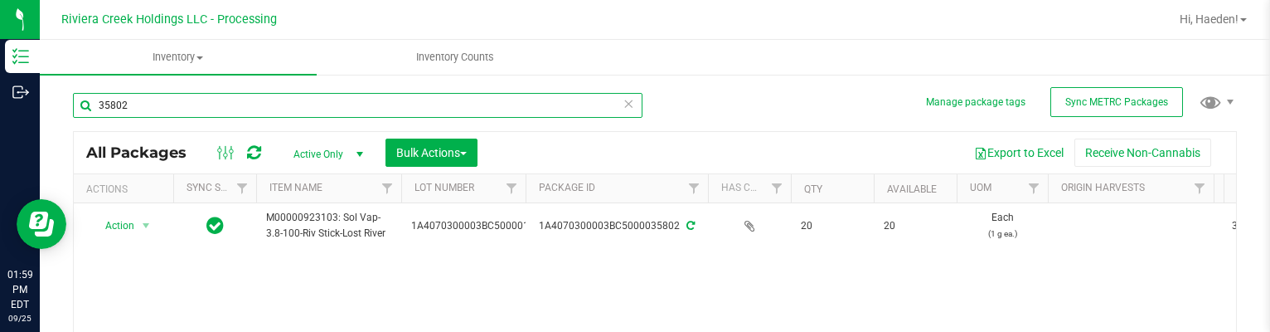
click at [186, 105] on input "35802" at bounding box center [358, 105] width 570 height 25
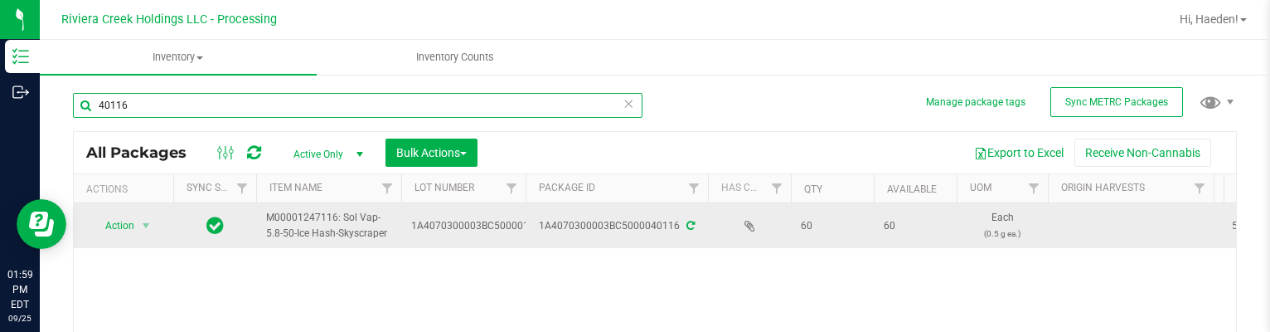
type input "40116"
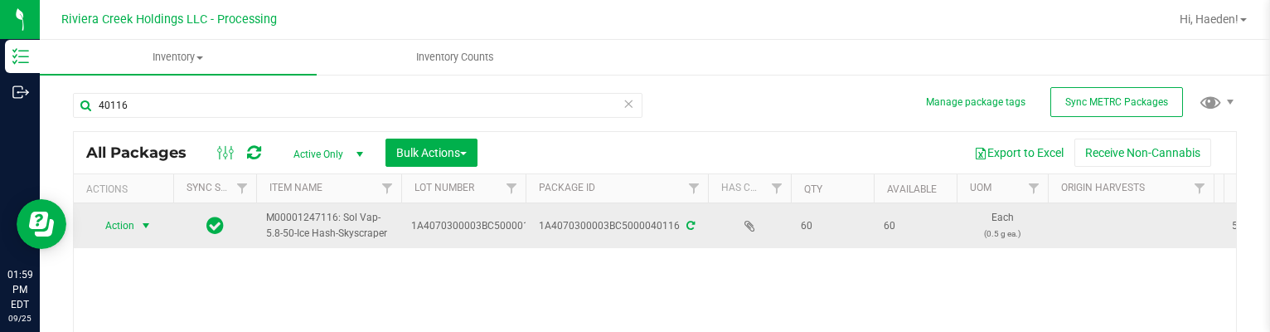
click at [136, 225] on span "select" at bounding box center [146, 225] width 21 height 23
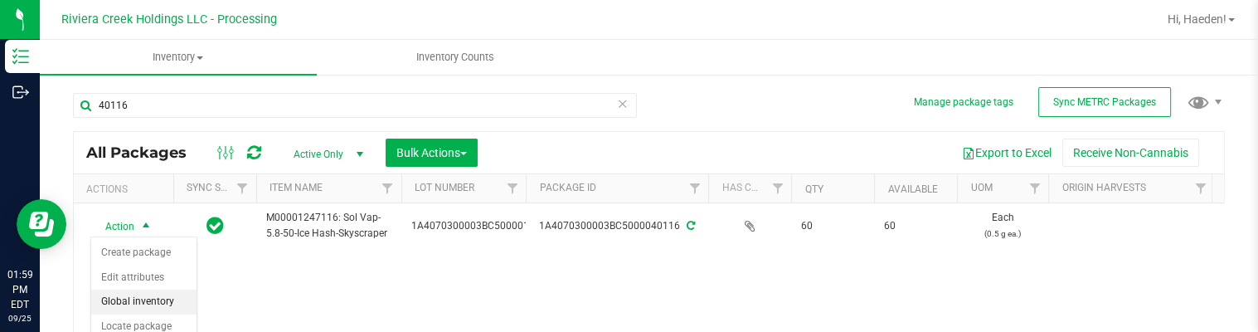
click at [144, 302] on li "Global inventory" at bounding box center [143, 301] width 105 height 25
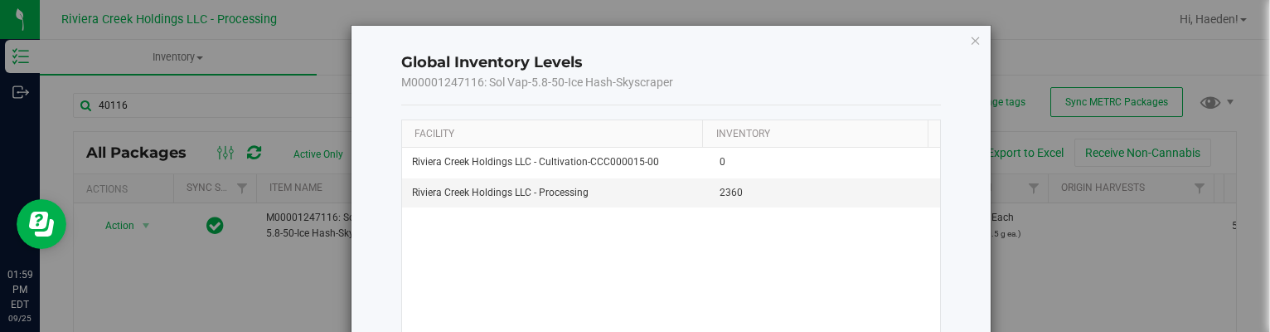
click at [958, 35] on div "Global Inventory Levels M00001247116: Sol Vap-5.8-50-Ice Hash-Skyscraper Facili…" at bounding box center [672, 221] width 640 height 390
click at [970, 36] on icon "button" at bounding box center [976, 40] width 12 height 20
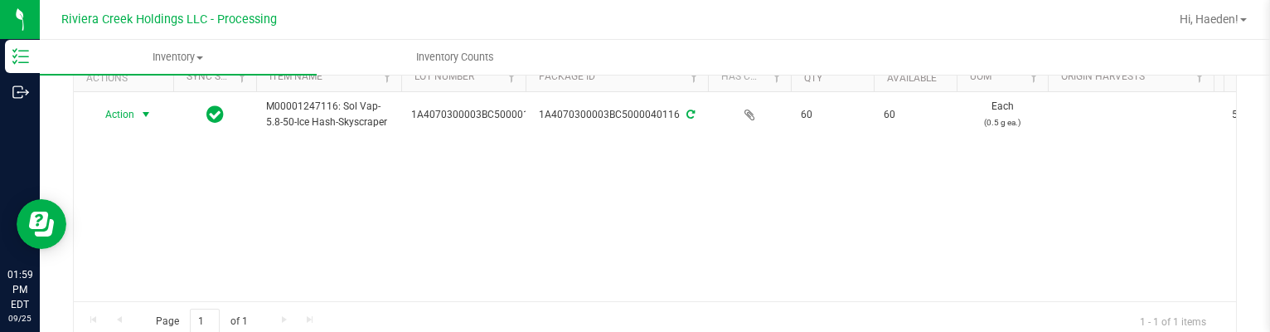
scroll to position [83, 0]
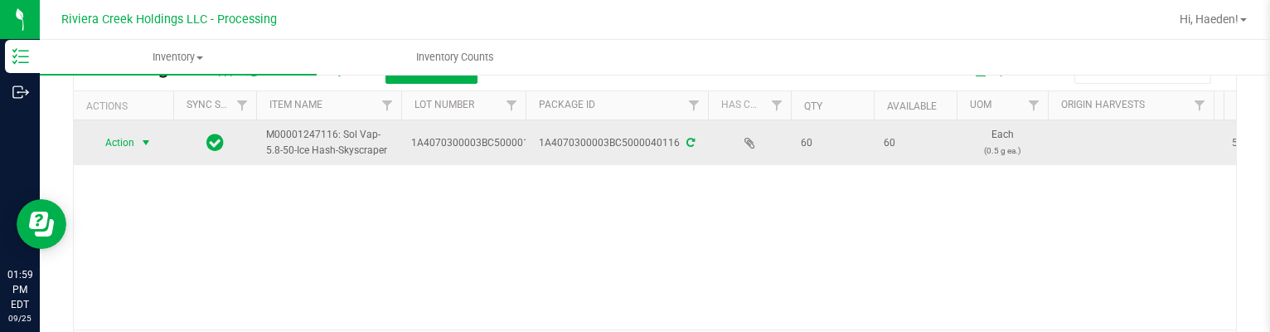
click at [153, 144] on span "select" at bounding box center [146, 142] width 21 height 23
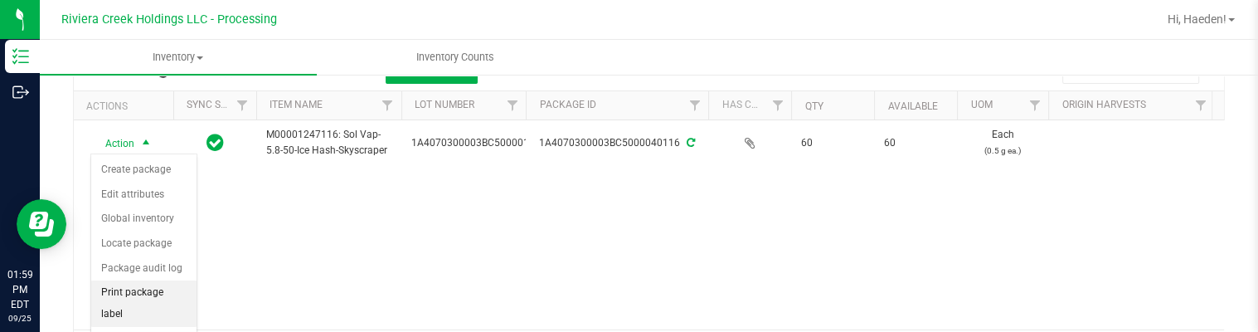
click at [161, 284] on li "Print package label" at bounding box center [143, 303] width 105 height 46
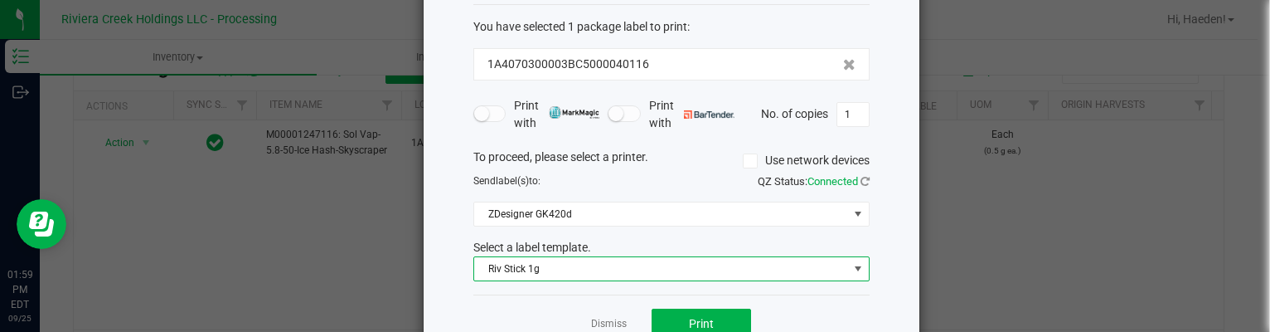
click at [541, 270] on span "Riv Stick 1g" at bounding box center [661, 268] width 374 height 23
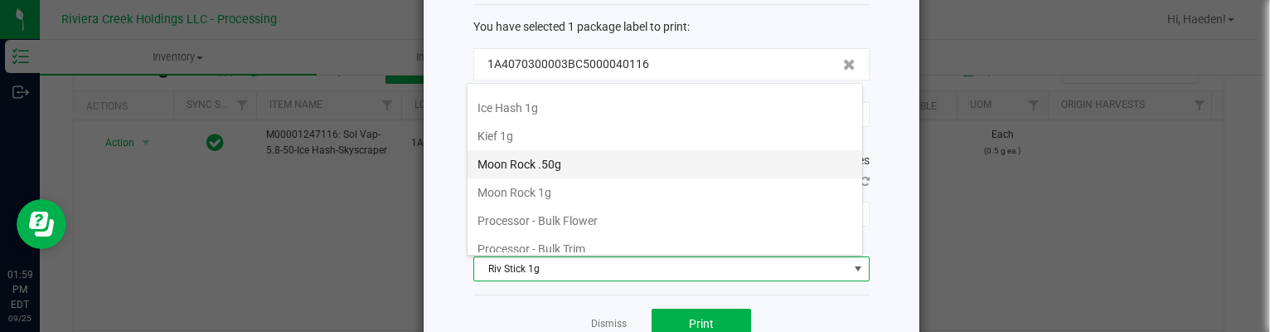
scroll to position [560, 0]
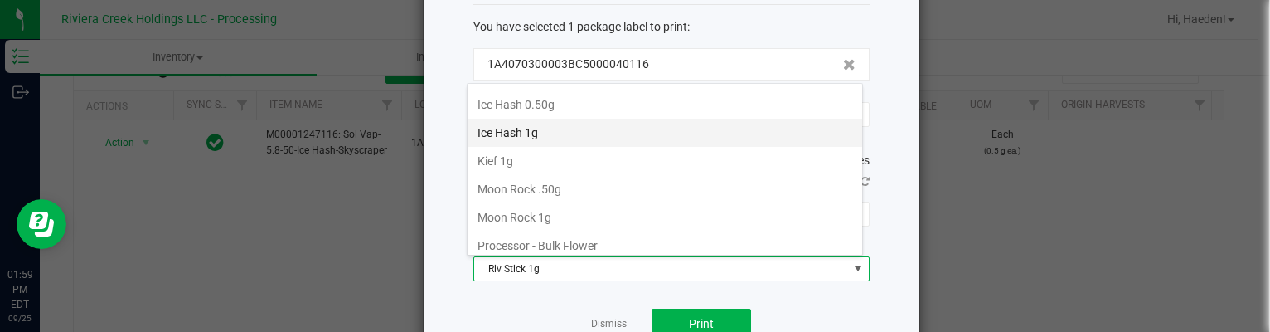
click at [603, 119] on li "Ice Hash 1g" at bounding box center [665, 133] width 395 height 28
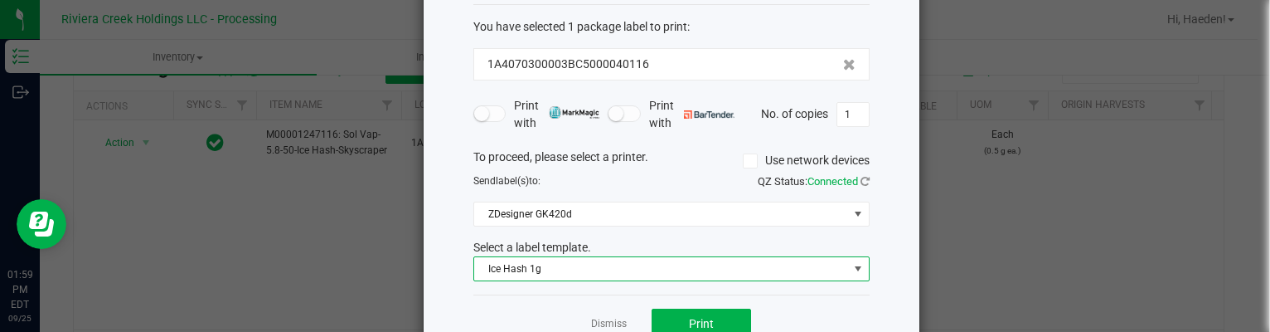
click at [575, 282] on div "You have selected 1 package label to print : 1A4070300003BC5000040116 Print wit…" at bounding box center [671, 150] width 396 height 290
click at [575, 275] on span "Ice Hash 1g" at bounding box center [661, 268] width 374 height 23
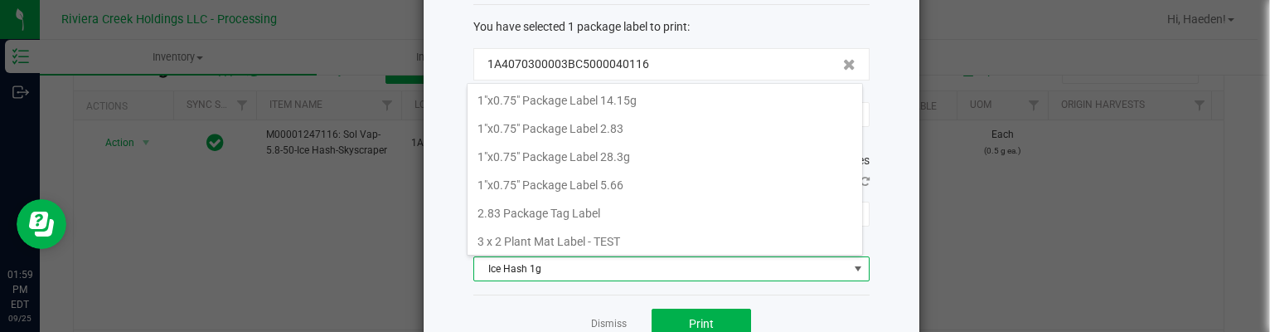
scroll to position [24, 396]
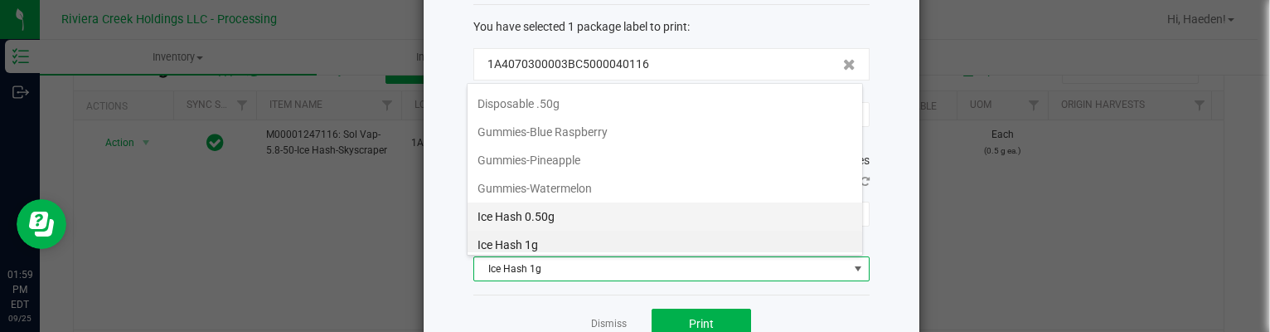
click at [576, 202] on li "Ice Hash 0.50g" at bounding box center [665, 216] width 395 height 28
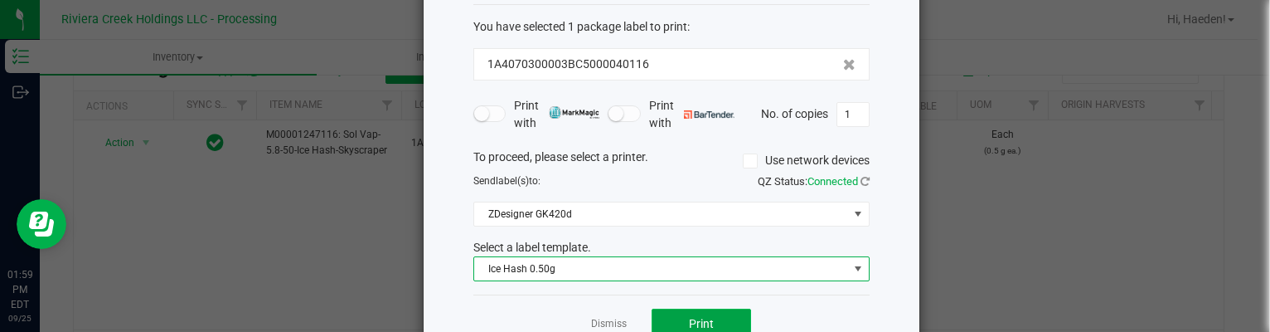
click at [686, 308] on button "Print" at bounding box center [701, 323] width 99 height 30
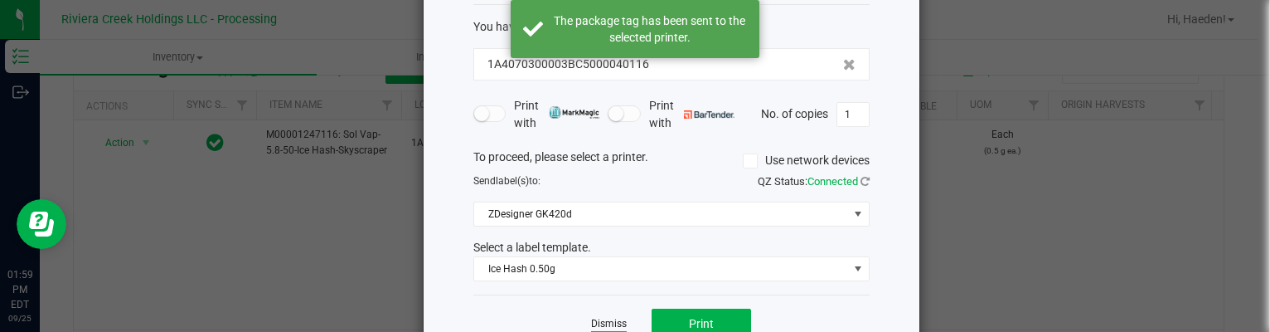
click at [612, 318] on link "Dismiss" at bounding box center [609, 324] width 36 height 14
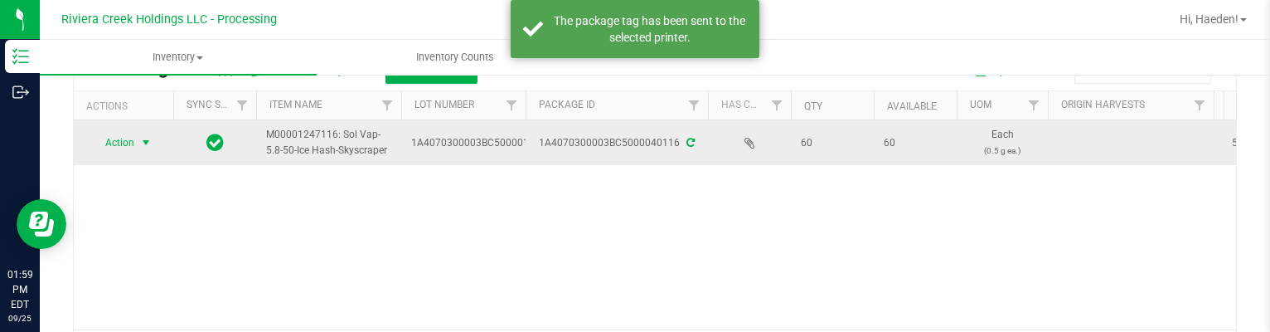
click at [144, 148] on span "select" at bounding box center [145, 142] width 13 height 13
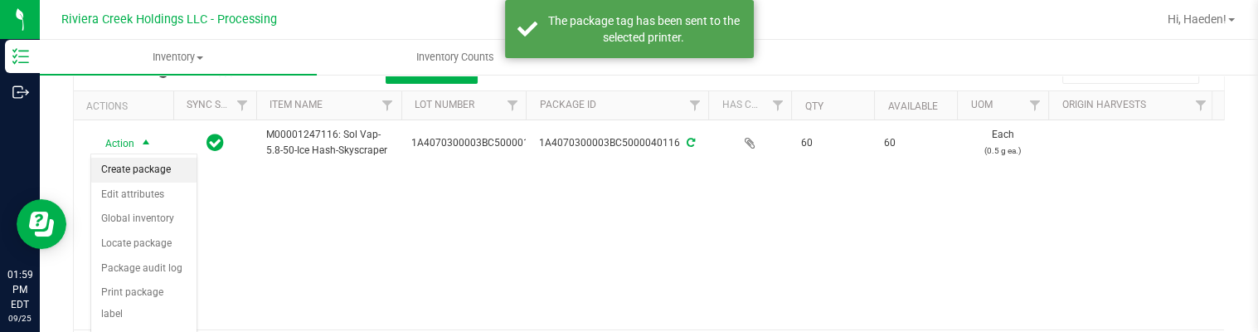
click at [153, 165] on li "Create package" at bounding box center [143, 170] width 105 height 25
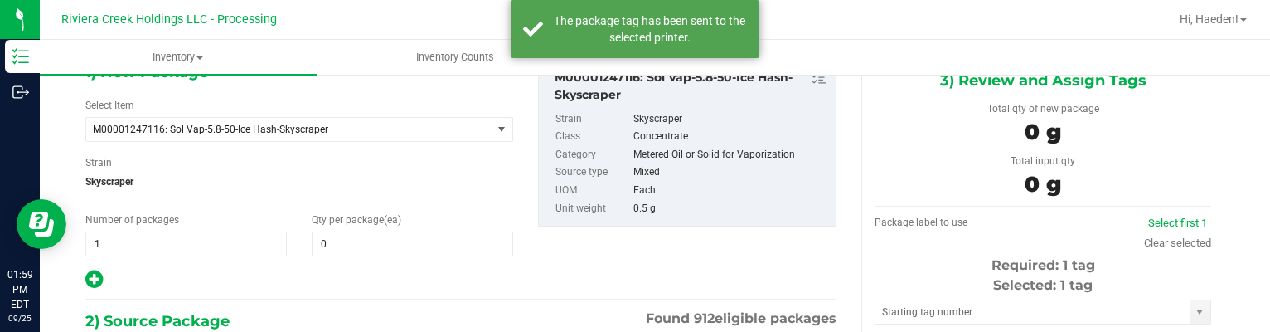
type input "0 ea"
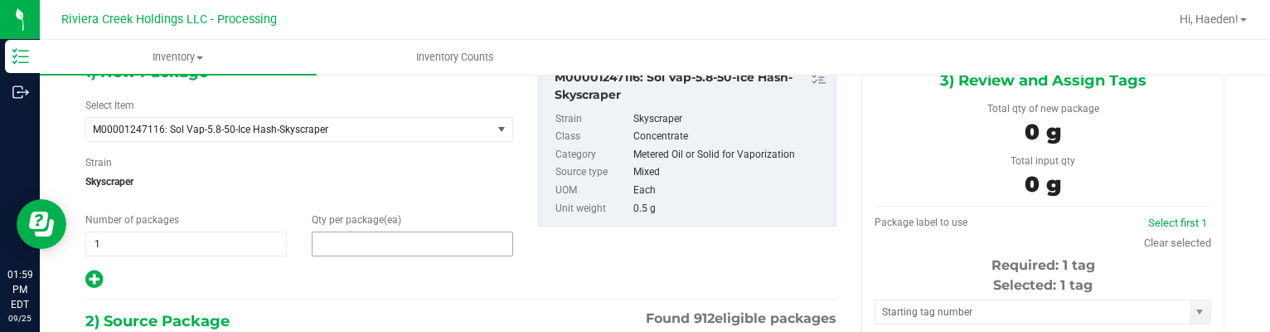
click at [365, 251] on span at bounding box center [412, 243] width 201 height 25
click at [366, 250] on input "text" at bounding box center [413, 243] width 200 height 23
type input "20"
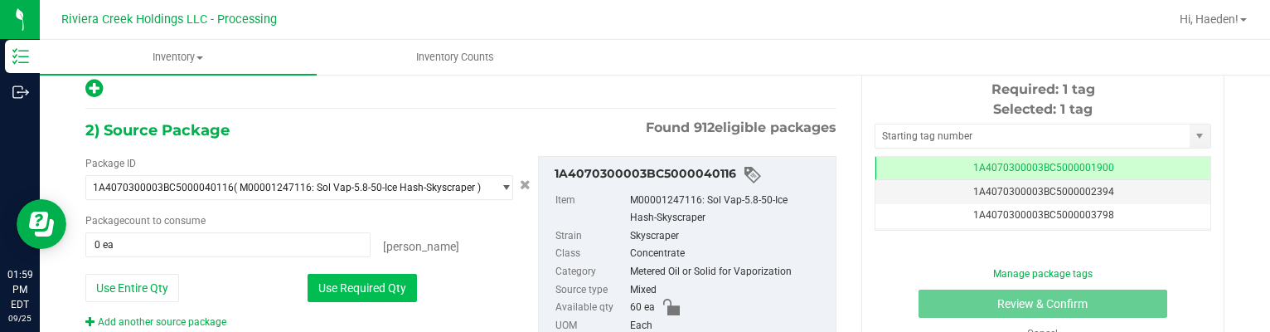
click at [366, 280] on button "Use Required Qty" at bounding box center [362, 288] width 109 height 28
type input "20 ea"
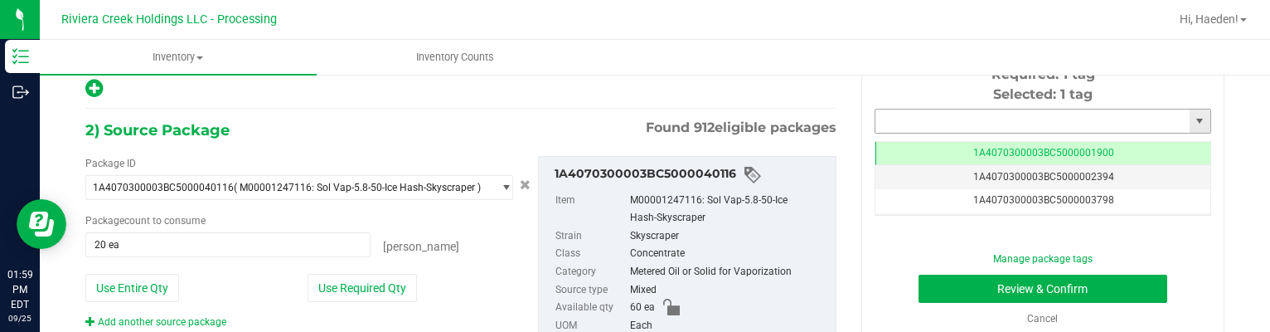
click at [890, 115] on input "text" at bounding box center [1032, 120] width 314 height 23
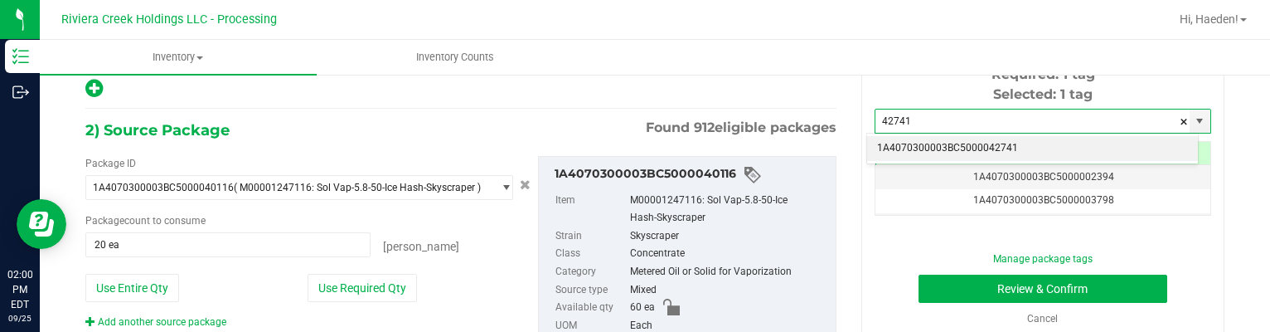
click at [904, 142] on li "1A4070300003BC5000042741" at bounding box center [1032, 148] width 331 height 25
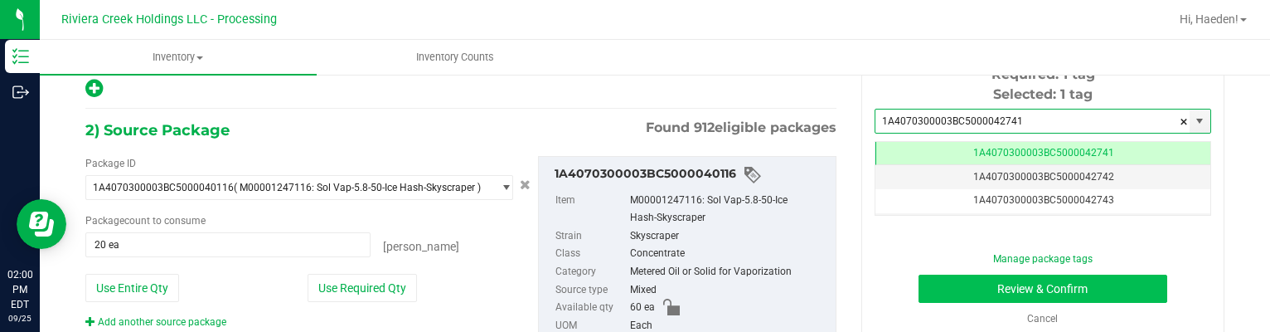
type input "1A4070300003BC5000042741"
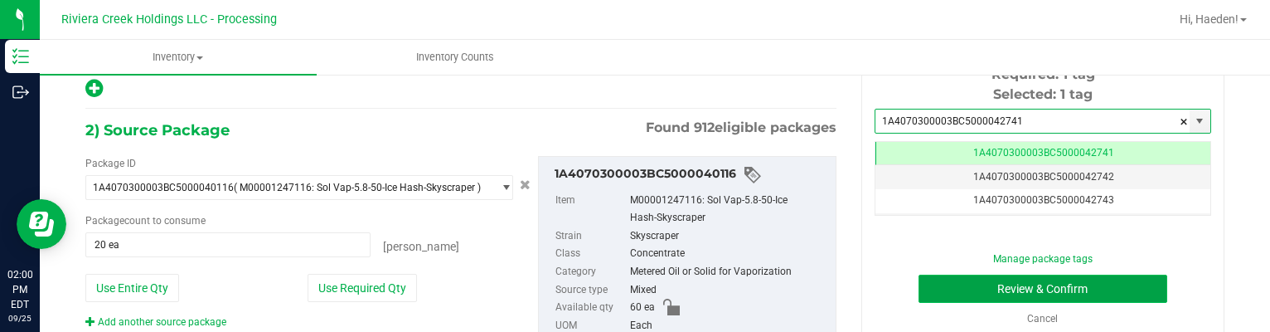
click at [938, 291] on button "Review & Confirm" at bounding box center [1044, 288] width 250 height 28
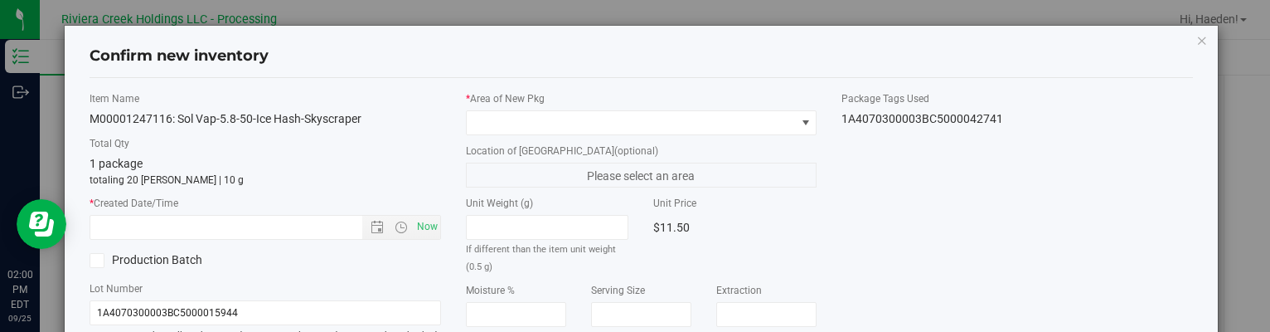
type input "[DATE]"
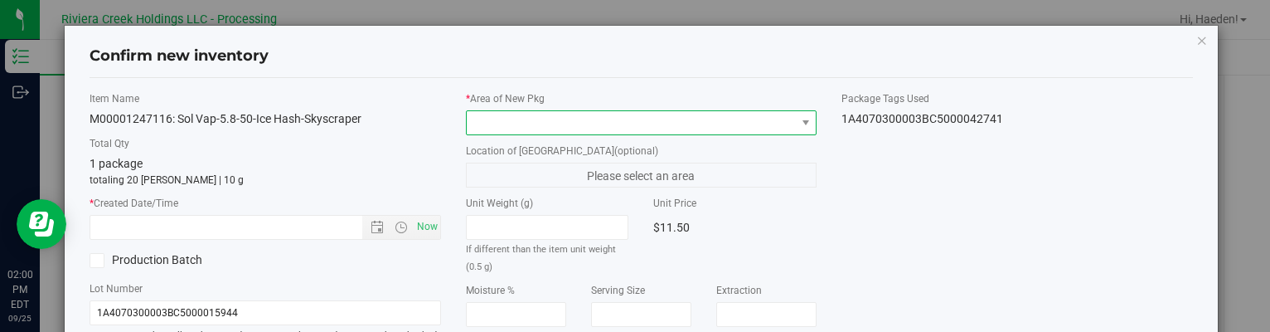
click at [795, 119] on span at bounding box center [805, 122] width 21 height 23
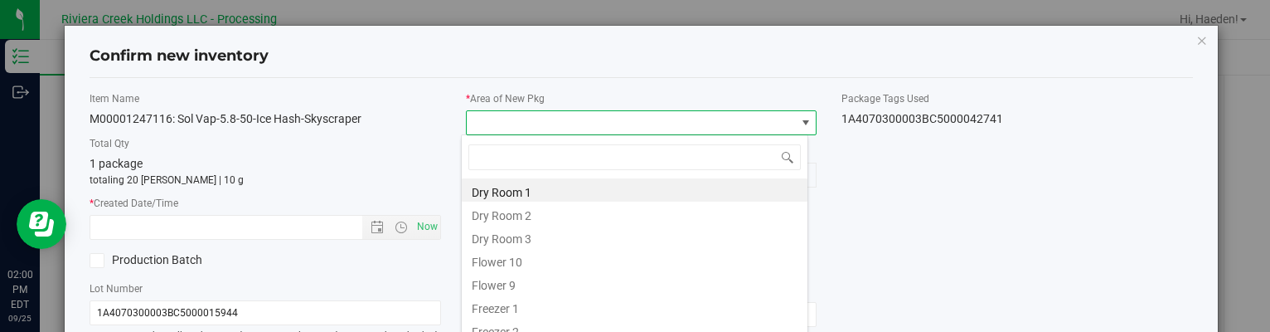
drag, startPoint x: 571, startPoint y: 253, endPoint x: 542, endPoint y: 241, distance: 31.3
click at [572, 253] on li "Flower 10" at bounding box center [635, 259] width 346 height 23
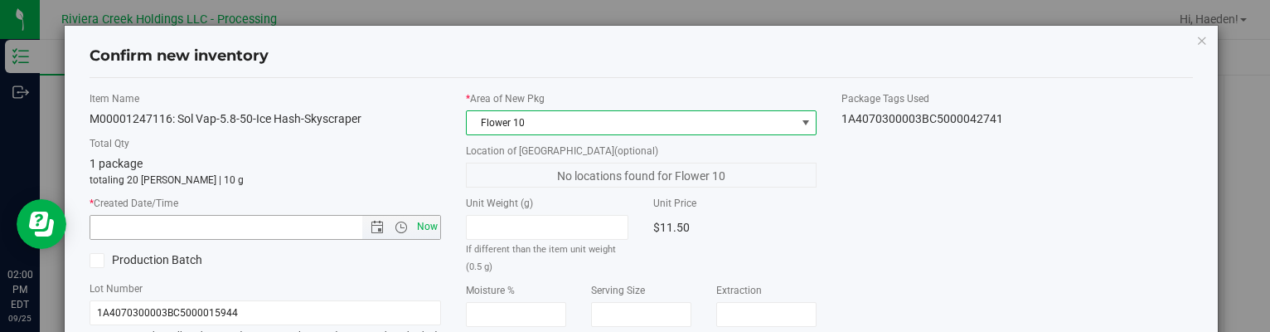
click at [427, 222] on span "Now" at bounding box center [427, 227] width 28 height 24
type input "[DATE] 2:00 PM"
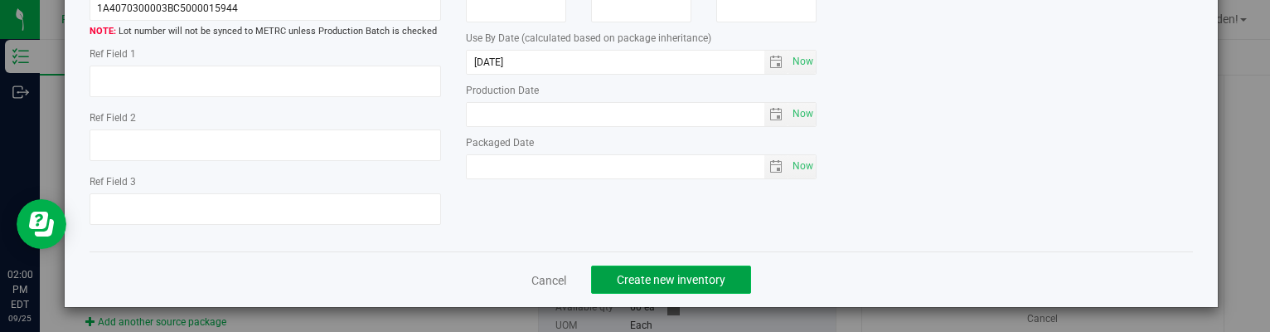
click at [700, 284] on span "Create new inventory" at bounding box center [671, 279] width 109 height 13
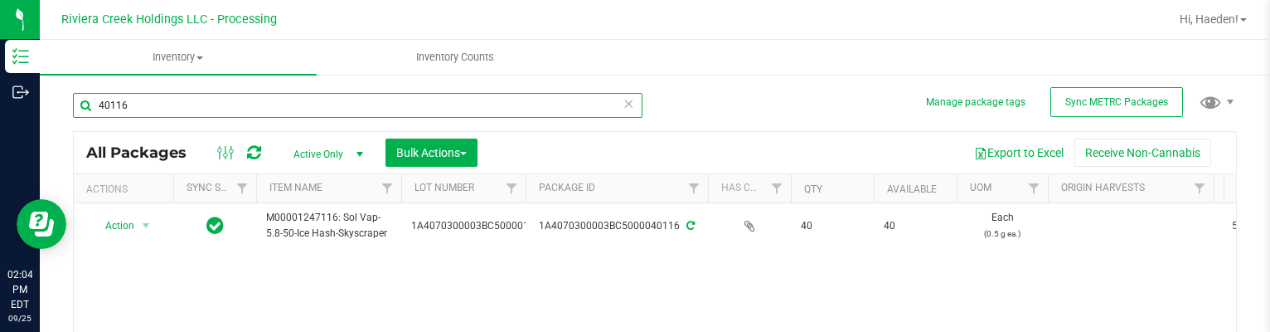
click at [273, 102] on input "40116" at bounding box center [358, 105] width 570 height 25
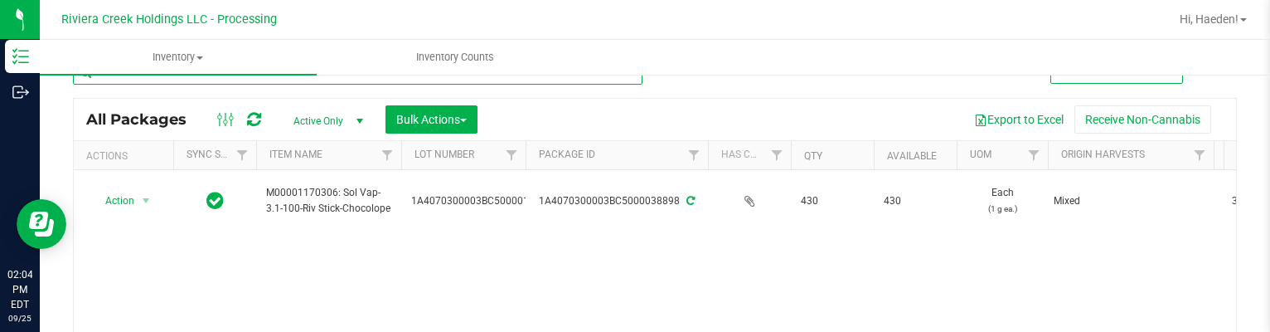
scroll to position [83, 0]
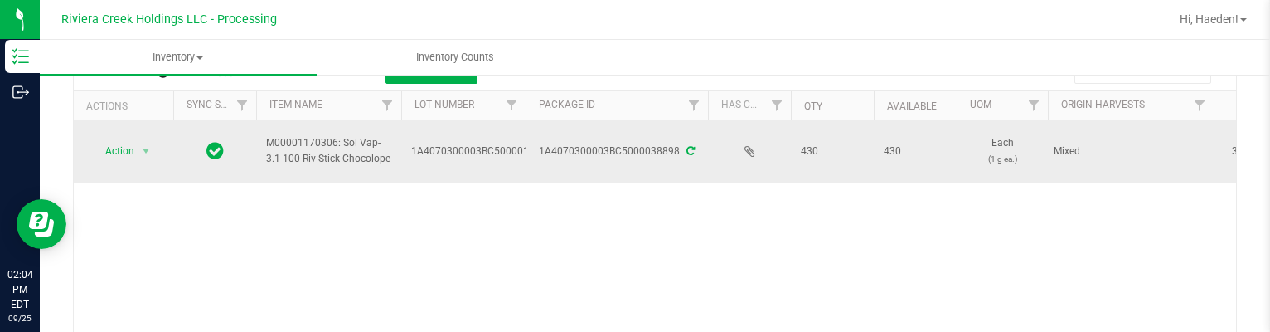
type input "38898"
click at [152, 143] on span "select" at bounding box center [146, 150] width 21 height 23
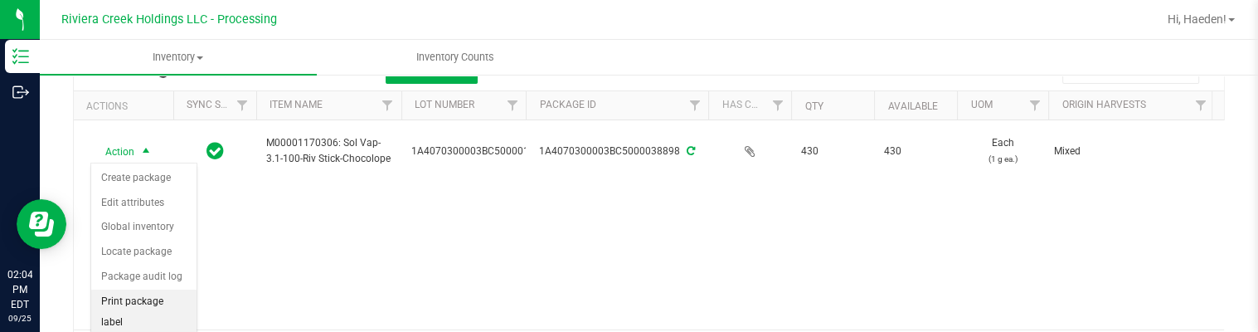
click at [156, 300] on li "Print package label" at bounding box center [143, 312] width 105 height 46
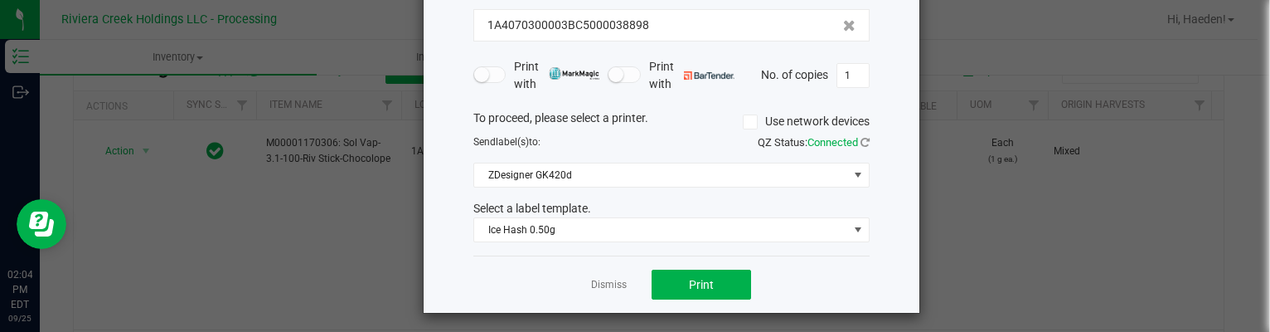
scroll to position [127, 0]
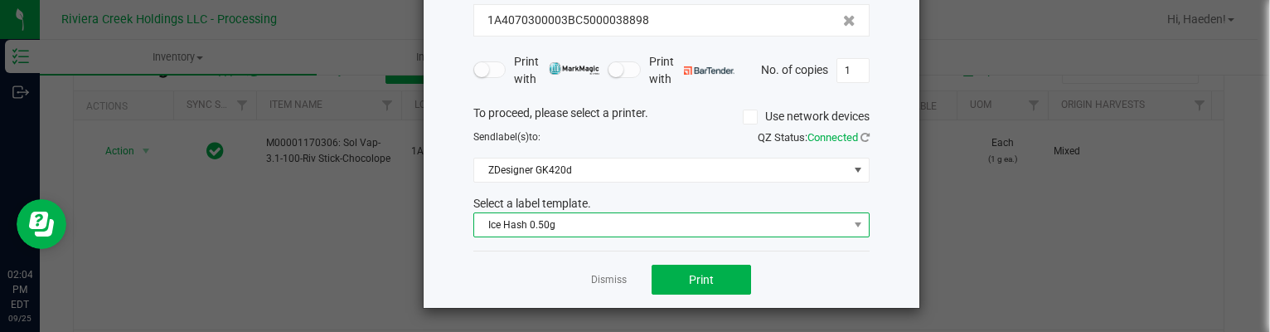
click at [612, 217] on span "Ice Hash 0.50g" at bounding box center [661, 224] width 374 height 23
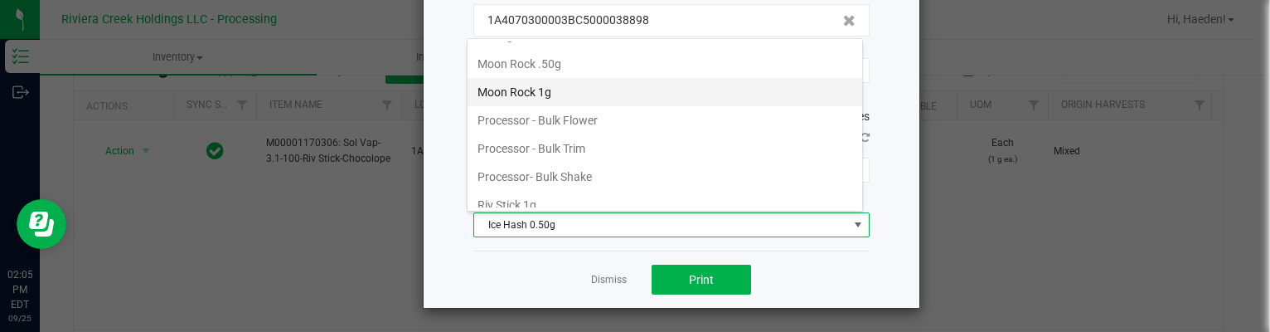
scroll to position [668, 0]
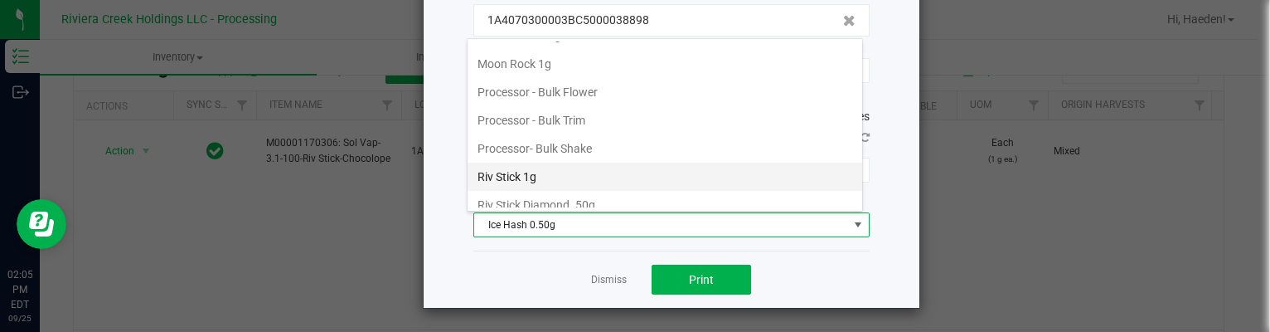
click at [566, 167] on li "Riv Stick 1g" at bounding box center [665, 176] width 395 height 28
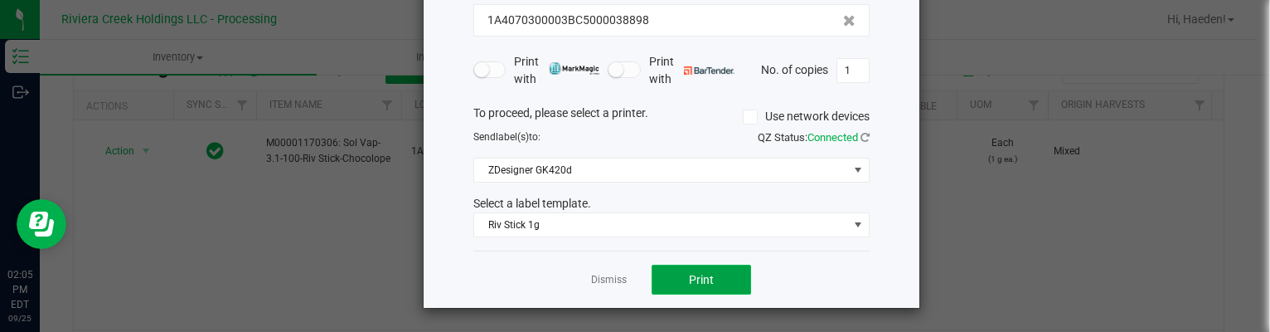
click at [683, 269] on button "Print" at bounding box center [701, 279] width 99 height 30
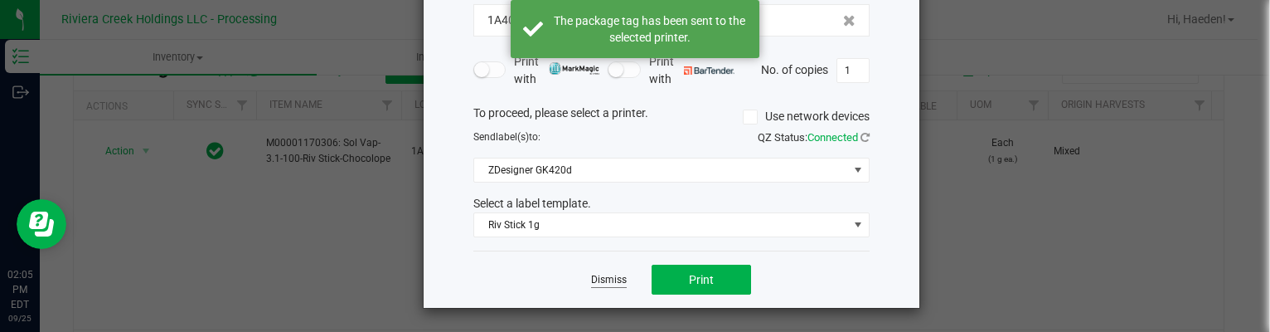
click at [606, 278] on link "Dismiss" at bounding box center [609, 280] width 36 height 14
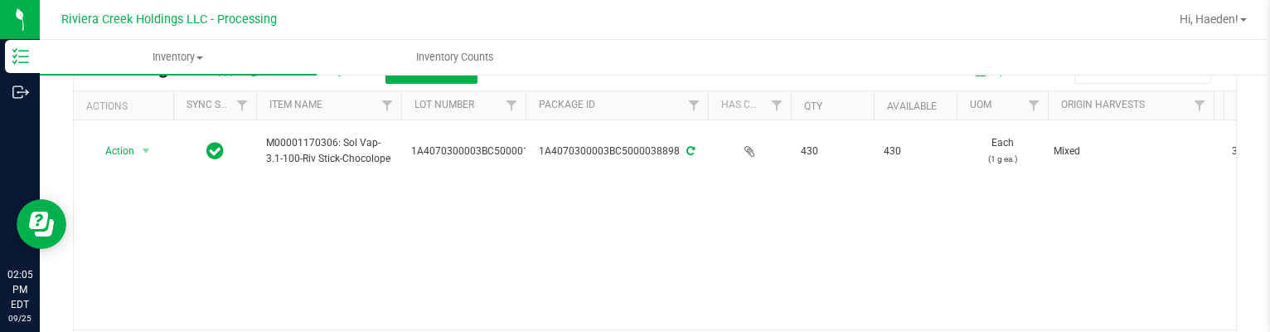
click at [391, 190] on div "Action Action Create package Edit attributes Global inventory Locate package Pa…" at bounding box center [655, 224] width 1162 height 209
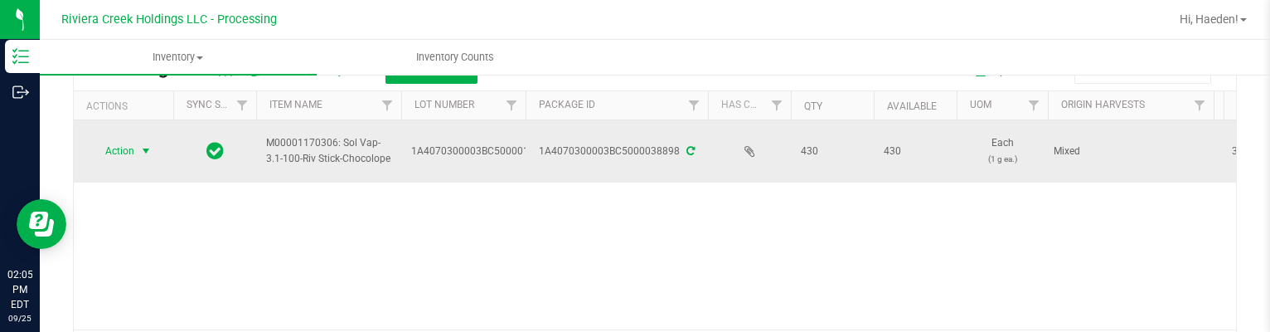
click at [144, 144] on span "select" at bounding box center [145, 150] width 13 height 13
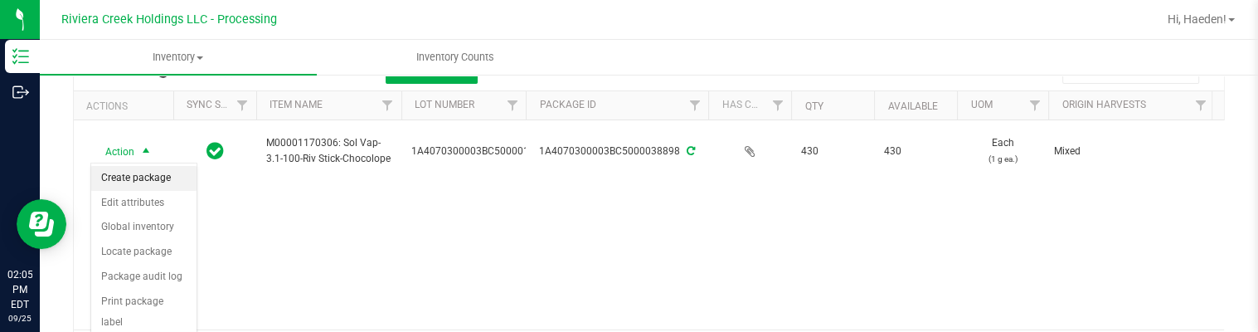
click at [154, 181] on li "Create package" at bounding box center [143, 178] width 105 height 25
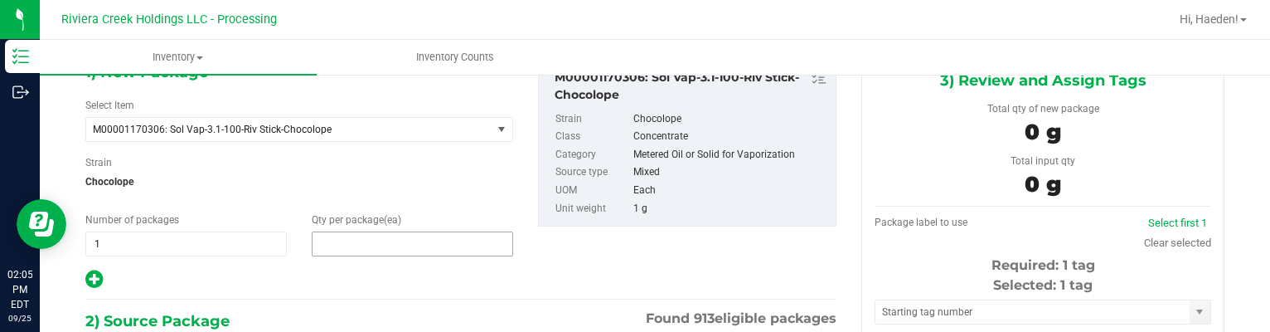
click at [428, 241] on span at bounding box center [412, 243] width 201 height 25
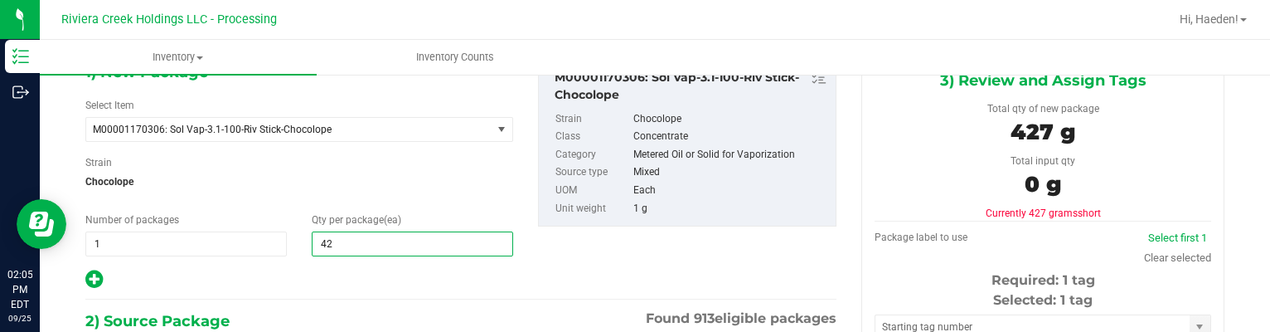
type input "4"
type input "20"
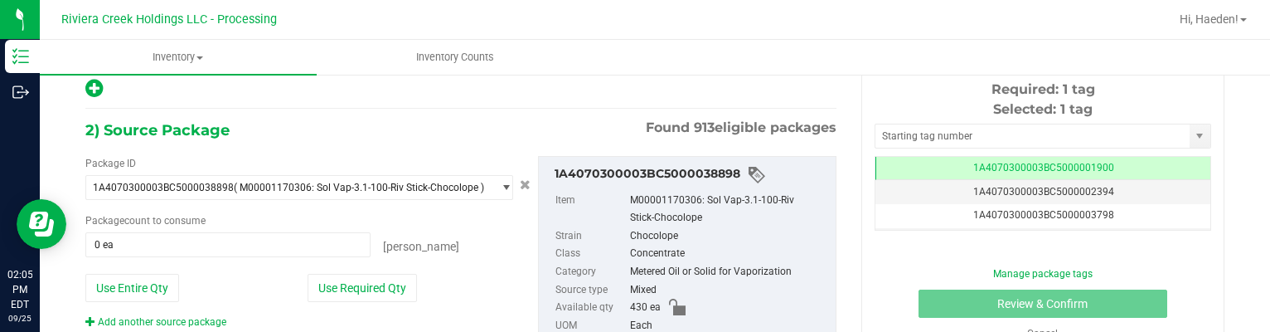
drag, startPoint x: 376, startPoint y: 284, endPoint x: 497, endPoint y: 248, distance: 125.6
click at [376, 284] on button "Use Required Qty" at bounding box center [362, 288] width 109 height 28
type input "20 ea"
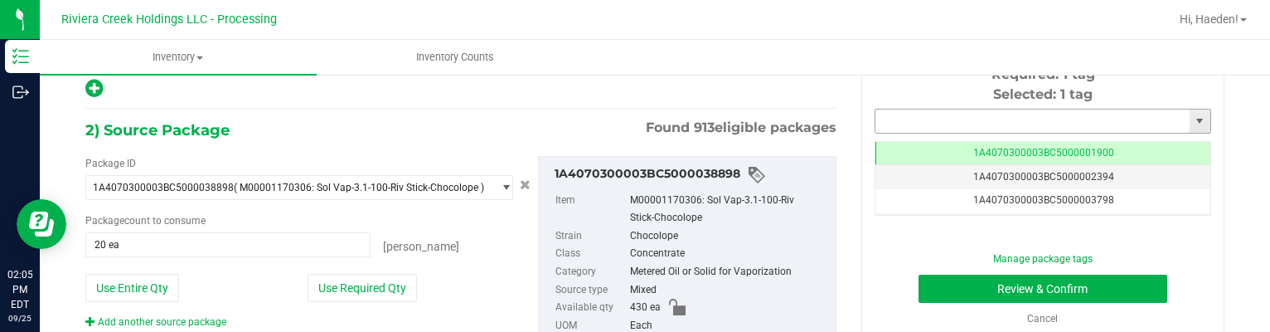
click at [963, 115] on input "text" at bounding box center [1032, 120] width 314 height 23
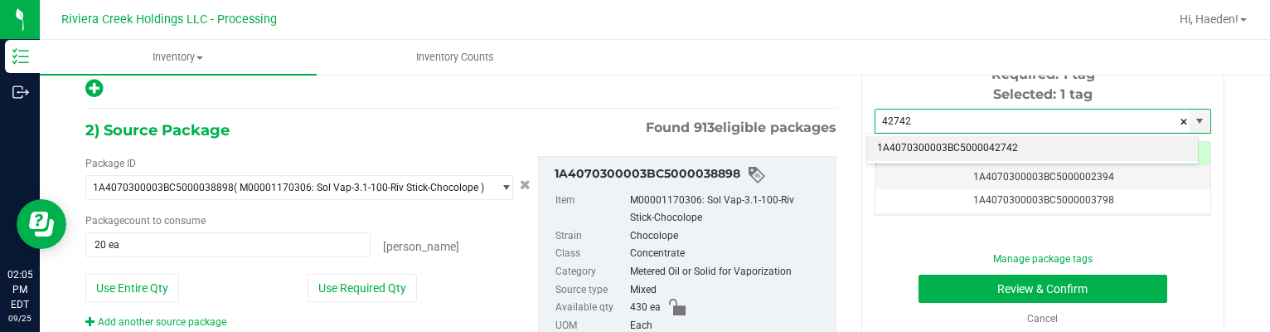
click at [964, 145] on li "1A4070300003BC5000042742" at bounding box center [1032, 148] width 331 height 25
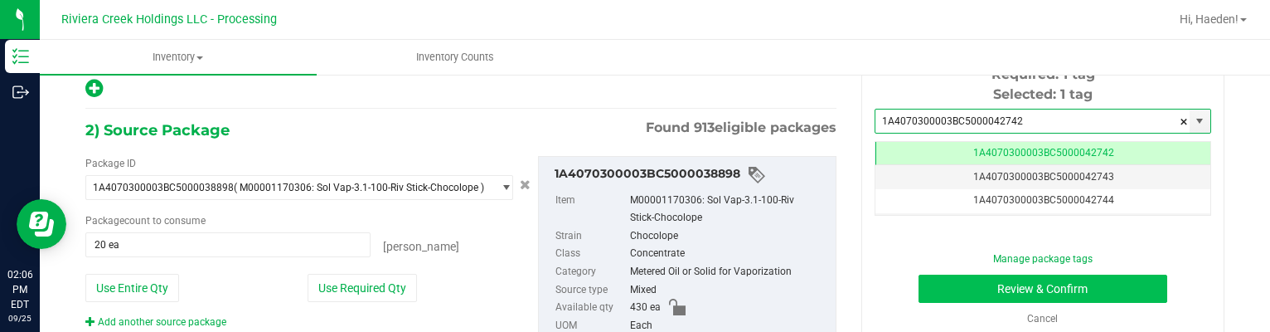
type input "1A4070300003BC5000042742"
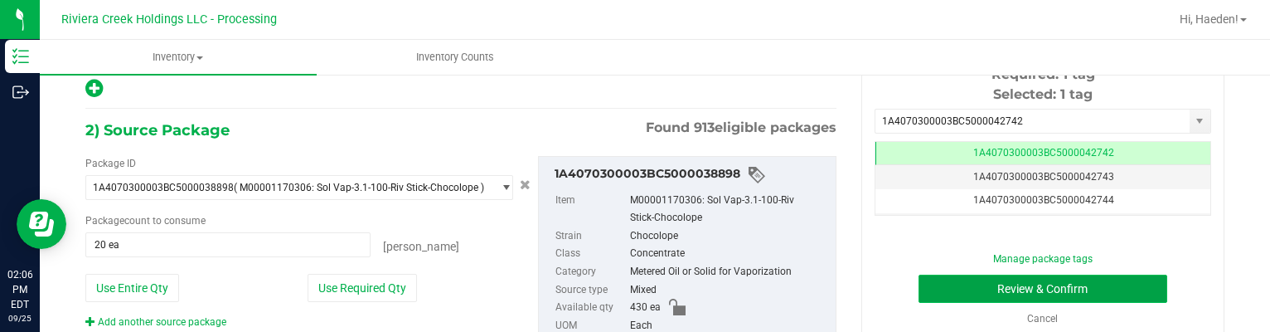
click at [977, 278] on button "Review & Confirm" at bounding box center [1044, 288] width 250 height 28
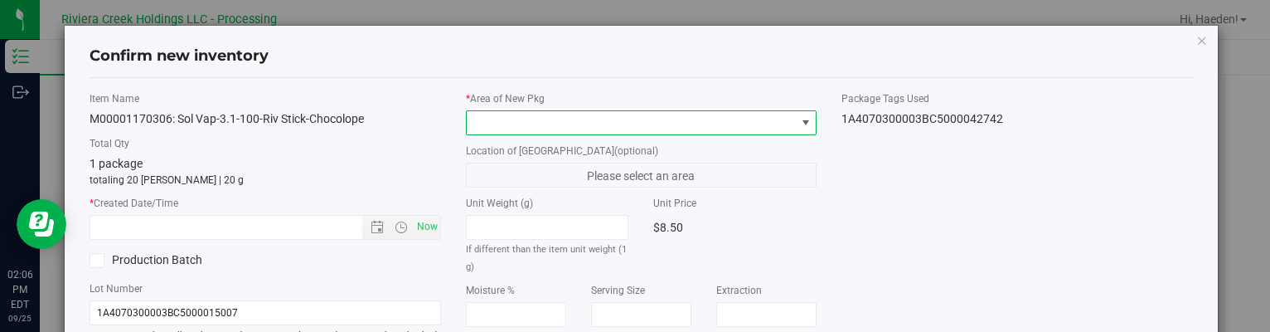
click at [780, 119] on span at bounding box center [631, 122] width 328 height 23
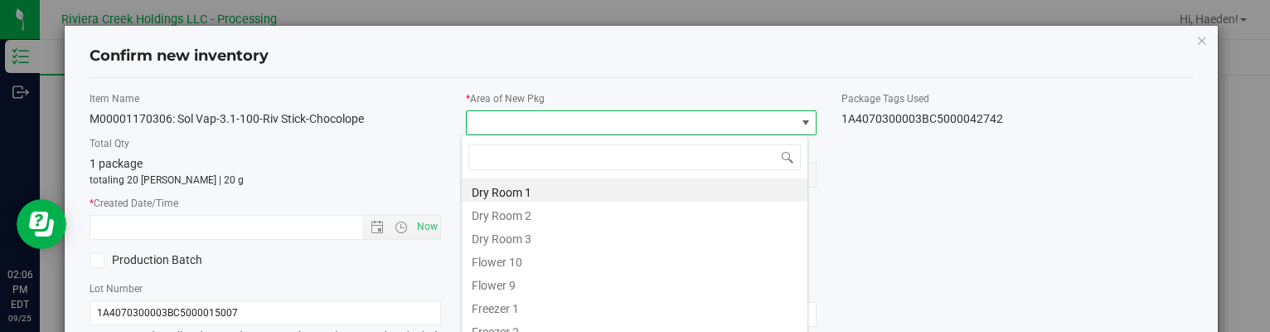
drag, startPoint x: 545, startPoint y: 255, endPoint x: 513, endPoint y: 253, distance: 31.5
click at [544, 255] on li "Flower 10" at bounding box center [635, 259] width 346 height 23
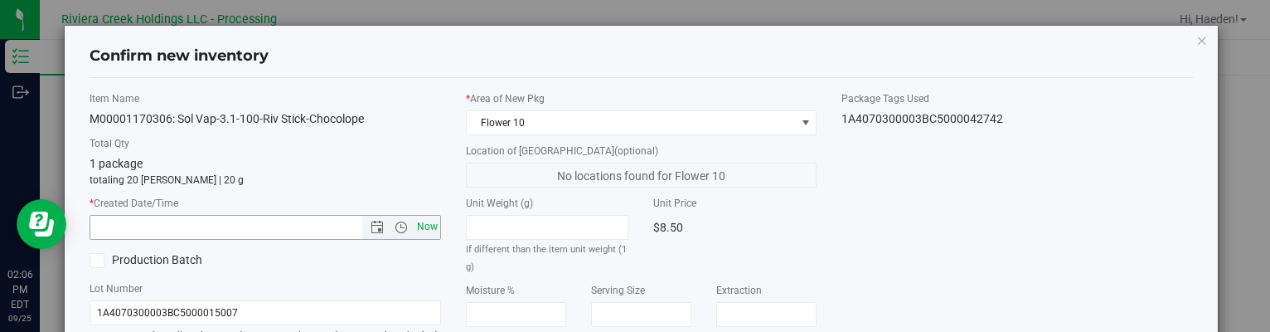
click at [425, 225] on span "Now" at bounding box center [427, 227] width 28 height 24
type input "[DATE] 2:06 PM"
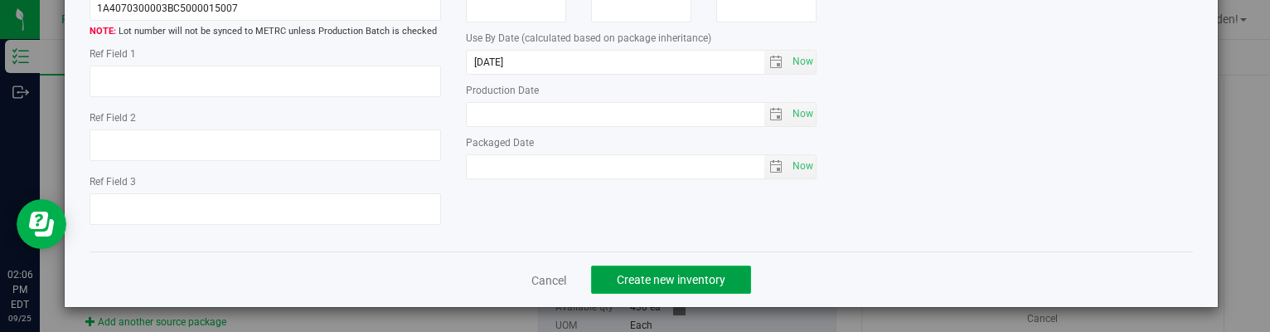
click at [696, 276] on span "Create new inventory" at bounding box center [671, 279] width 109 height 13
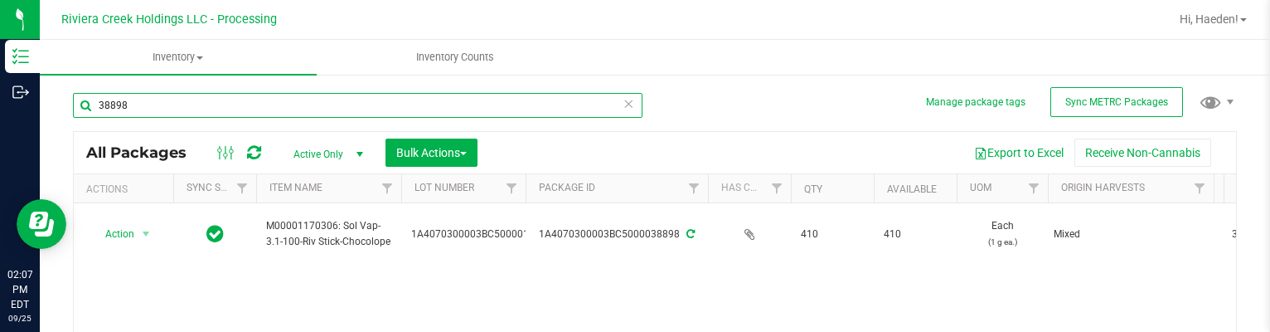
click at [159, 95] on input "38898" at bounding box center [358, 105] width 570 height 25
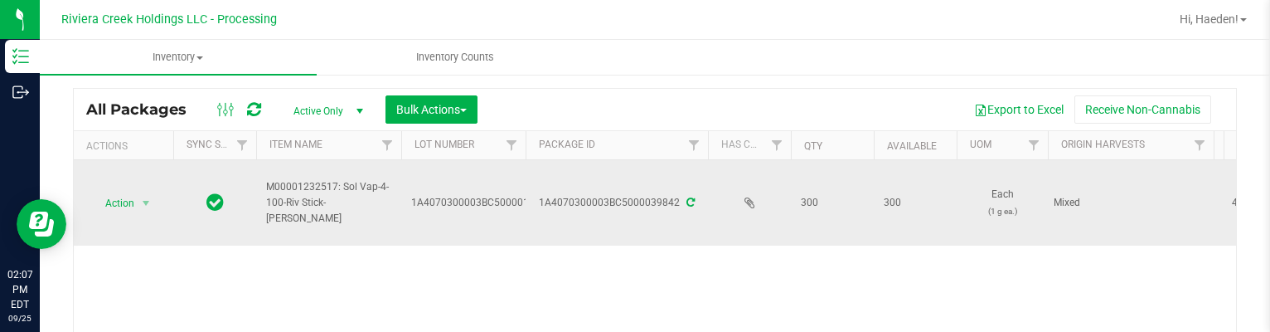
scroll to position [83, 0]
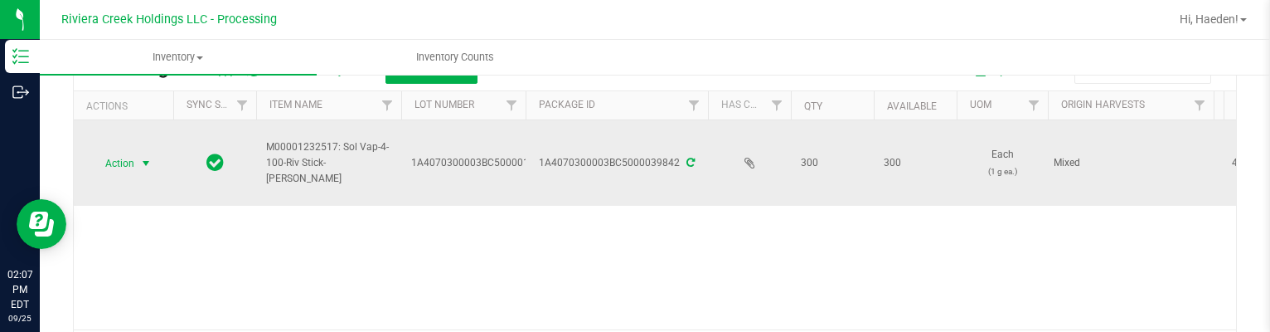
type input "39842"
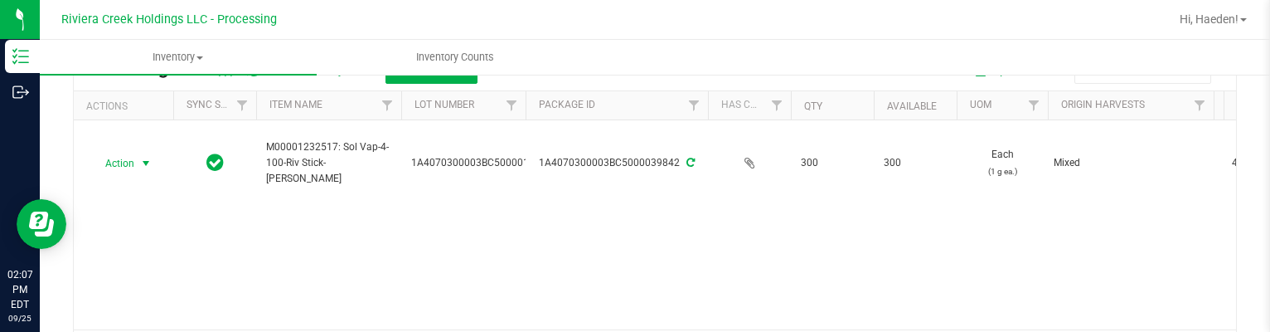
drag, startPoint x: 123, startPoint y: 157, endPoint x: 135, endPoint y: 205, distance: 49.7
click at [123, 157] on span "Action" at bounding box center [112, 163] width 45 height 23
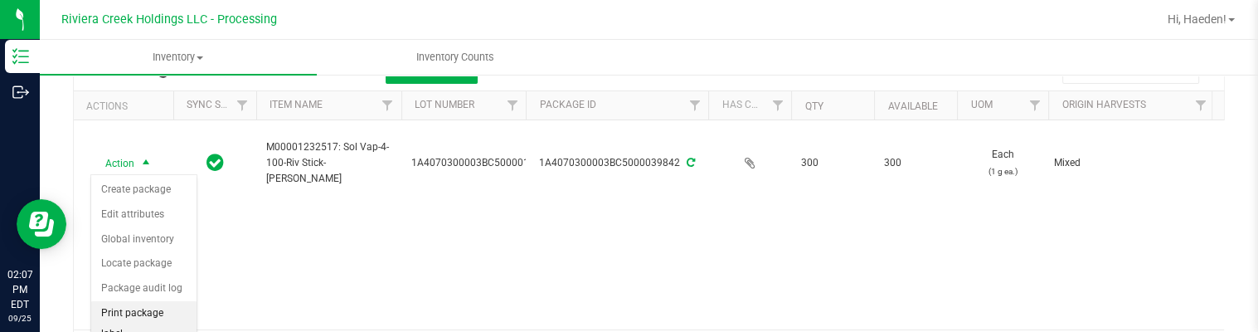
click at [153, 313] on li "Print package label" at bounding box center [143, 324] width 105 height 46
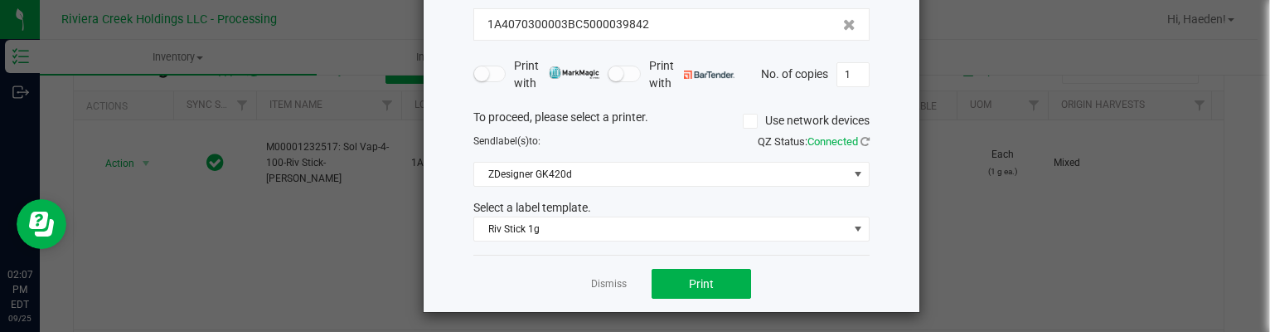
scroll to position [126, 0]
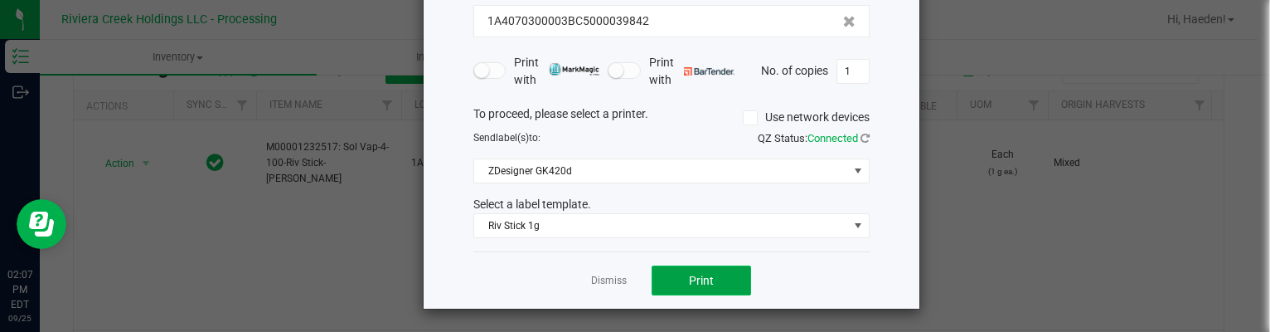
click at [676, 276] on button "Print" at bounding box center [701, 280] width 99 height 30
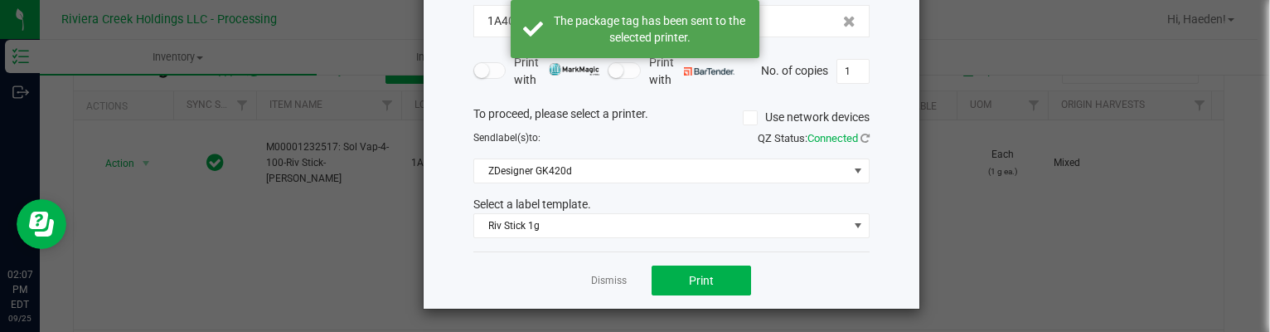
drag, startPoint x: 606, startPoint y: 282, endPoint x: 480, endPoint y: 274, distance: 126.3
click at [605, 281] on link "Dismiss" at bounding box center [609, 281] width 36 height 14
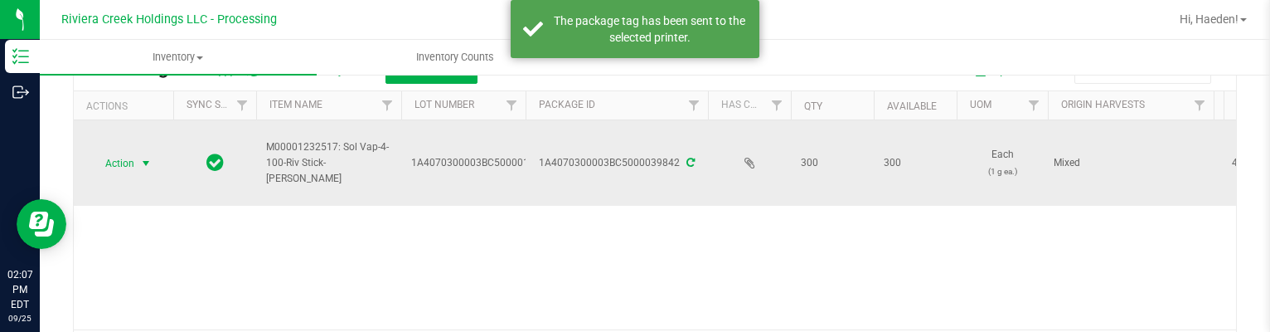
click at [139, 158] on span "select" at bounding box center [145, 163] width 13 height 13
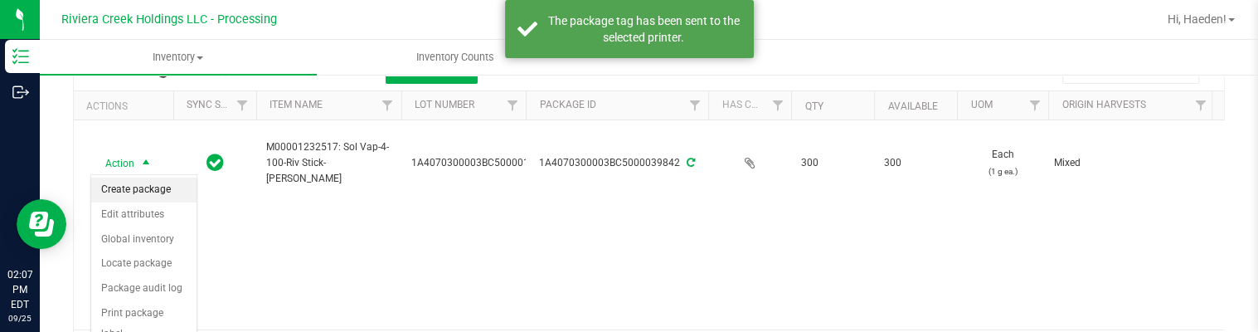
click at [142, 189] on li "Create package" at bounding box center [143, 189] width 105 height 25
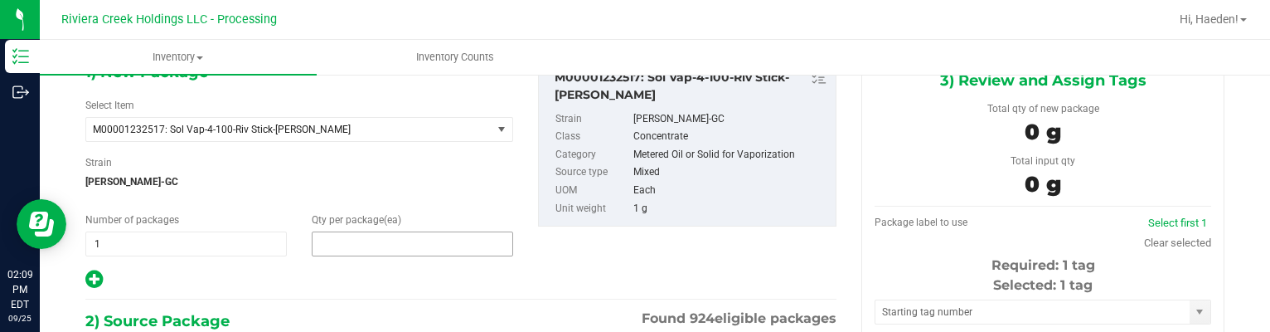
click at [347, 235] on span at bounding box center [412, 243] width 201 height 25
click at [347, 235] on input "text" at bounding box center [413, 243] width 200 height 23
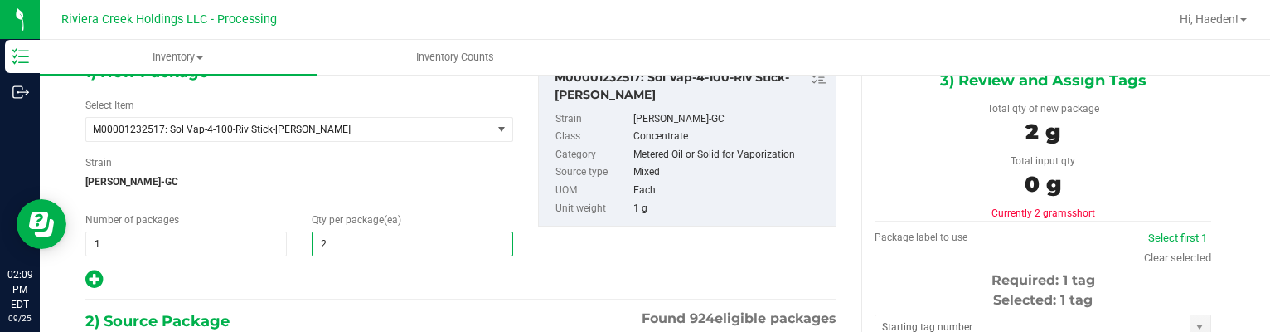
type input "20"
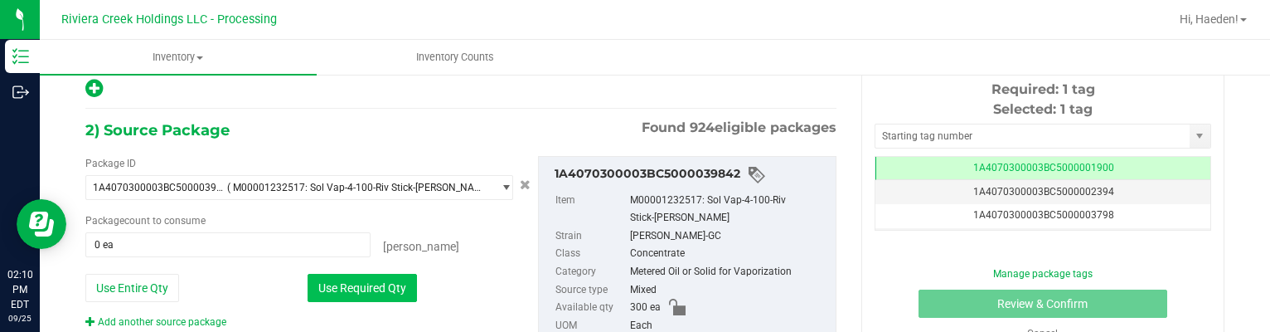
click at [363, 279] on button "Use Required Qty" at bounding box center [362, 288] width 109 height 28
type input "20 ea"
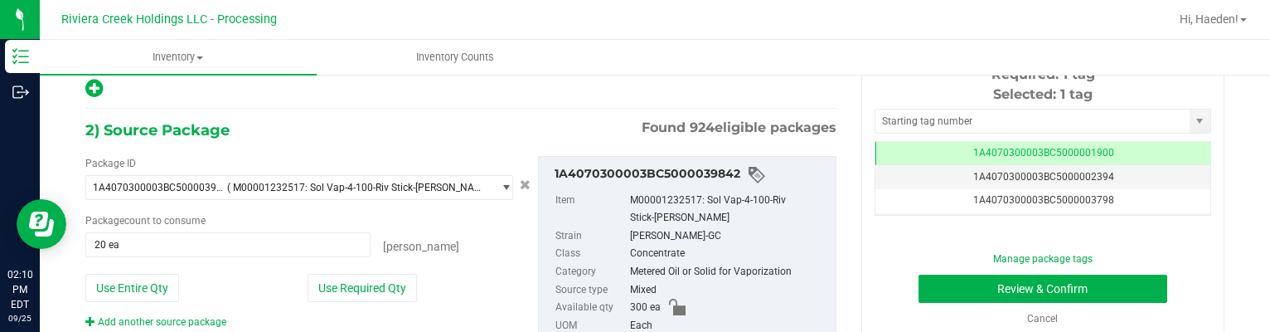
click at [885, 132] on div "Selected: 1 tag Tag 1A4070300003BC5000001900 1A4070300003BC5000002394 1A4070300…" at bounding box center [1043, 150] width 337 height 131
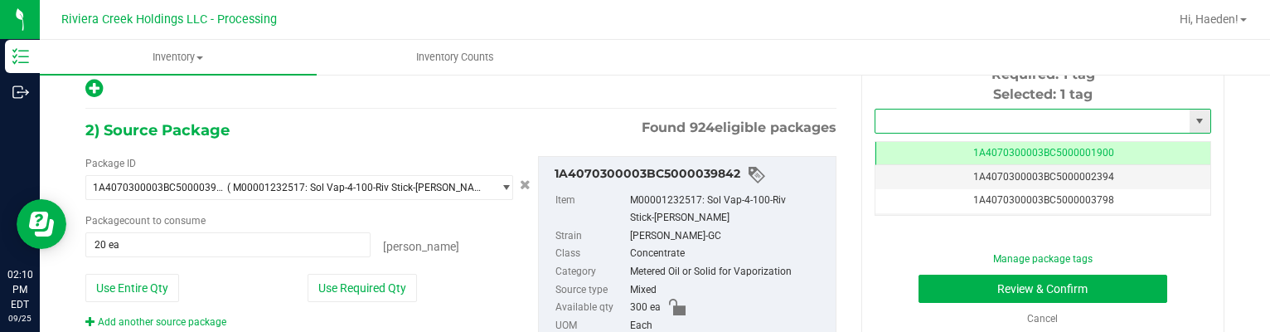
click at [885, 124] on input "text" at bounding box center [1032, 120] width 314 height 23
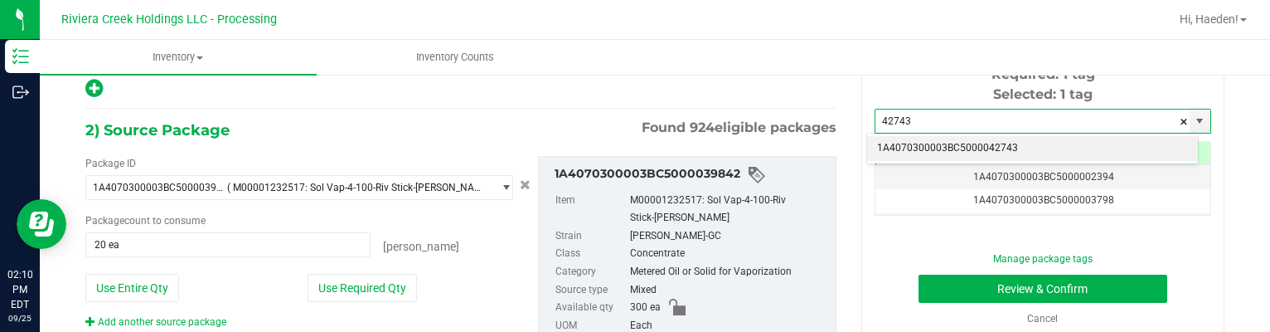
click at [918, 138] on li "1A4070300003BC5000042743" at bounding box center [1032, 148] width 331 height 25
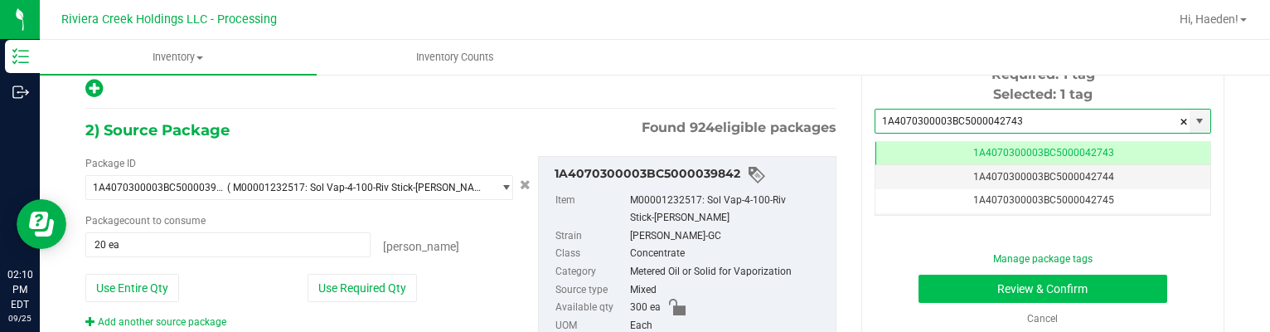
scroll to position [0, 0]
type input "1A4070300003BC5000042743"
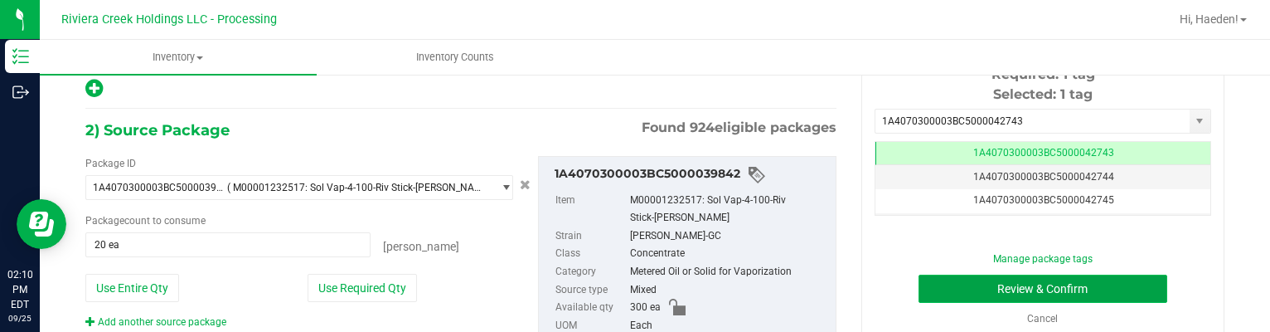
click at [949, 278] on button "Review & Confirm" at bounding box center [1044, 288] width 250 height 28
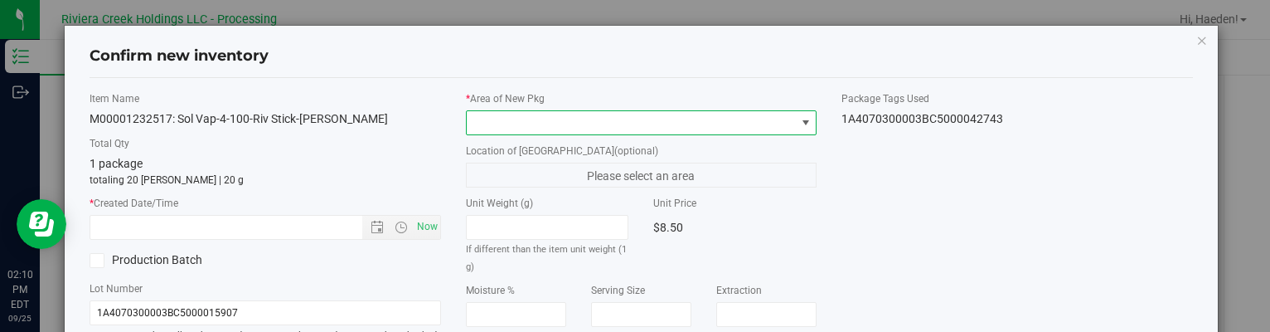
click at [806, 119] on span at bounding box center [805, 122] width 21 height 23
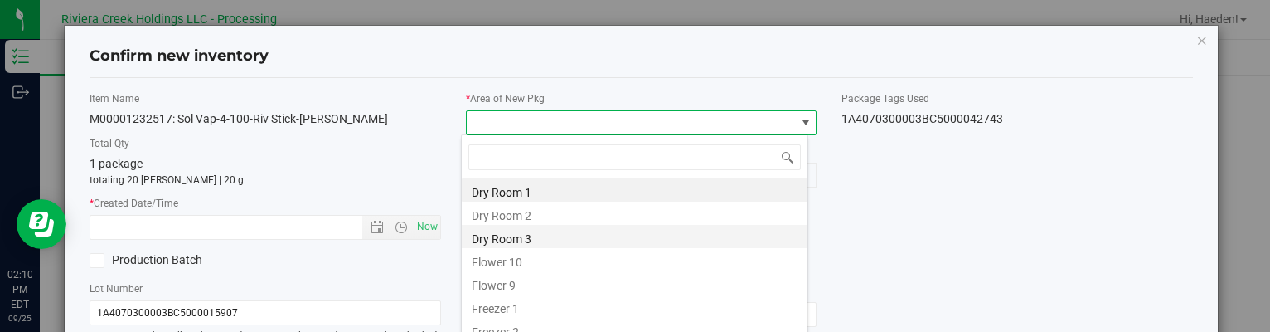
scroll to position [24, 347]
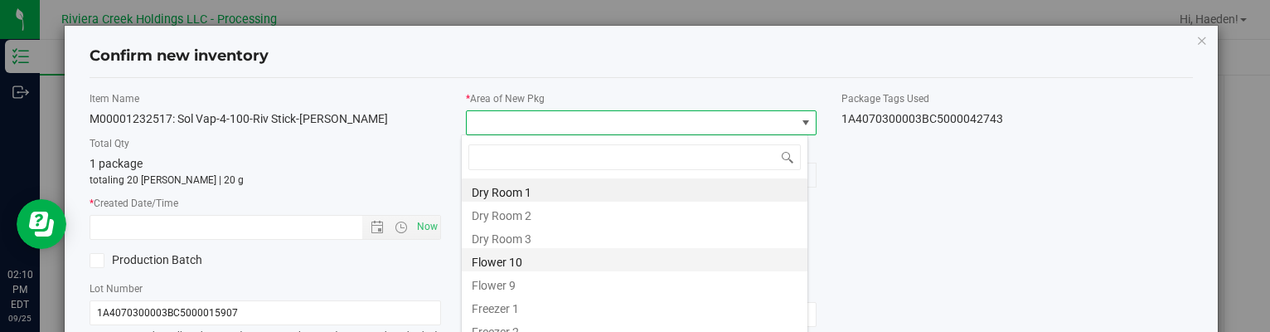
click at [531, 264] on li "Flower 10" at bounding box center [635, 259] width 346 height 23
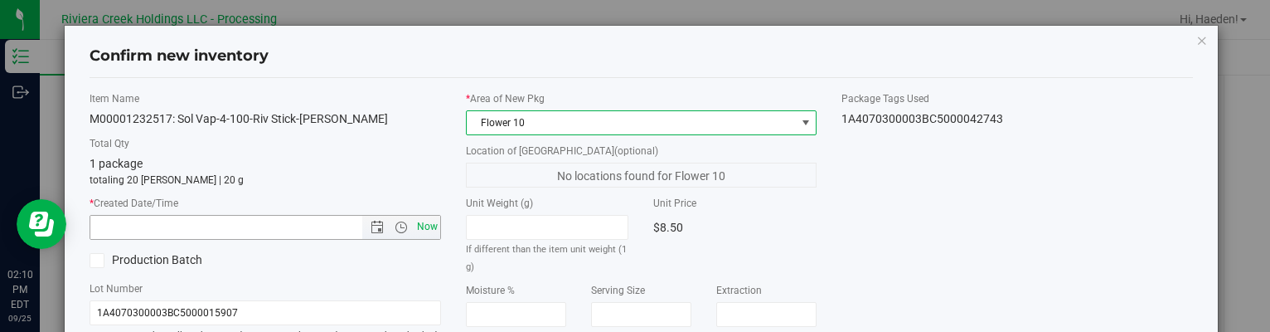
click at [429, 228] on span "Now" at bounding box center [427, 227] width 28 height 24
type input "[DATE] 2:10 PM"
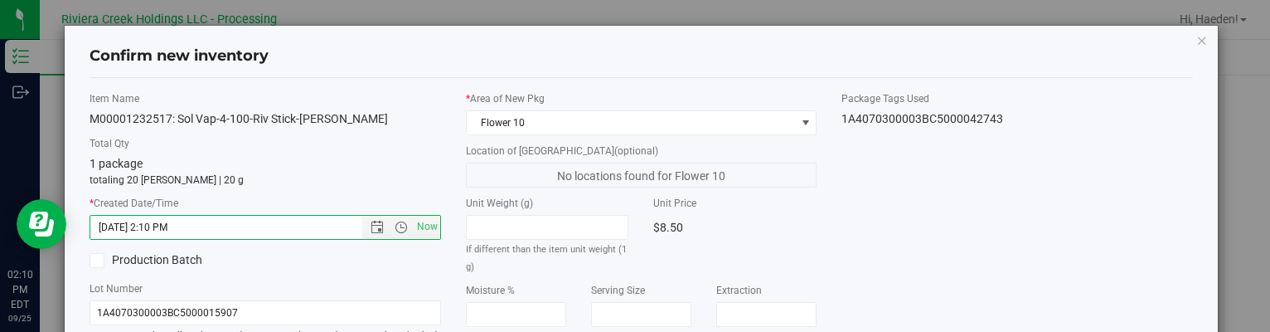
scroll to position [304, 0]
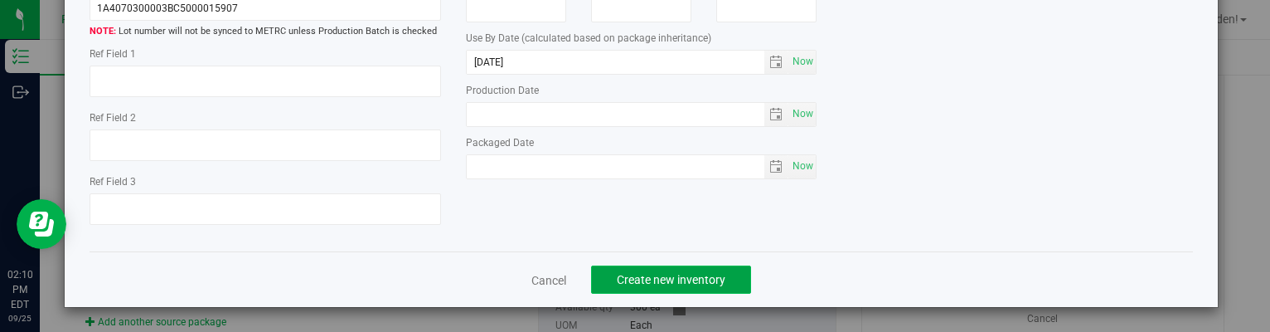
click at [705, 273] on span "Create new inventory" at bounding box center [671, 279] width 109 height 13
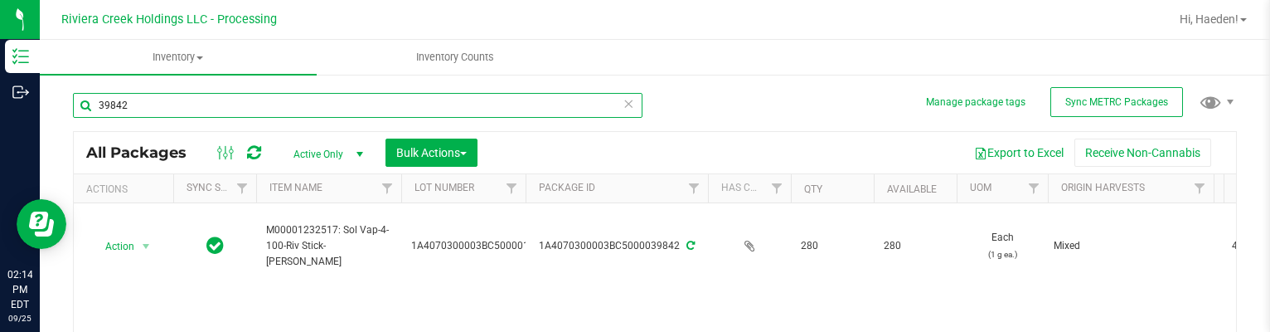
click at [305, 99] on input "39842" at bounding box center [358, 105] width 570 height 25
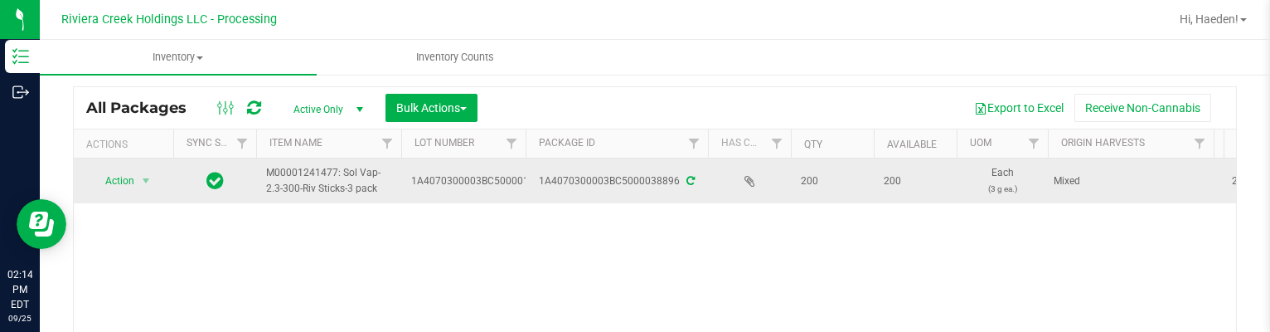
scroll to position [83, 0]
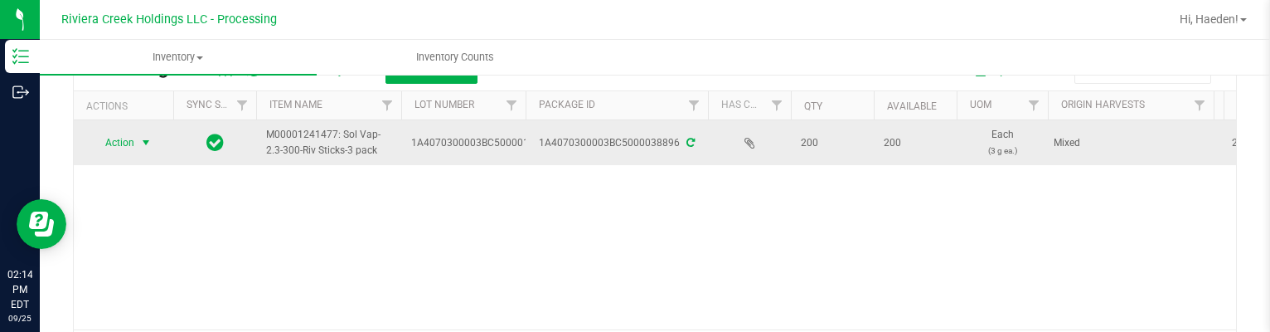
type input "38896"
click at [150, 139] on span "select" at bounding box center [145, 142] width 13 height 13
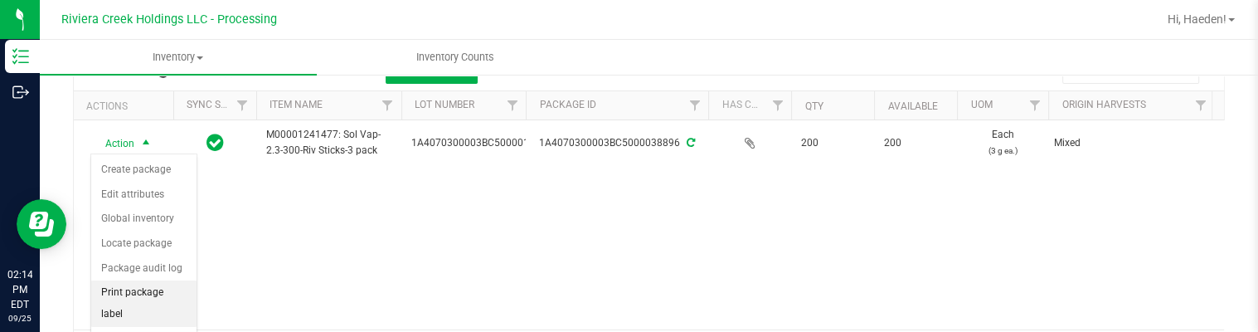
click at [163, 294] on li "Print package label" at bounding box center [143, 303] width 105 height 46
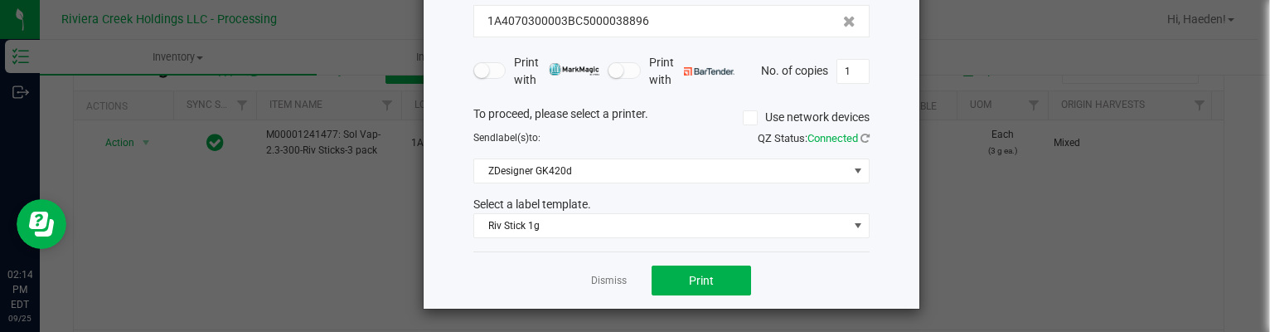
scroll to position [127, 0]
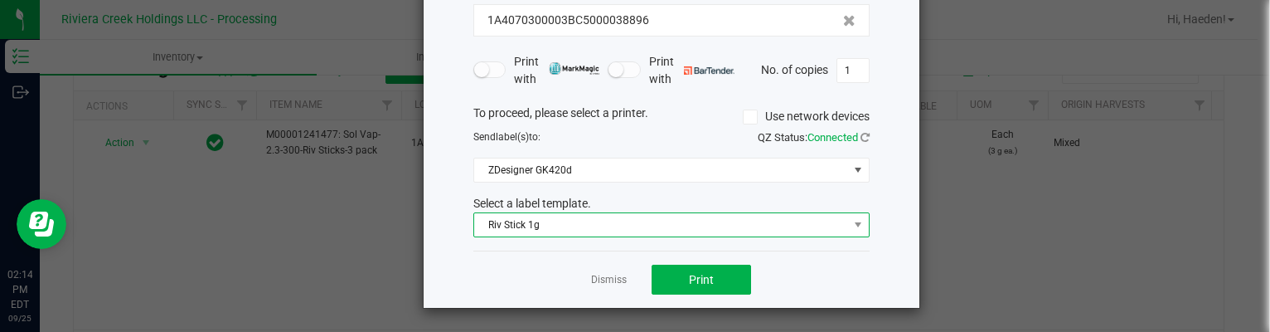
click at [602, 230] on span "Riv Stick 1g" at bounding box center [661, 224] width 374 height 23
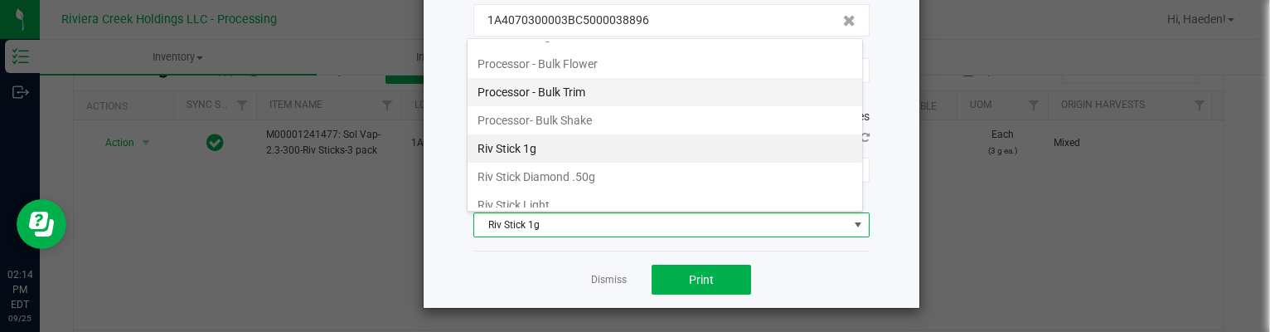
scroll to position [725, 0]
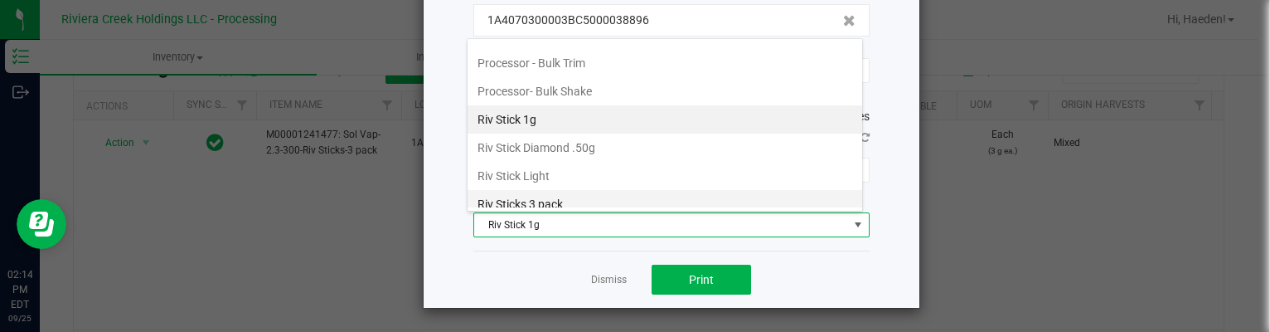
click at [589, 192] on li "Riv Sticks 3 pack" at bounding box center [665, 204] width 395 height 28
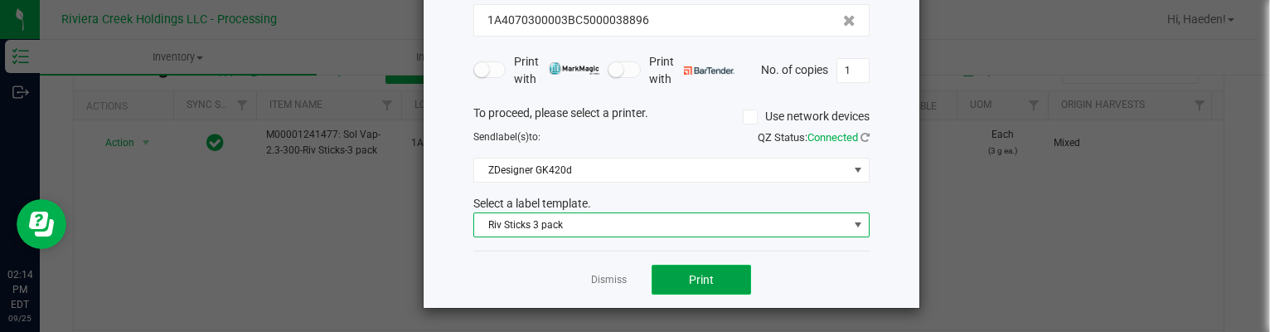
click at [671, 284] on button "Print" at bounding box center [701, 279] width 99 height 30
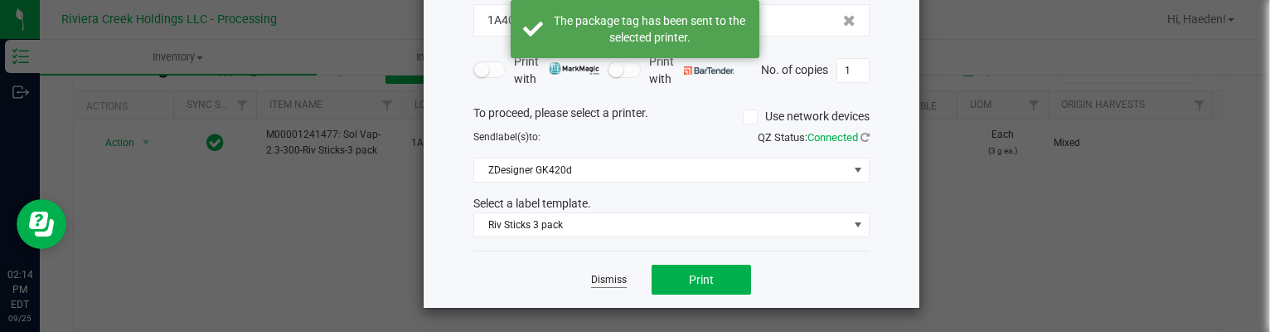
drag, startPoint x: 607, startPoint y: 277, endPoint x: 405, endPoint y: 264, distance: 202.7
click at [605, 275] on link "Dismiss" at bounding box center [609, 280] width 36 height 14
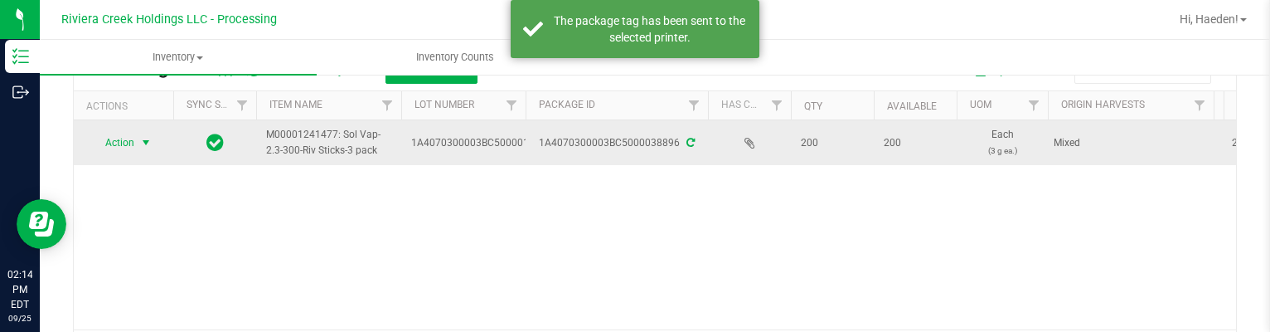
click at [153, 144] on span "select" at bounding box center [146, 142] width 21 height 23
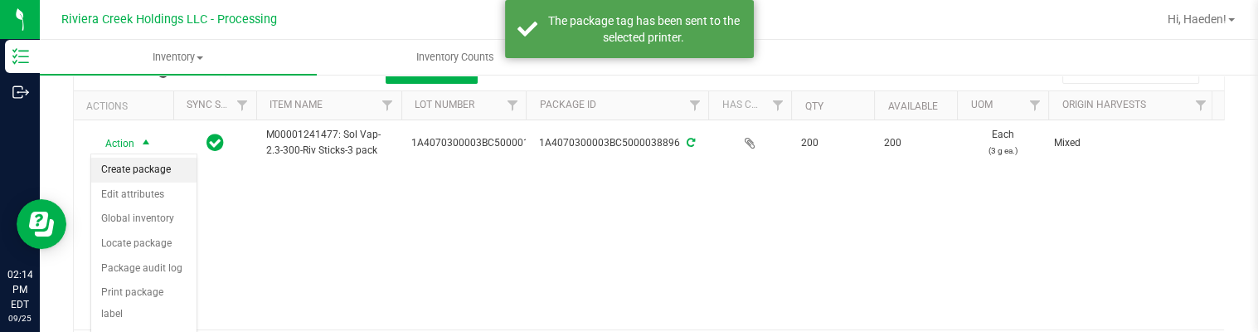
click at [152, 165] on li "Create package" at bounding box center [143, 170] width 105 height 25
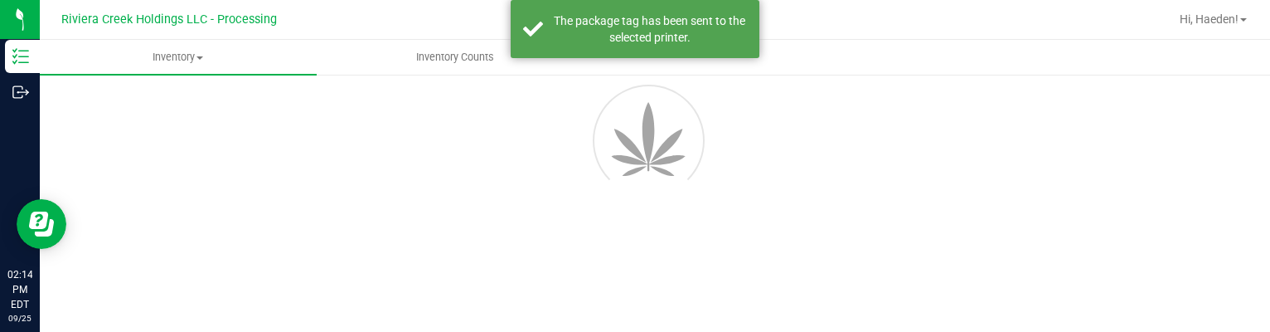
scroll to position [95, 0]
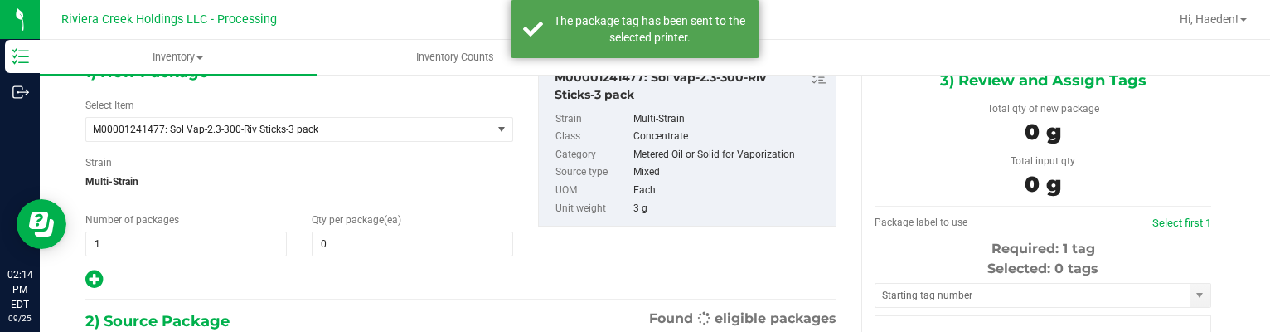
type input "0"
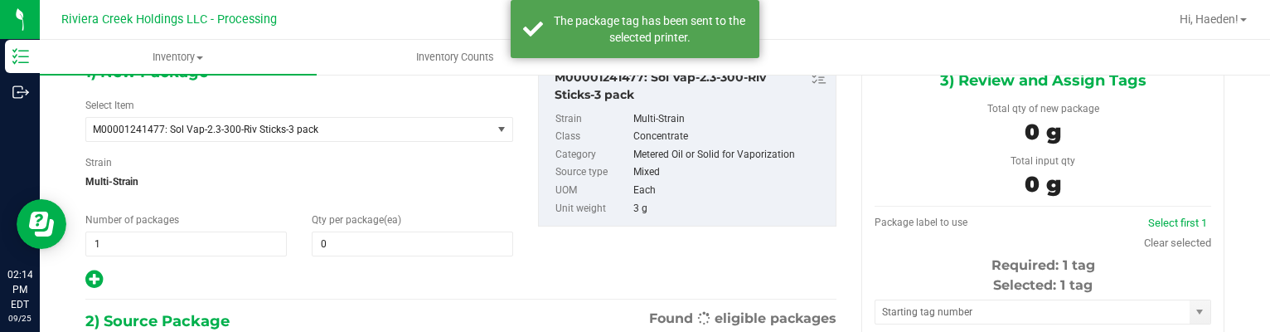
scroll to position [0, 0]
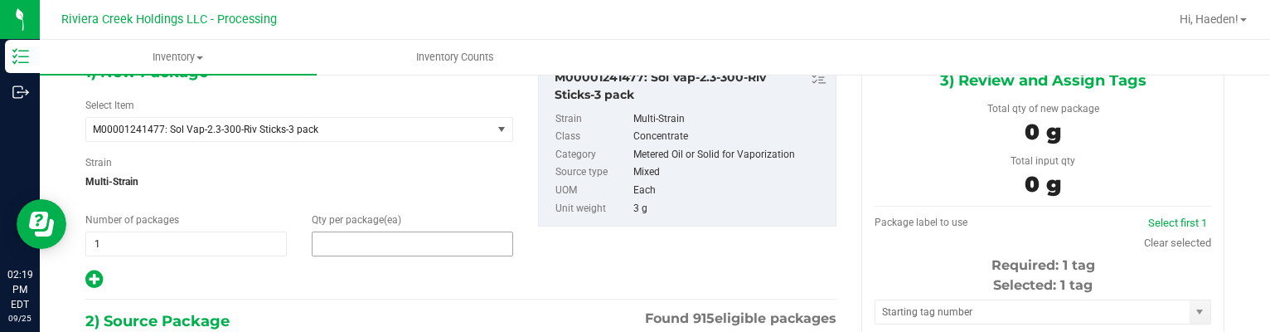
click at [357, 238] on span at bounding box center [412, 243] width 201 height 25
click at [357, 238] on input "text" at bounding box center [413, 243] width 200 height 23
type input "40"
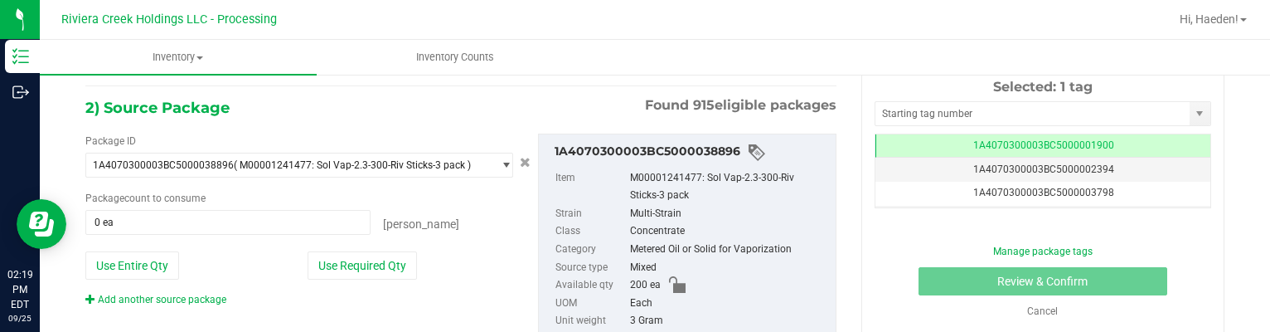
scroll to position [344, 0]
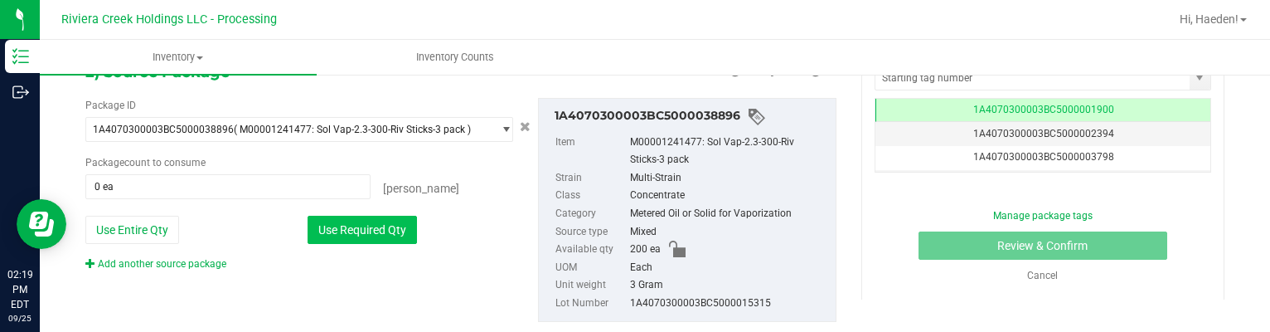
type input "40"
click at [370, 216] on button "Use Required Qty" at bounding box center [362, 230] width 109 height 28
type input "40 ea"
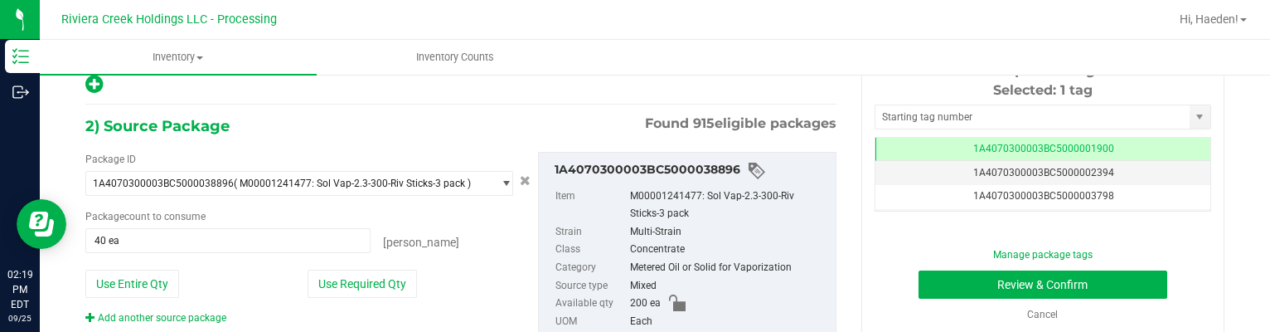
scroll to position [261, 0]
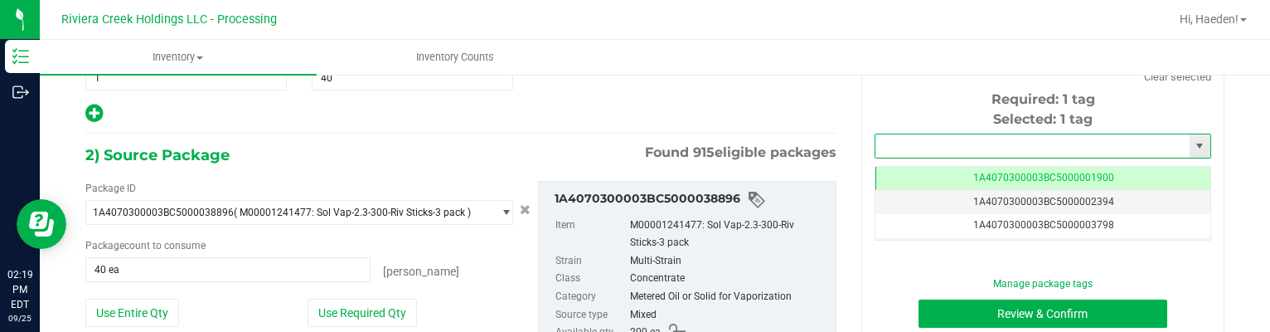
click at [878, 138] on input "text" at bounding box center [1032, 145] width 314 height 23
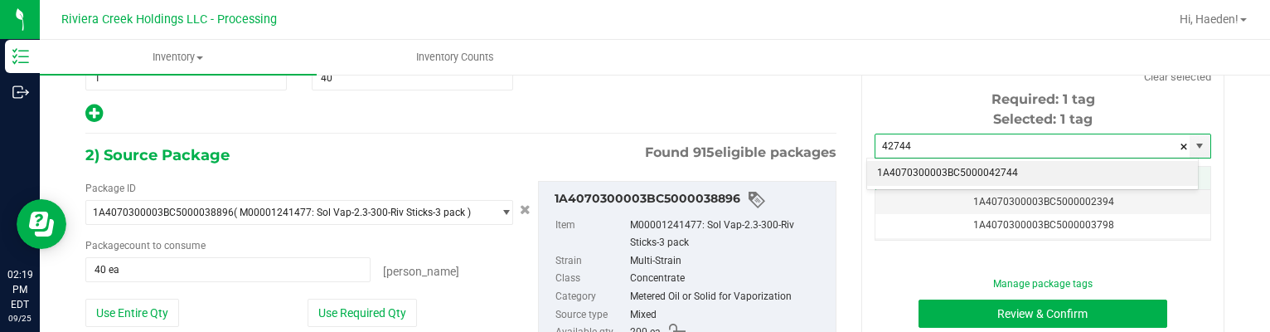
click at [899, 166] on li "1A4070300003BC5000042744" at bounding box center [1032, 173] width 331 height 25
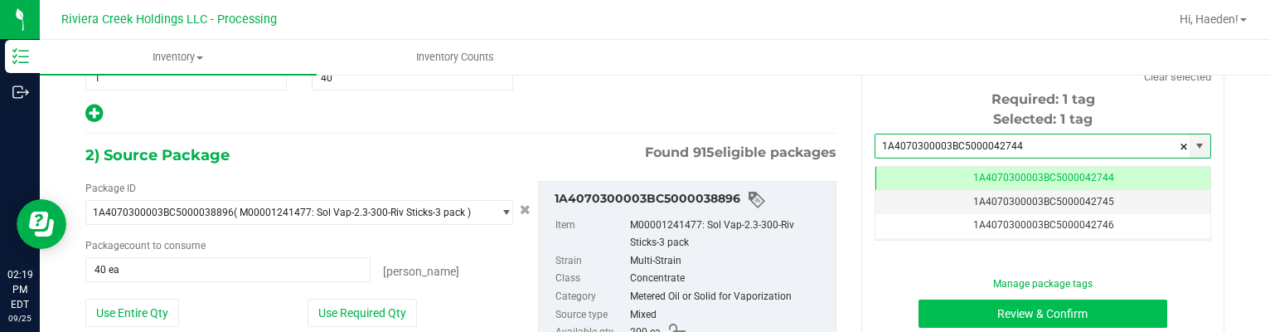
scroll to position [0, 0]
type input "1A4070300003BC5000042744"
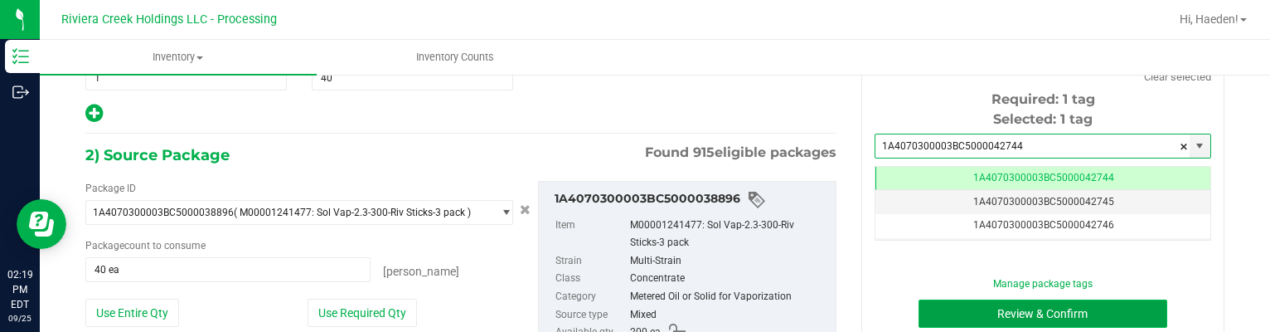
click at [948, 300] on button "Review & Confirm" at bounding box center [1044, 313] width 250 height 28
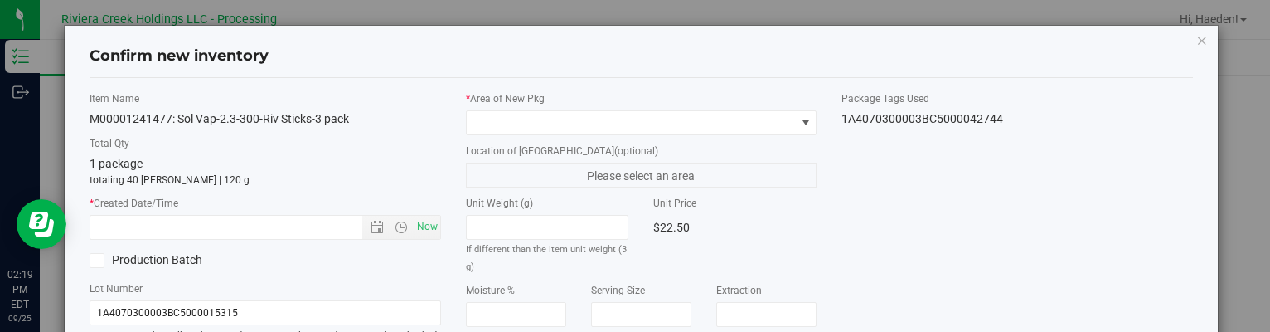
type input "[DATE]"
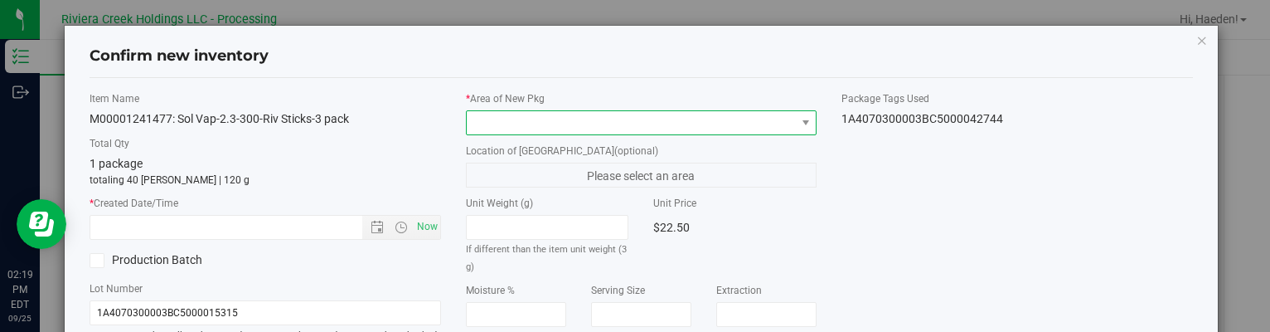
click at [768, 124] on span at bounding box center [631, 122] width 328 height 23
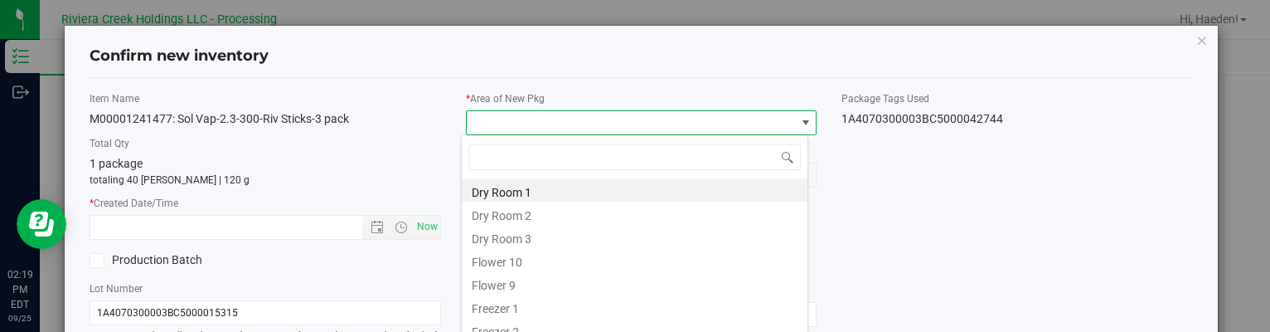
click at [527, 259] on li "Flower 10" at bounding box center [635, 259] width 346 height 23
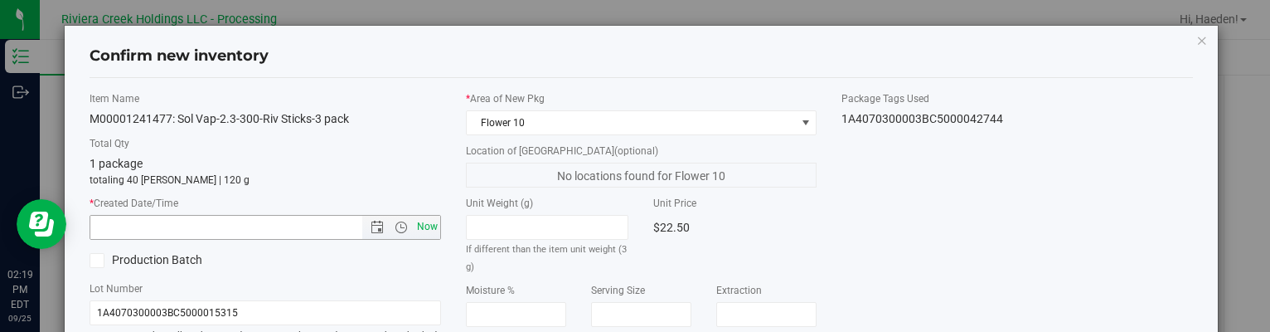
click at [424, 223] on span "Now" at bounding box center [427, 227] width 28 height 24
type input "[DATE] 2:19 PM"
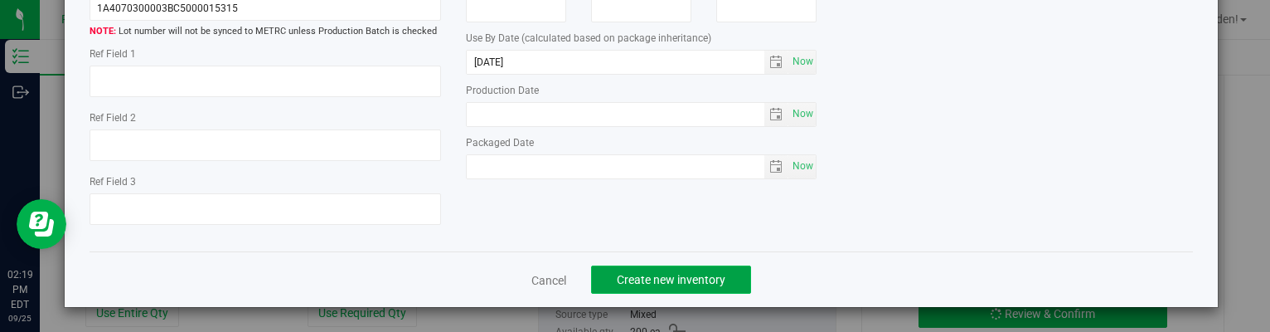
click at [710, 271] on button "Create new inventory" at bounding box center [671, 279] width 160 height 28
